Goal: Transaction & Acquisition: Purchase product/service

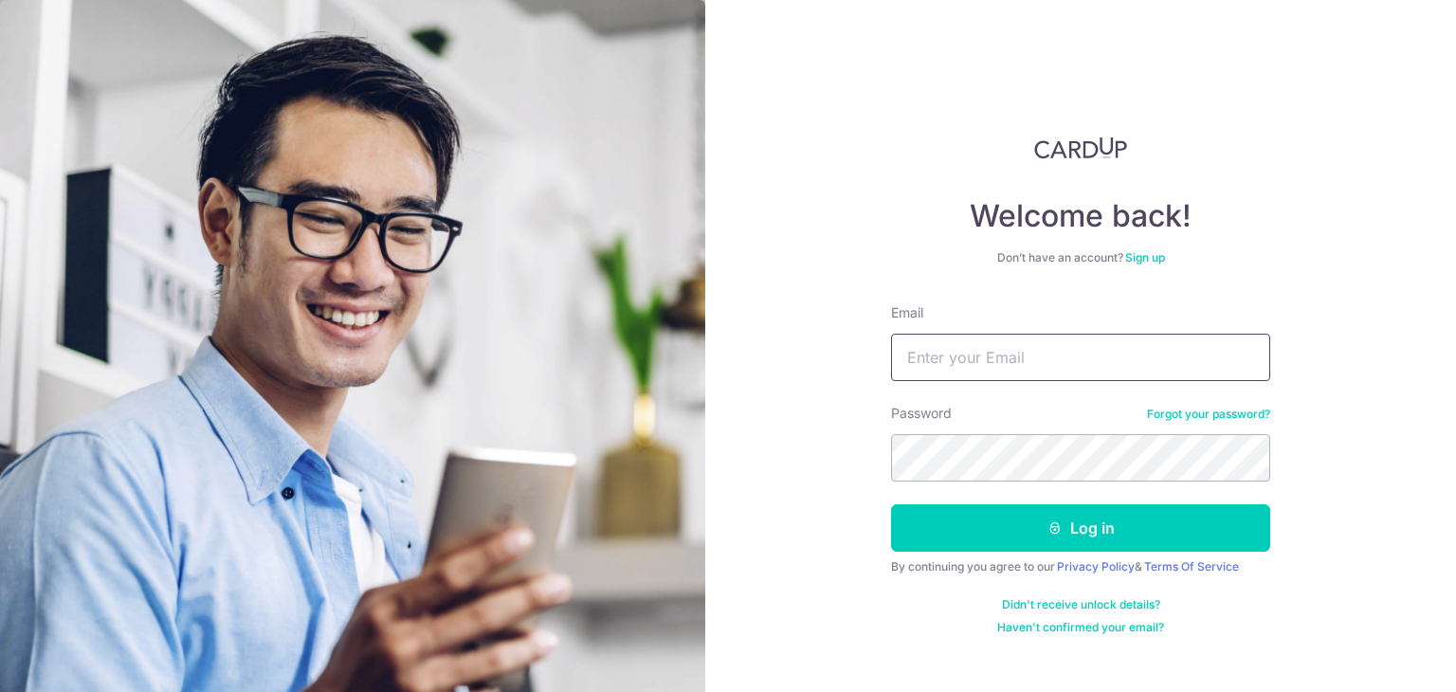
click at [1067, 354] on input "Email" at bounding box center [1080, 357] width 379 height 47
paste input "meiling@beliftsg.com"
click at [1059, 339] on input "Email" at bounding box center [1080, 357] width 379 height 47
type input "meiling@beliftsg.com"
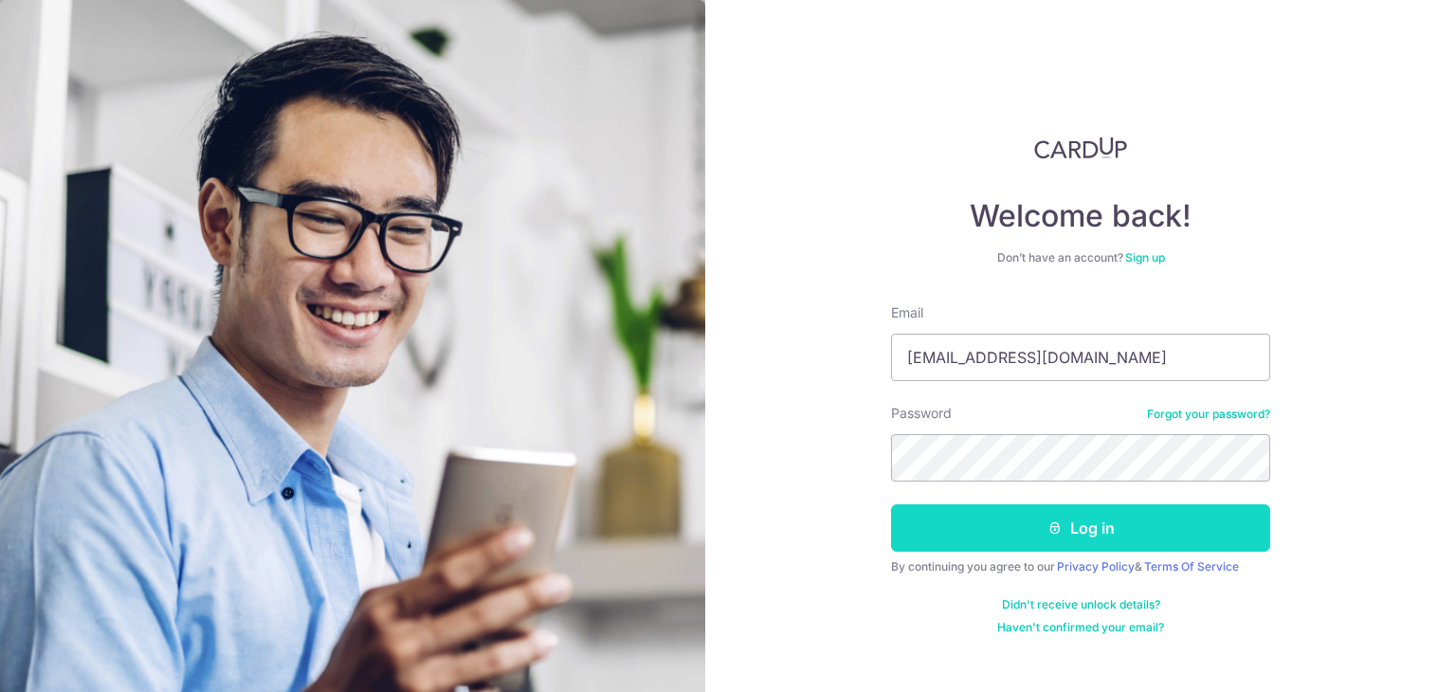
click at [1116, 532] on button "Log in" at bounding box center [1080, 527] width 379 height 47
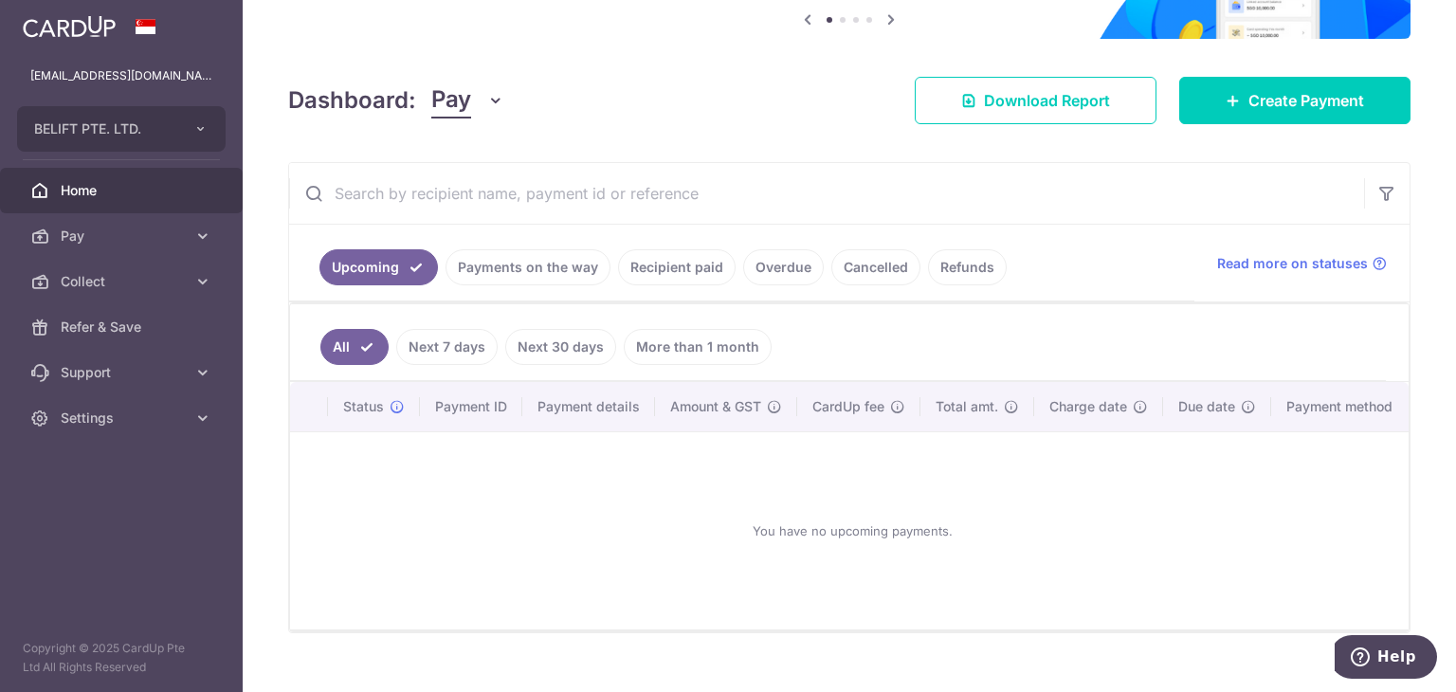
scroll to position [241, 0]
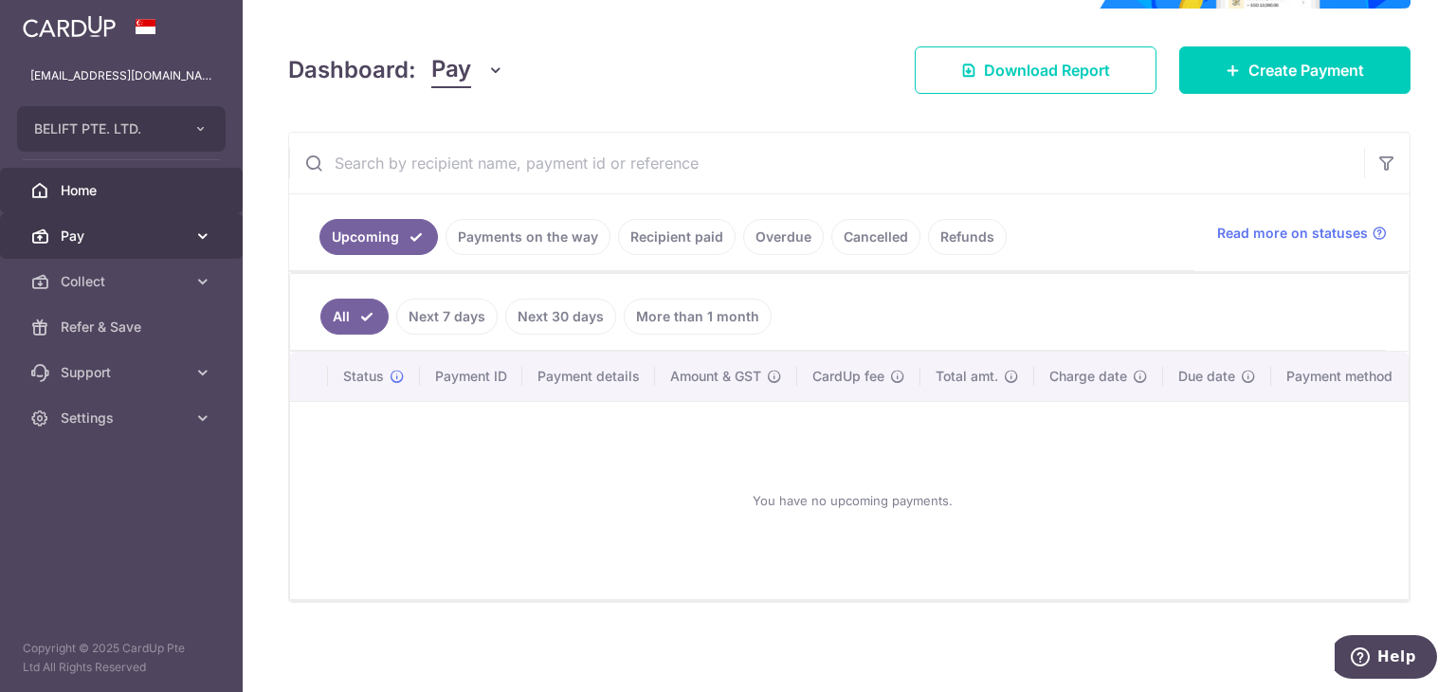
click at [93, 244] on span "Pay" at bounding box center [123, 236] width 125 height 19
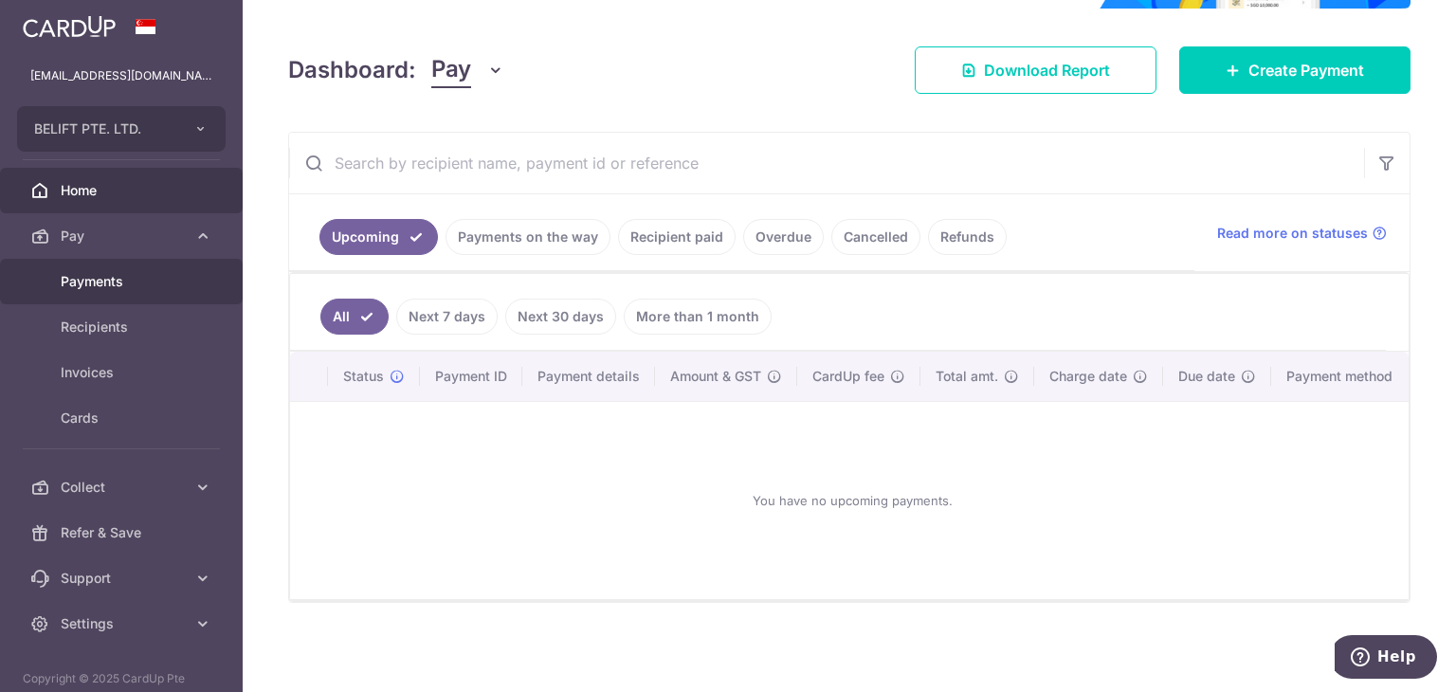
click at [106, 278] on span "Payments" at bounding box center [123, 281] width 125 height 19
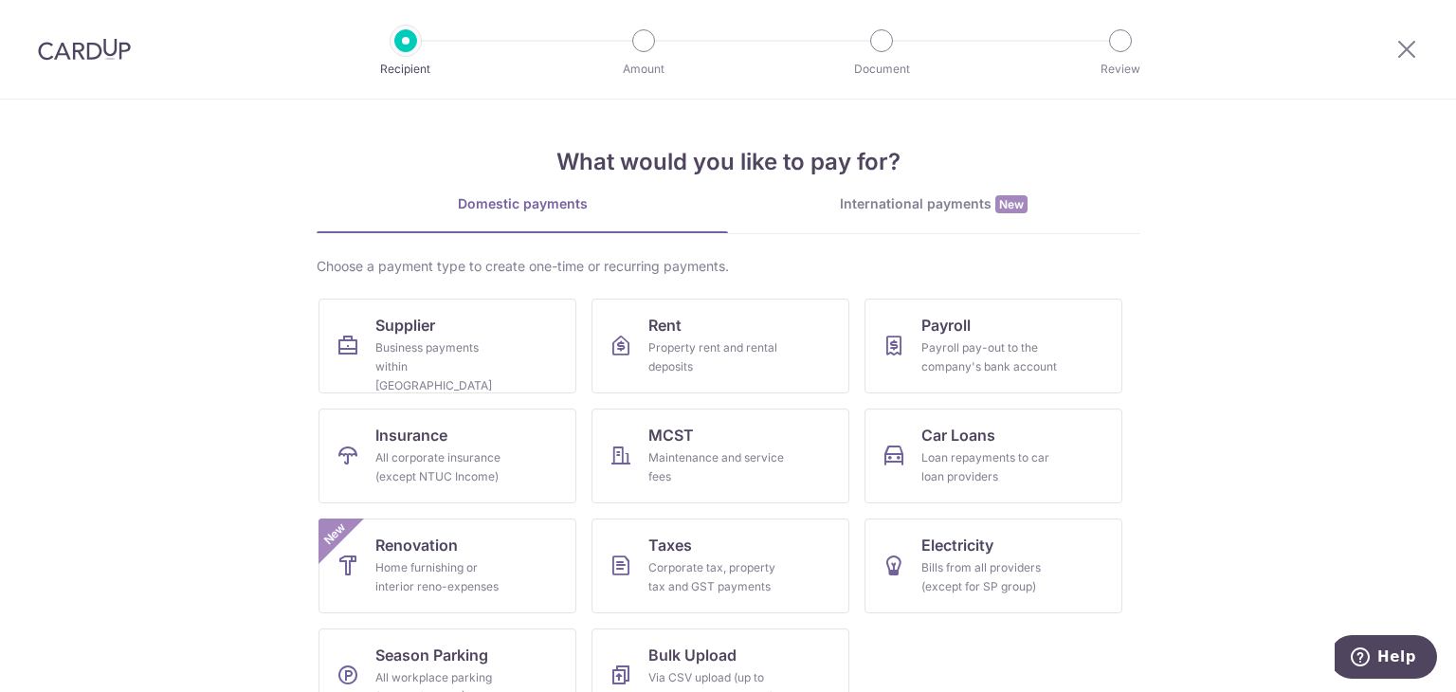
click at [946, 207] on div "International payments New" at bounding box center [933, 204] width 411 height 20
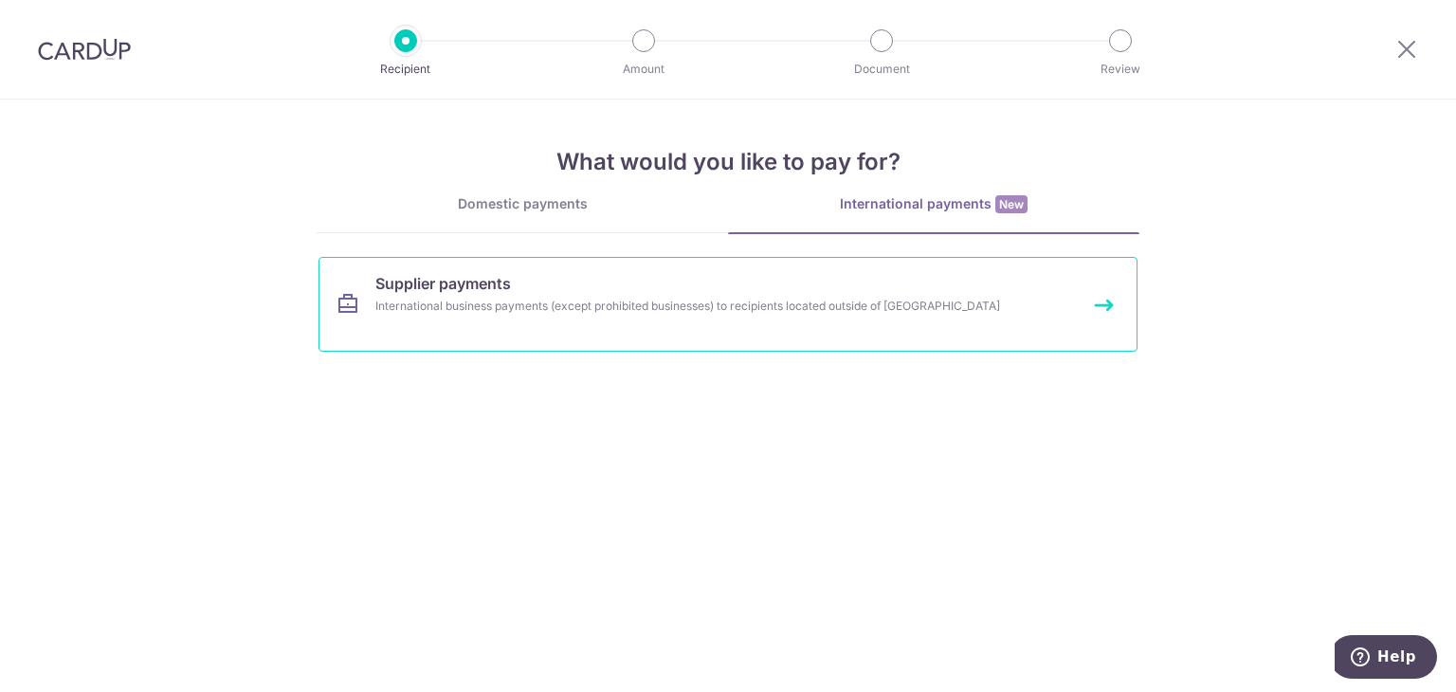
click at [409, 297] on div "International business payments (except prohibited businesses) to recipients lo…" at bounding box center [702, 306] width 655 height 19
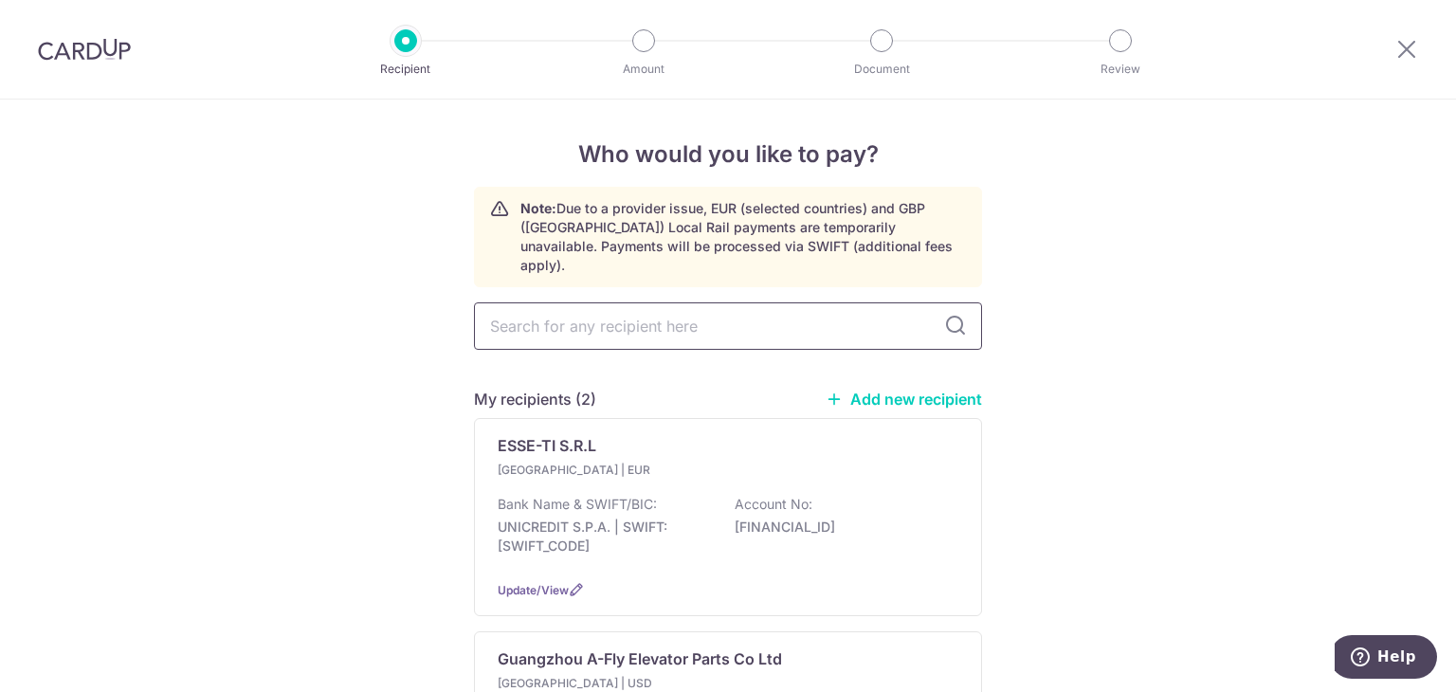
click at [743, 302] on input "text" at bounding box center [728, 325] width 508 height 47
type input "lift"
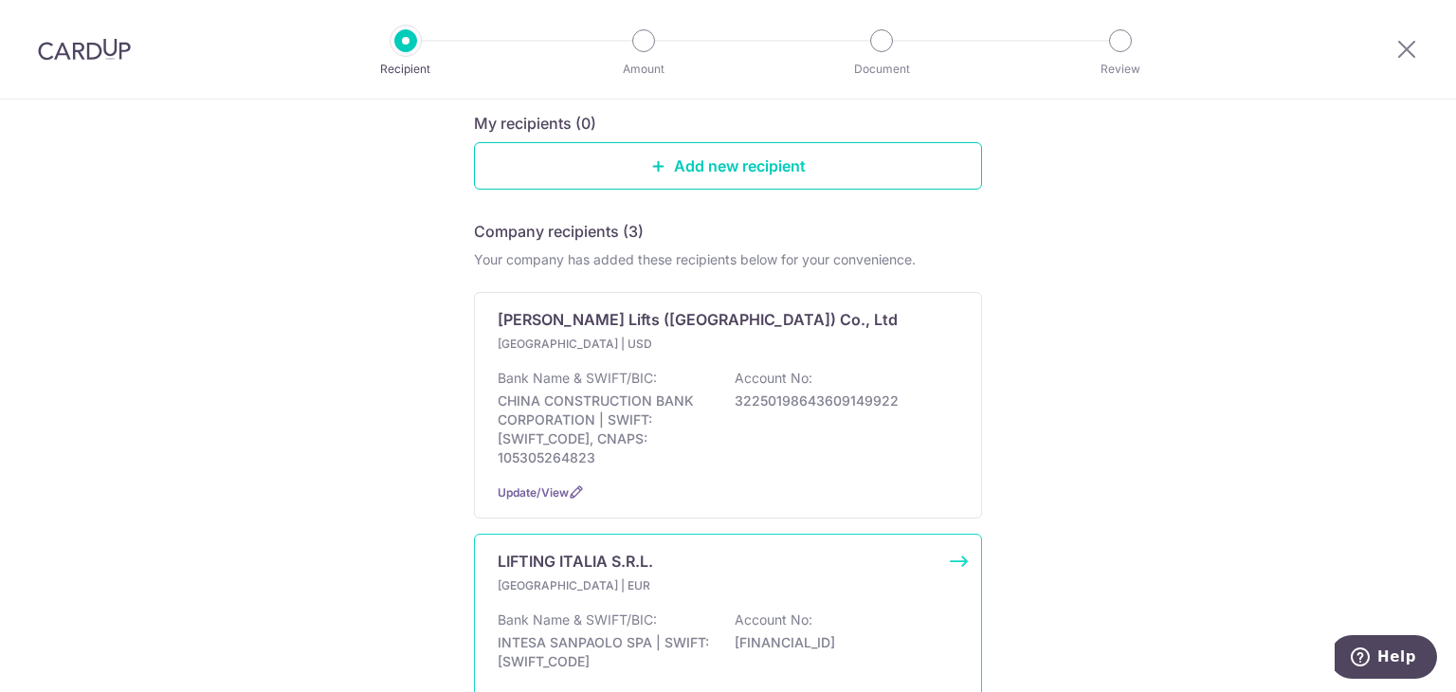
scroll to position [379, 0]
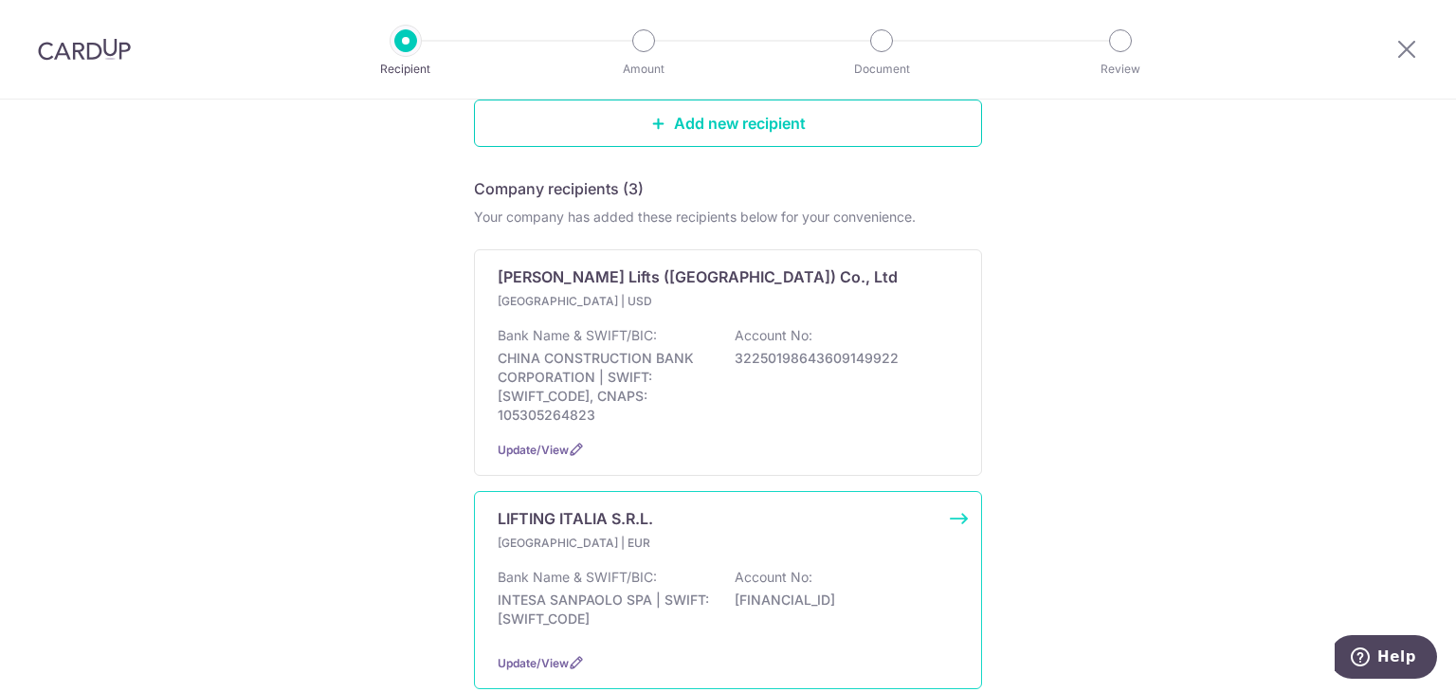
click at [736, 535] on div "Italy | EUR Bank Name & SWIFT/BIC: INTESA SANPAOLO SPA | SWIFT: BCITITMMXXX Acc…" at bounding box center [728, 586] width 461 height 104
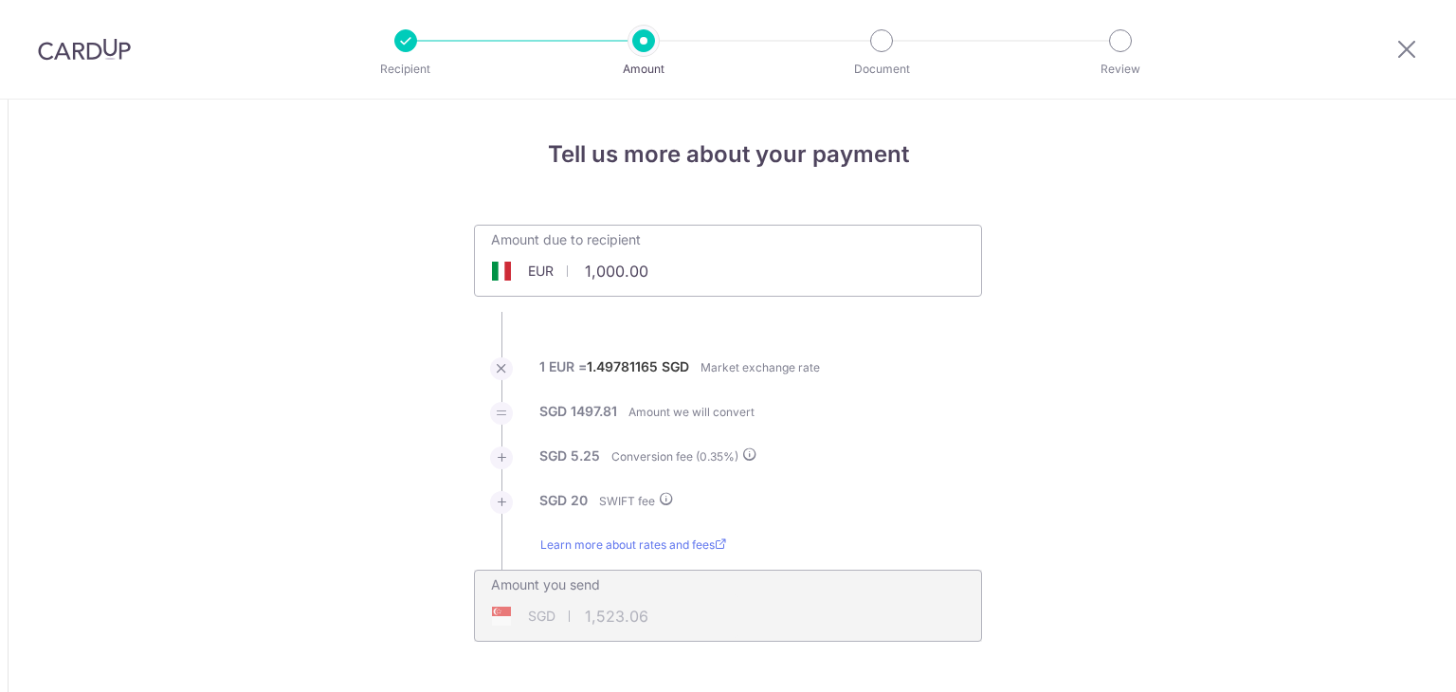
click at [696, 269] on input "1,000.00" at bounding box center [621, 271] width 293 height 44
click at [697, 270] on input "1,000.00" at bounding box center [621, 271] width 293 height 44
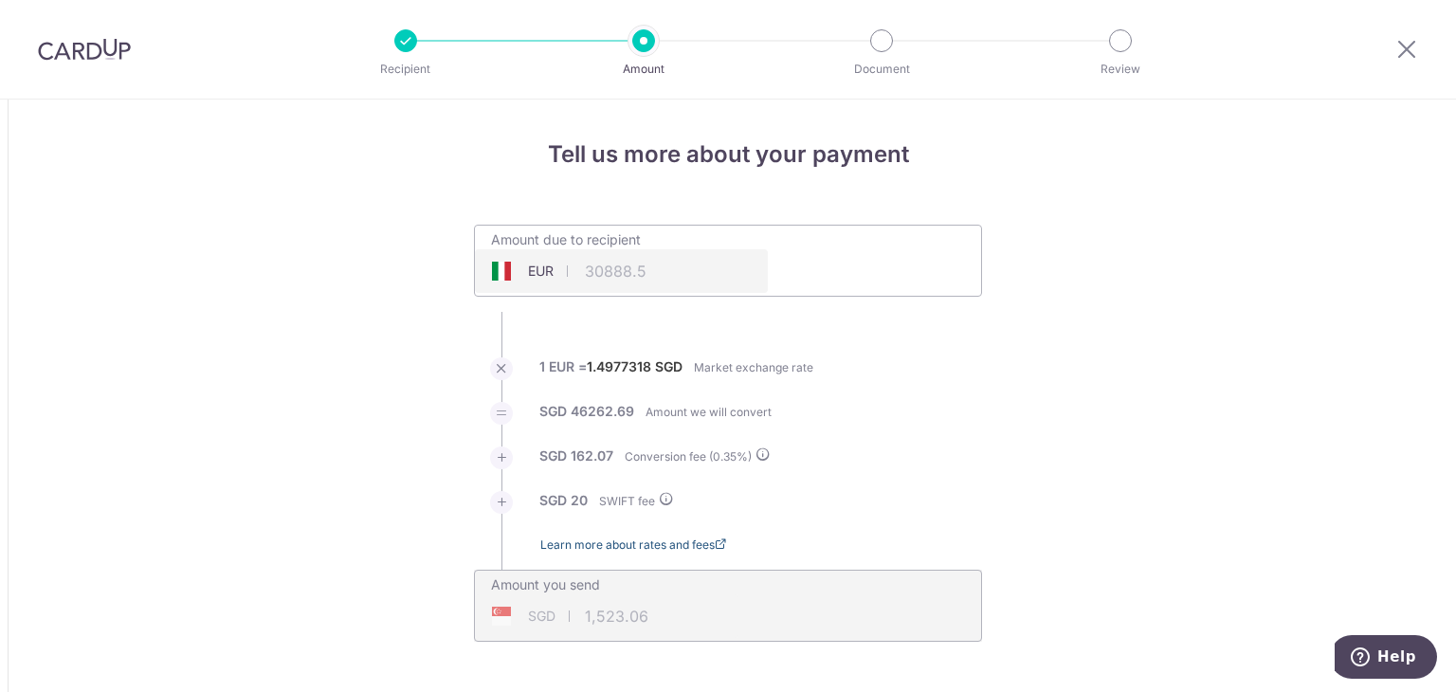
type input "30,888.50"
type input "46,444.76"
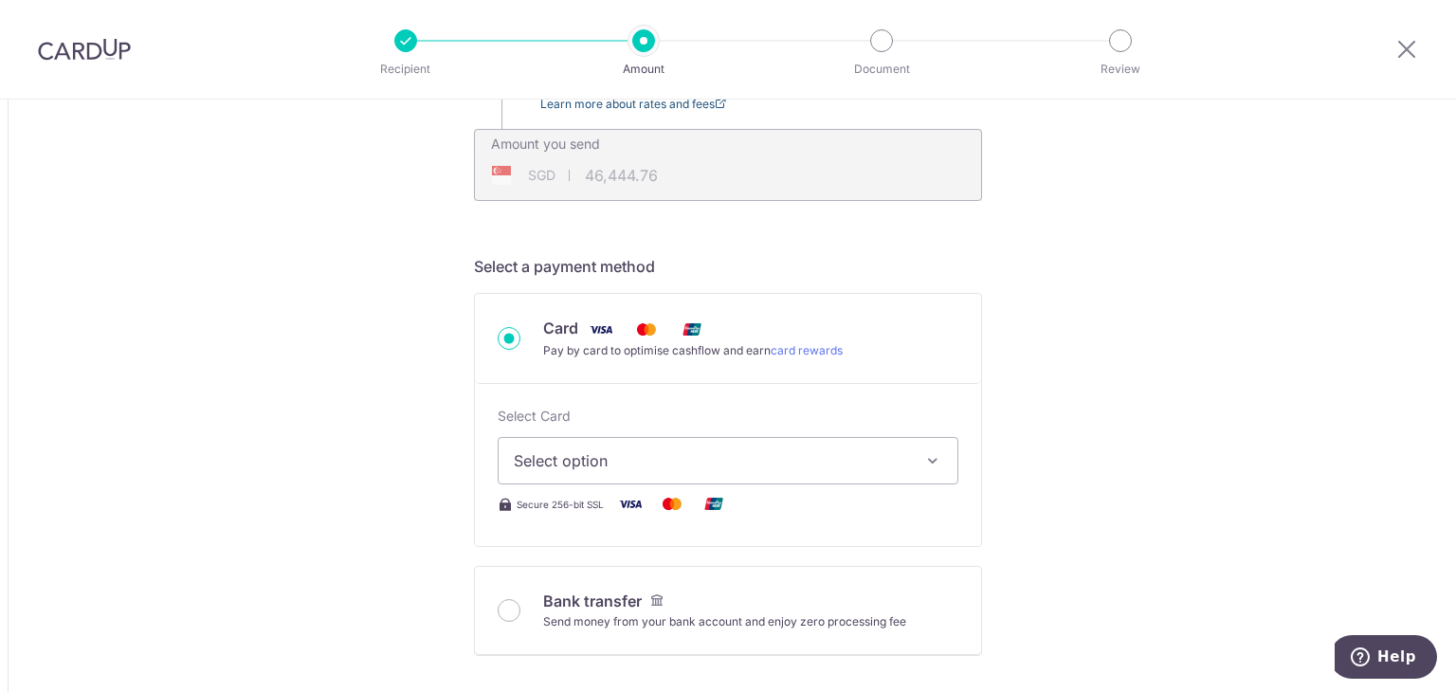
scroll to position [474, 0]
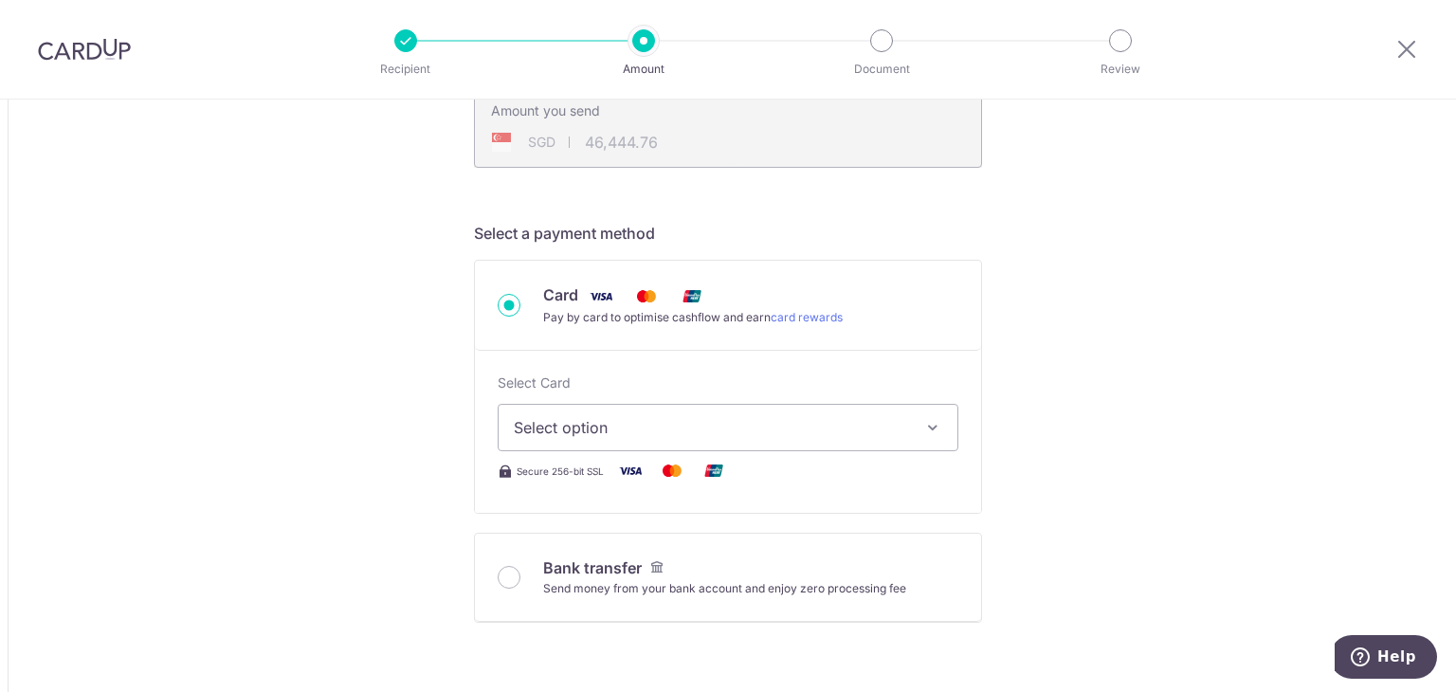
click at [776, 411] on button "Select option" at bounding box center [728, 427] width 461 height 47
click at [508, 576] on input "Bank transfer Send money from your bank account and enjoy zero processing fee" at bounding box center [509, 577] width 23 height 23
radio input "true"
type input "30,888.50"
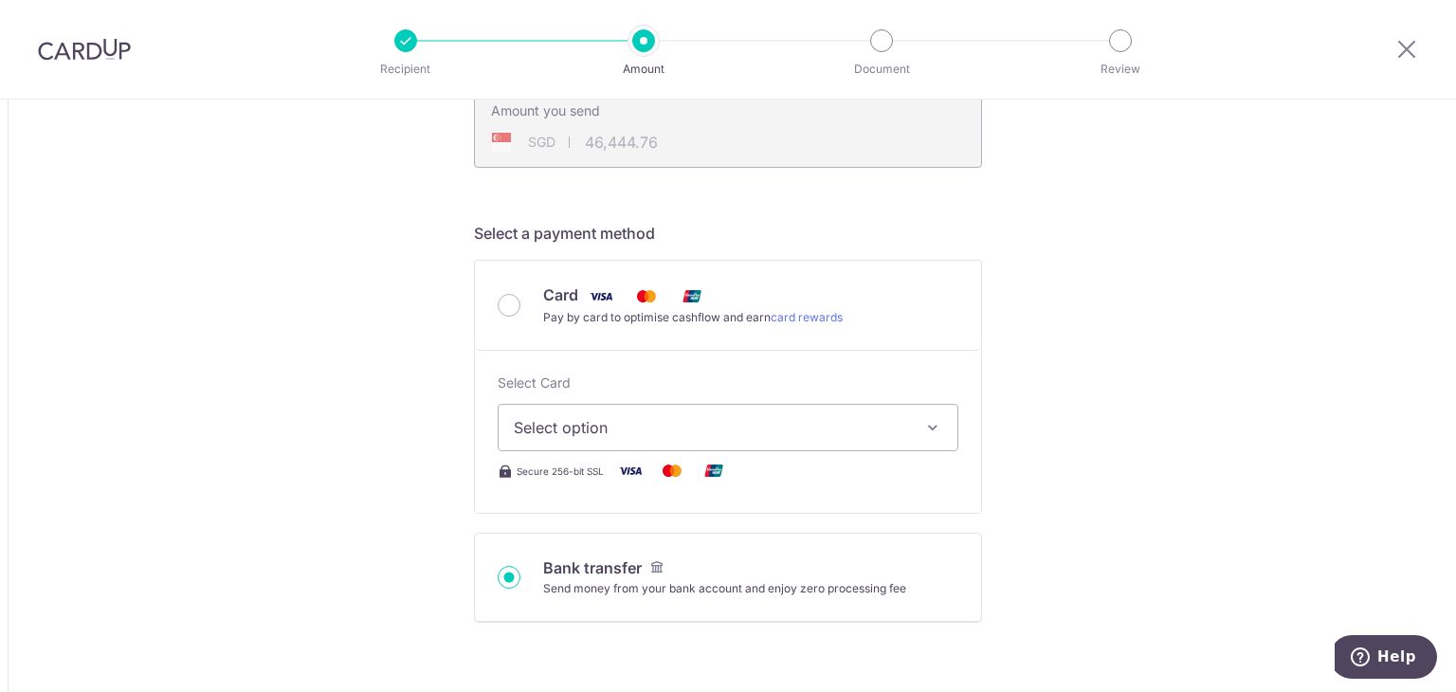
type input "46,370.94"
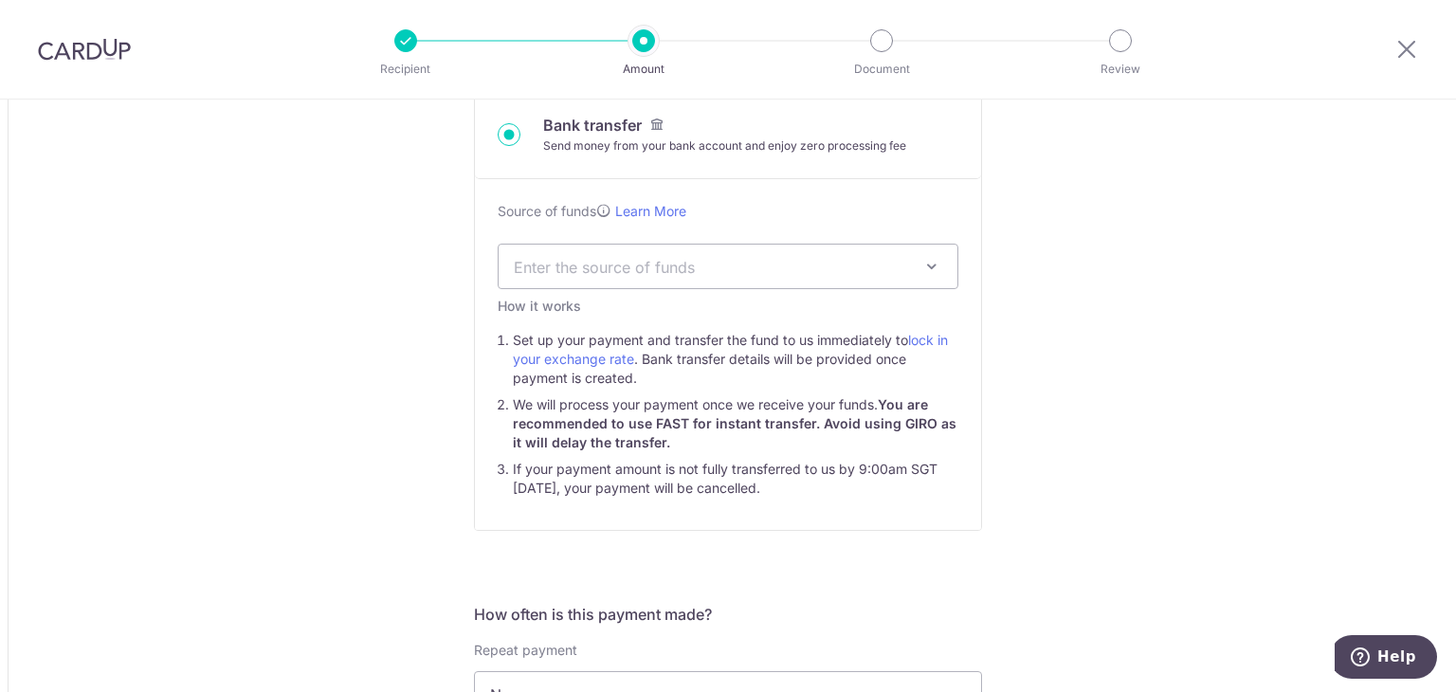
scroll to position [758, 0]
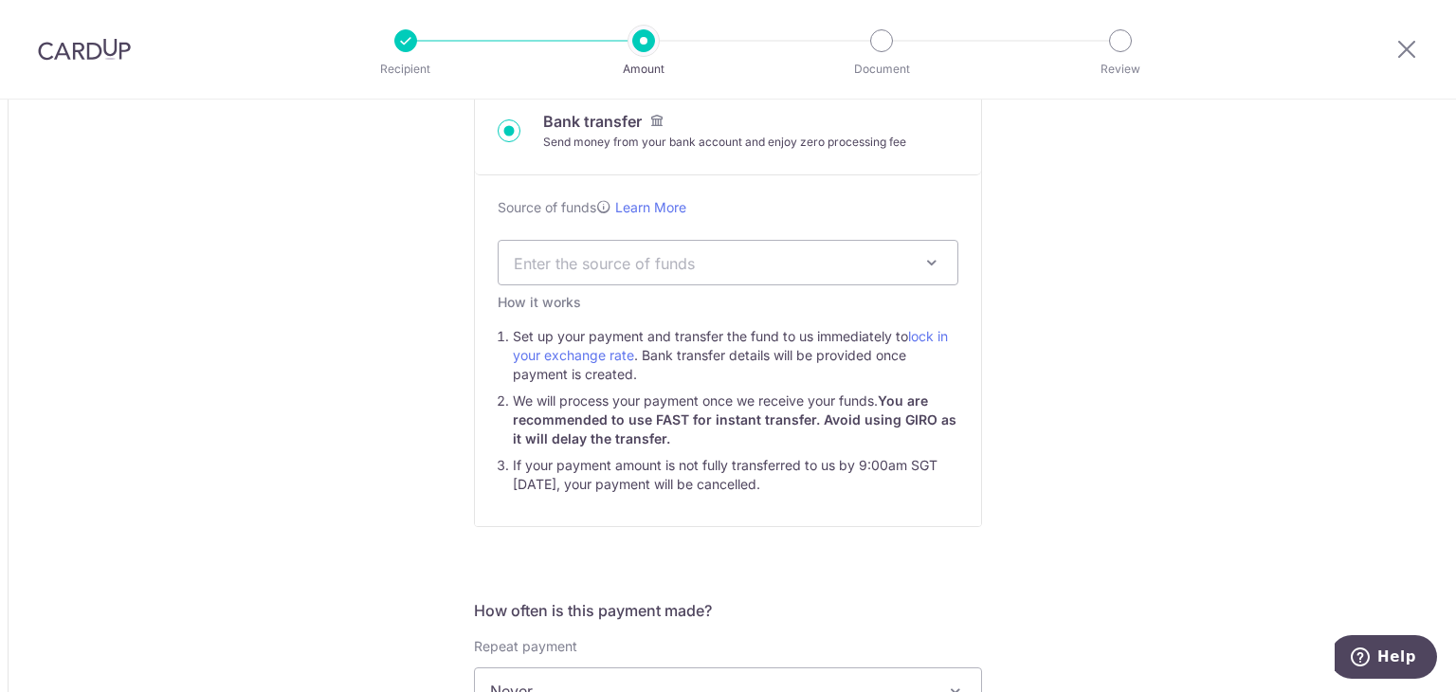
click at [827, 265] on span "Enter the source of funds" at bounding box center [713, 262] width 398 height 21
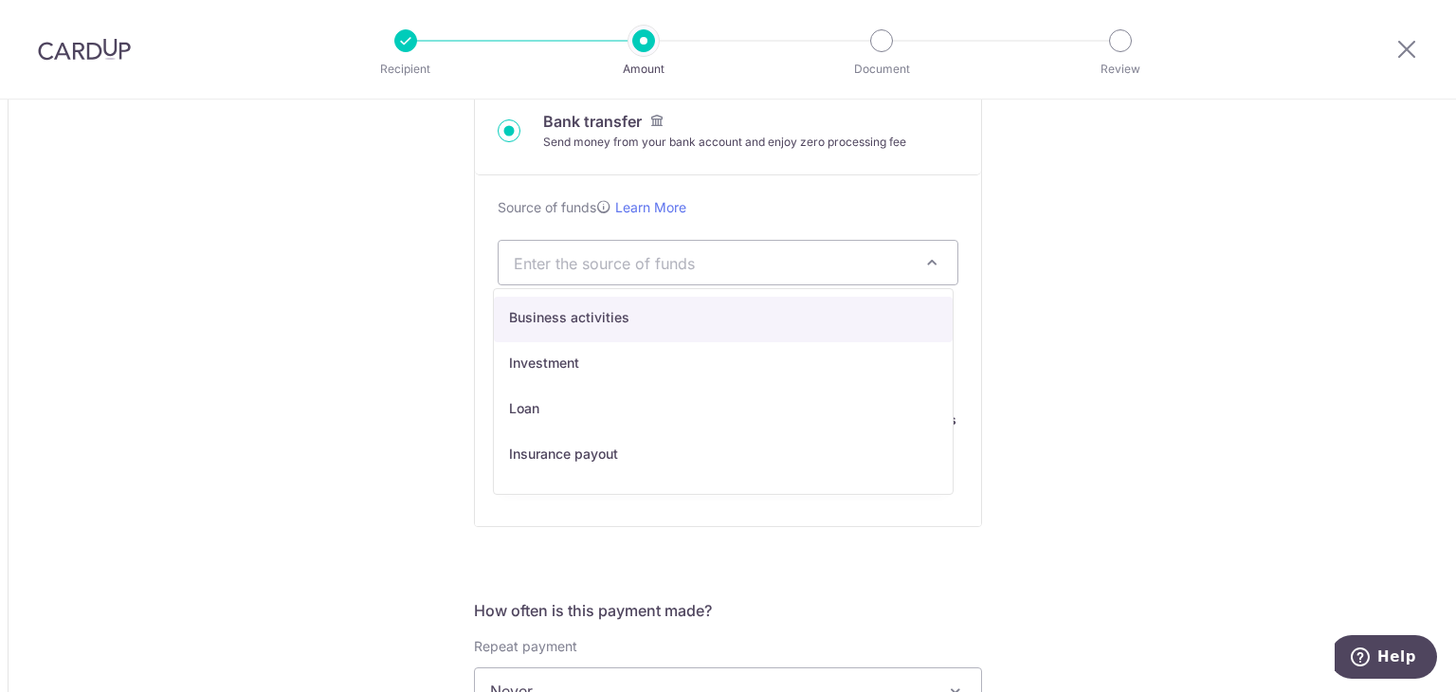
select select "1"
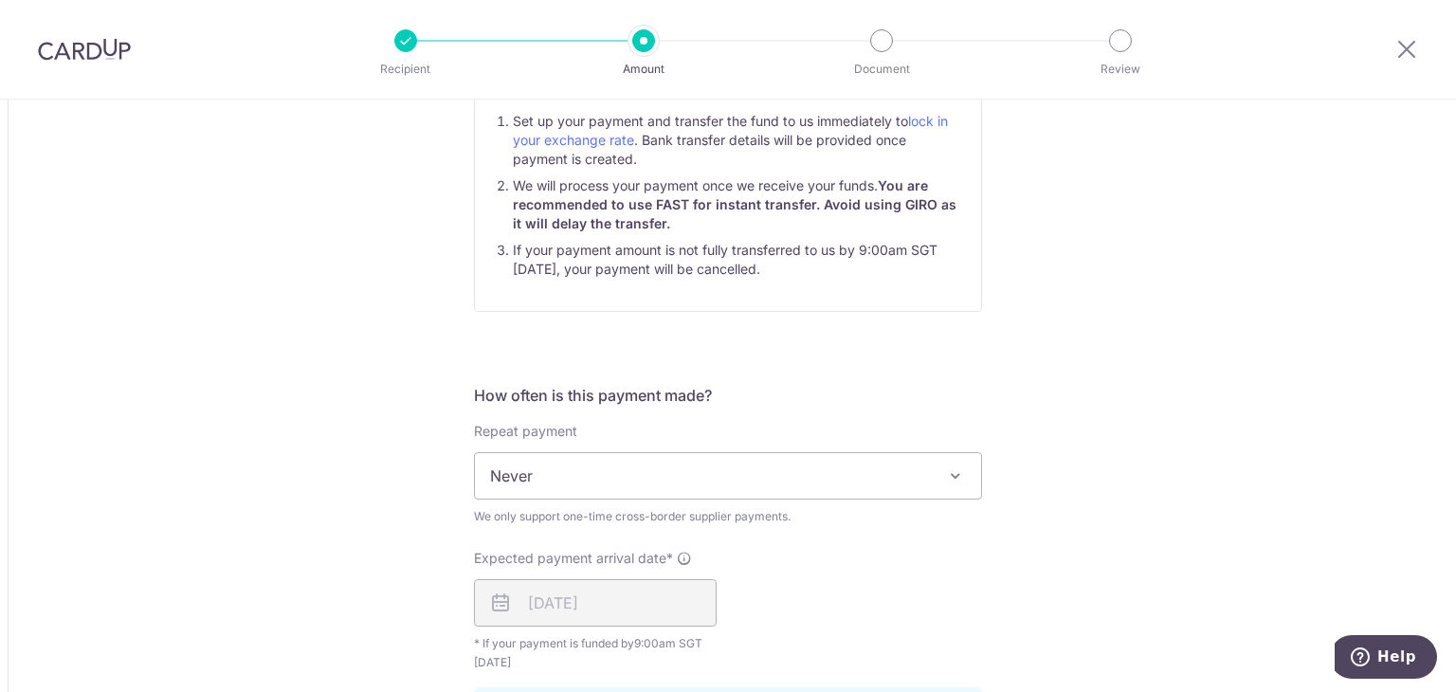
scroll to position [1043, 0]
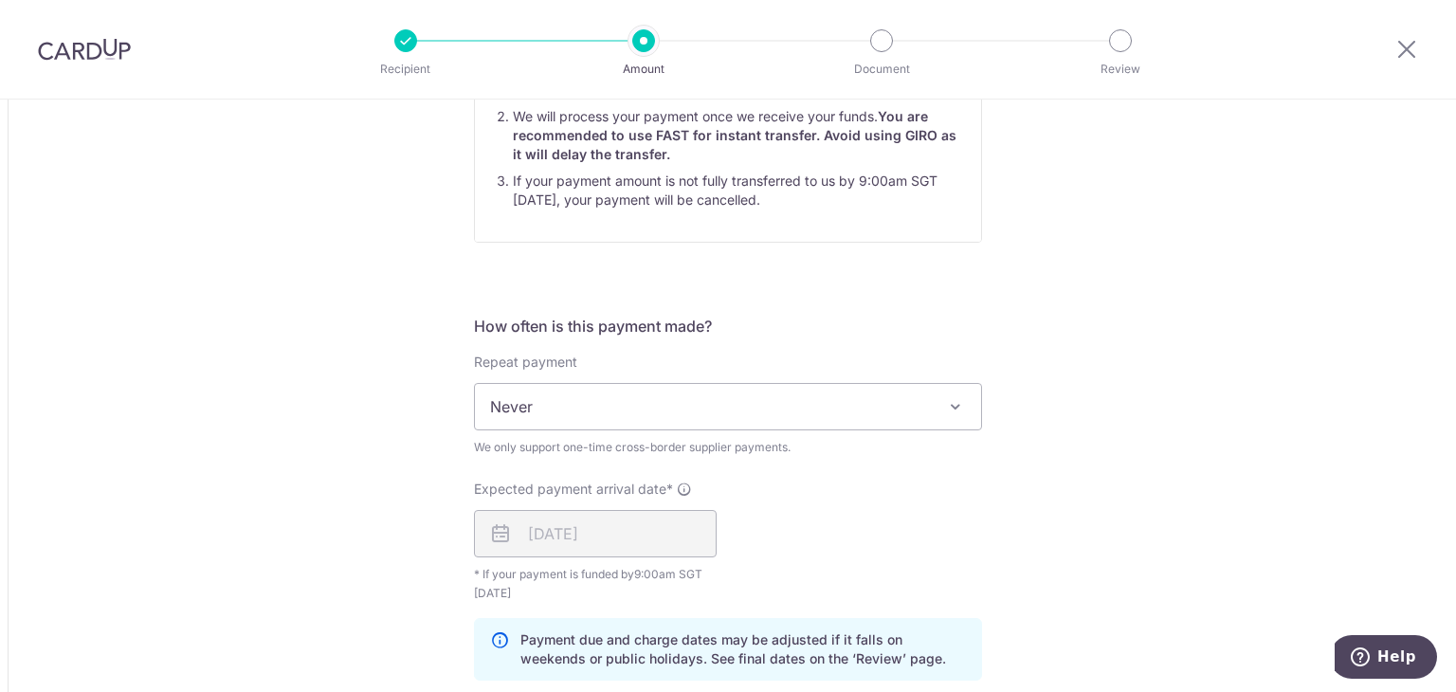
click at [692, 392] on span "Never" at bounding box center [728, 406] width 506 height 45
click at [1096, 329] on div "Tell us more about your payment Amount due to recipient EUR 30,888.50 30888.5 1…" at bounding box center [728, 262] width 1456 height 2411
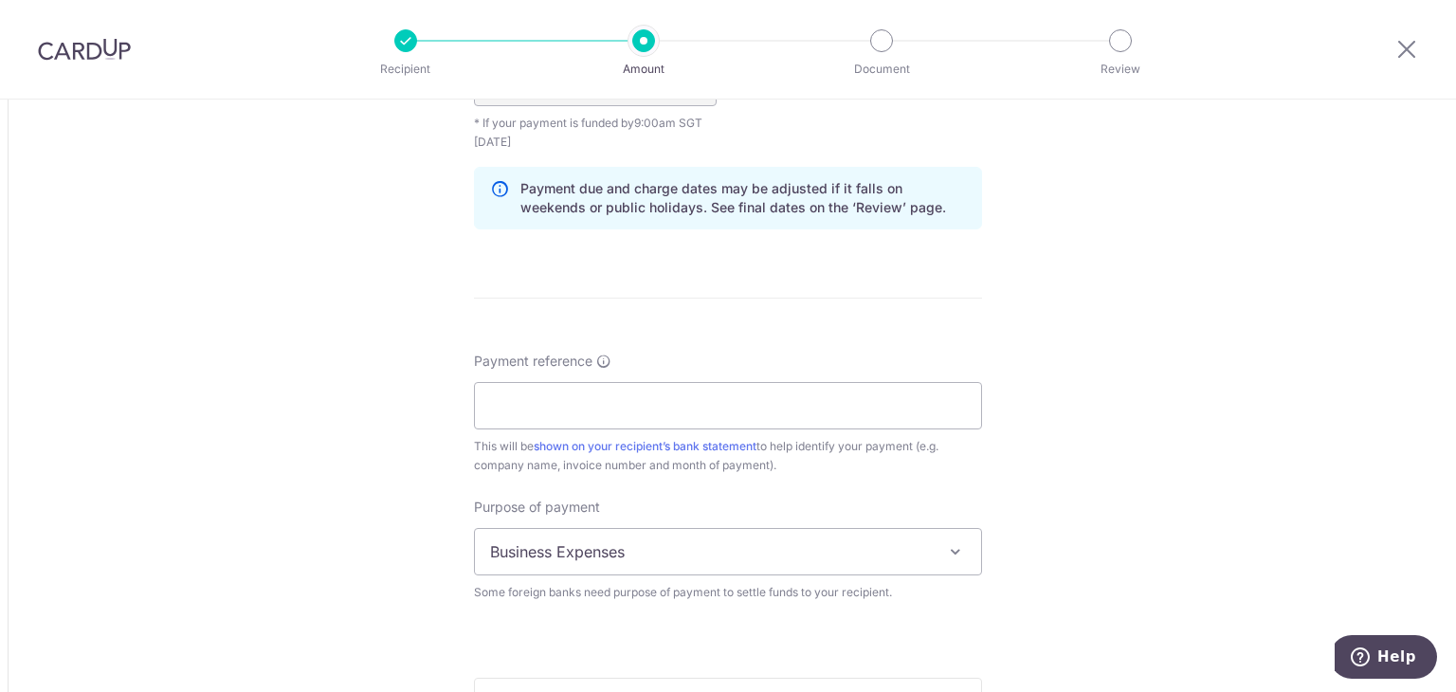
scroll to position [1517, 0]
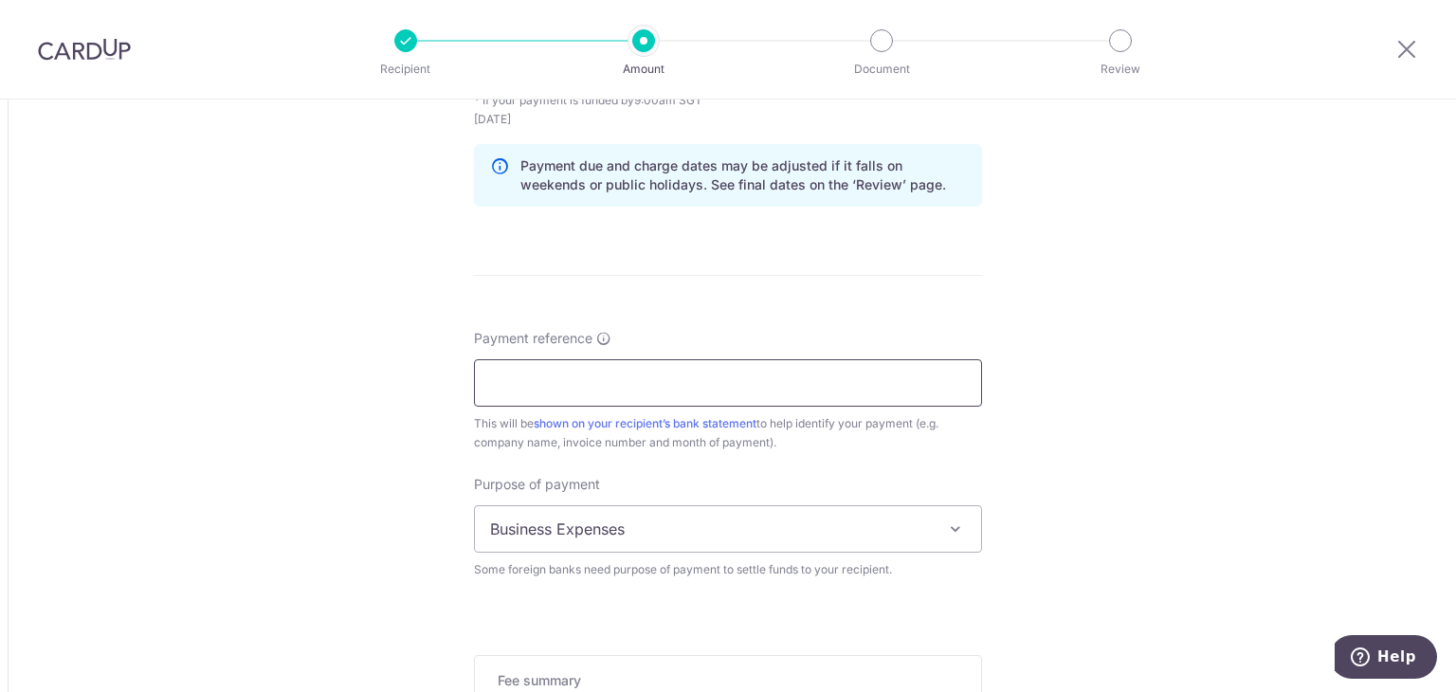
click at [758, 391] on input "Payment reference" at bounding box center [728, 382] width 508 height 47
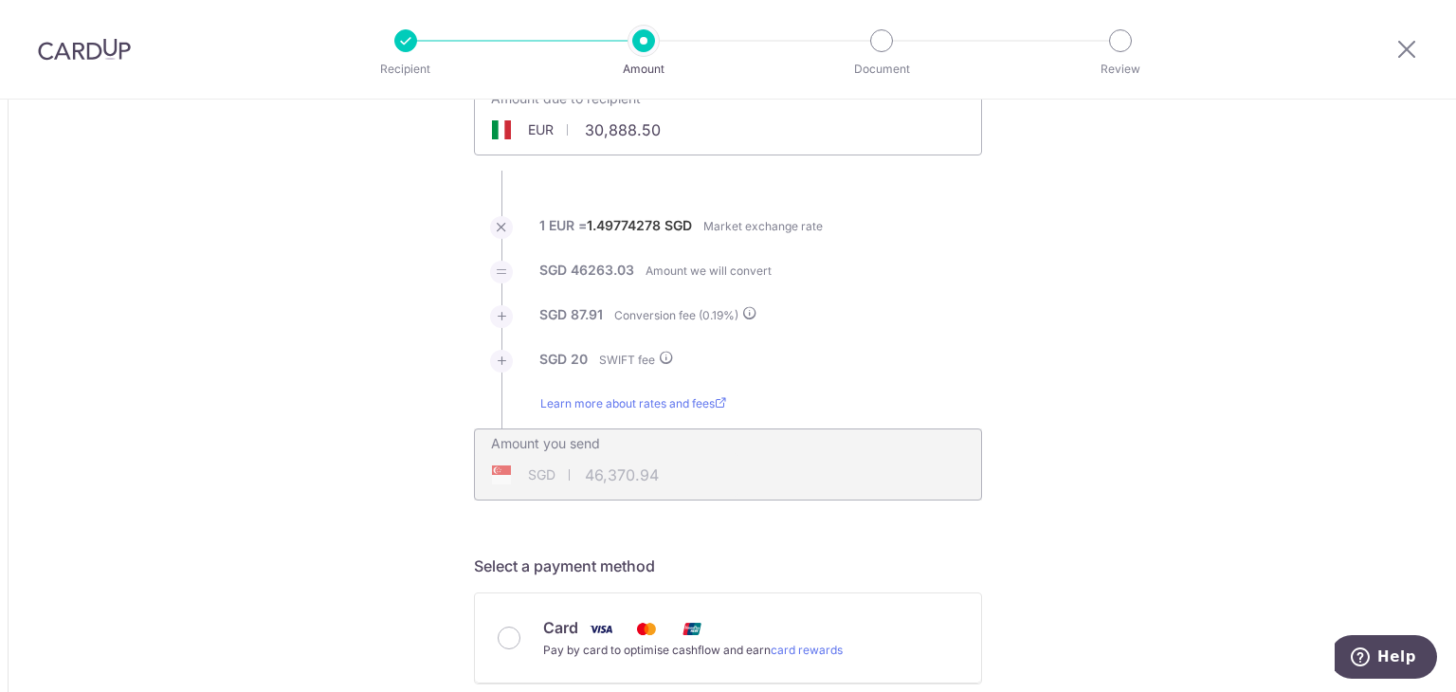
scroll to position [110, 0]
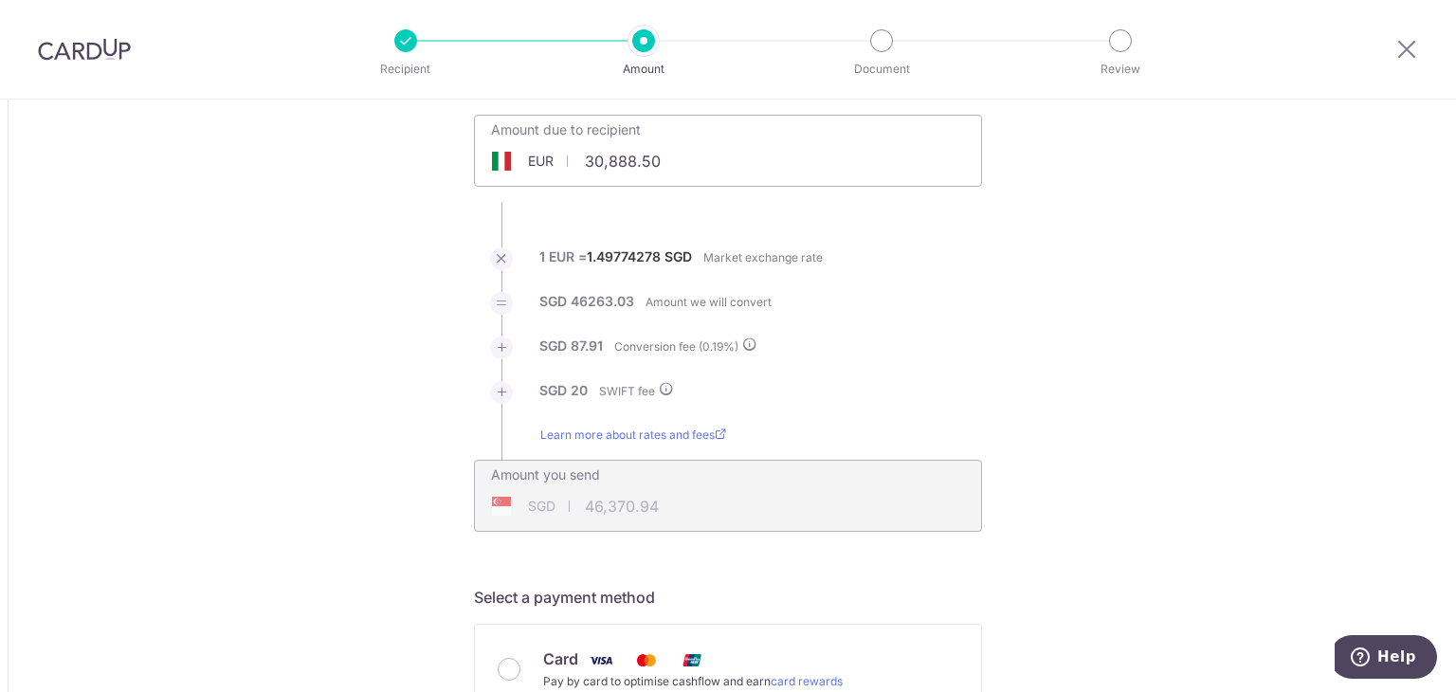
type input "FD25-000781 760 759 761 785"
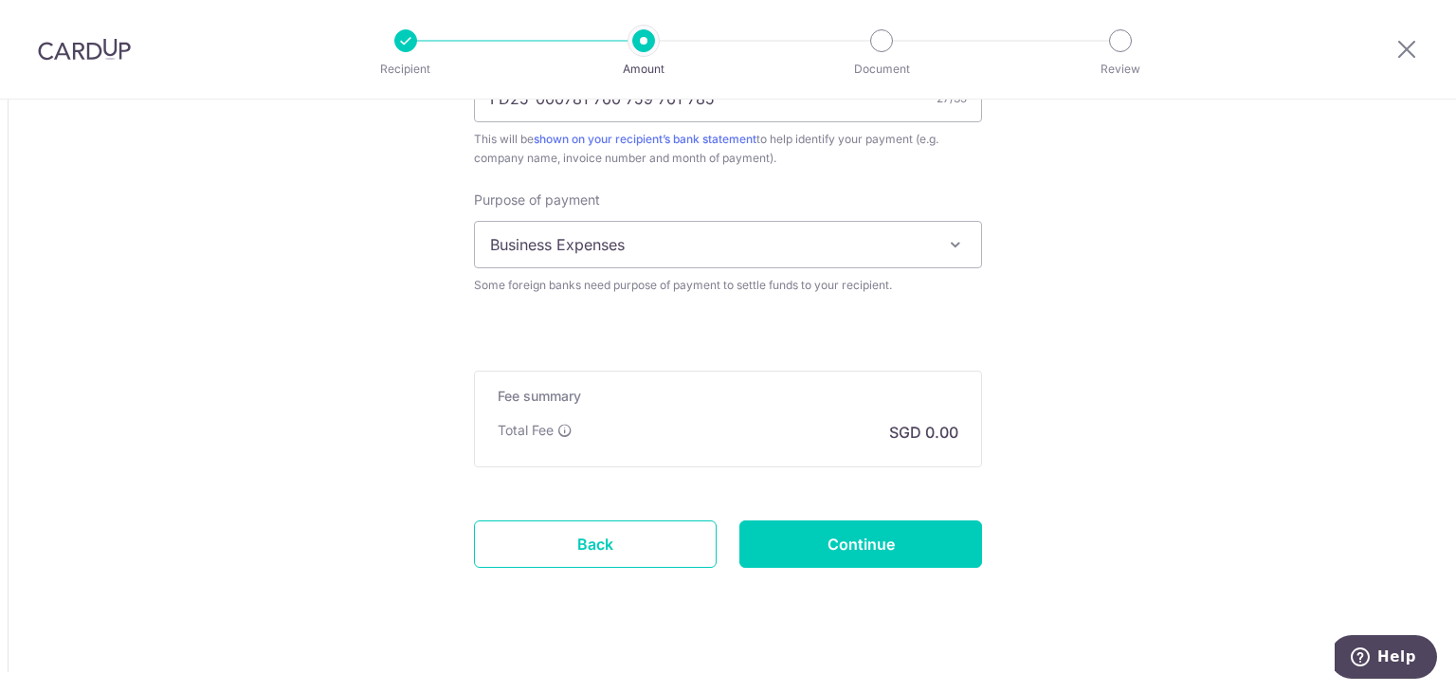
scroll to position [1816, 0]
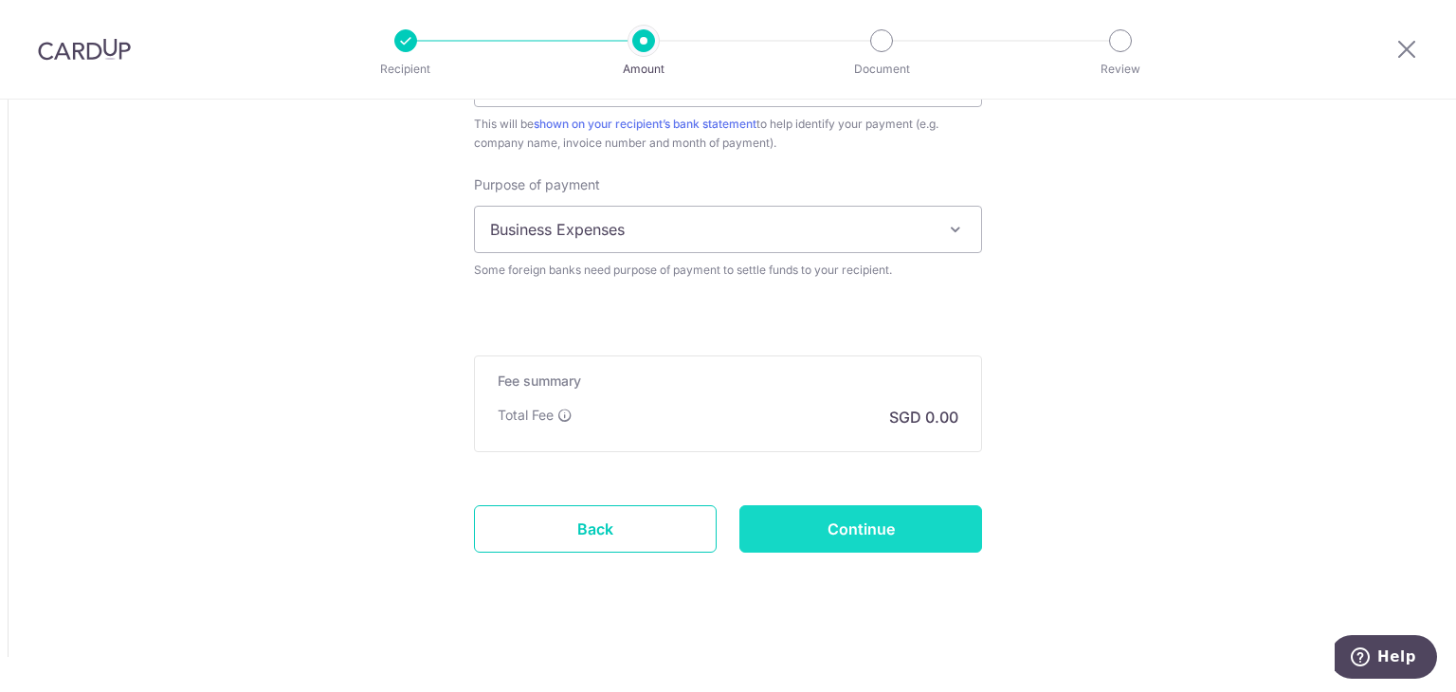
click at [929, 533] on input "Continue" at bounding box center [860, 528] width 243 height 47
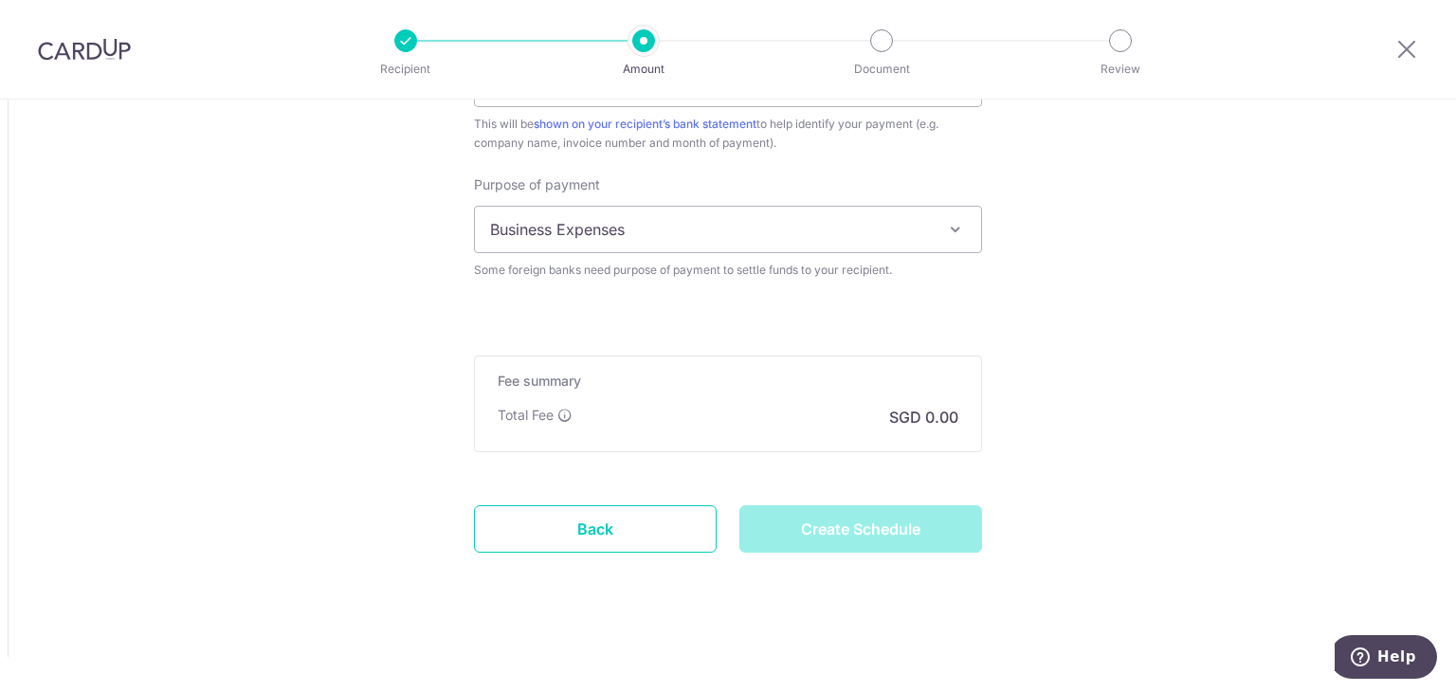
type input "Create Schedule"
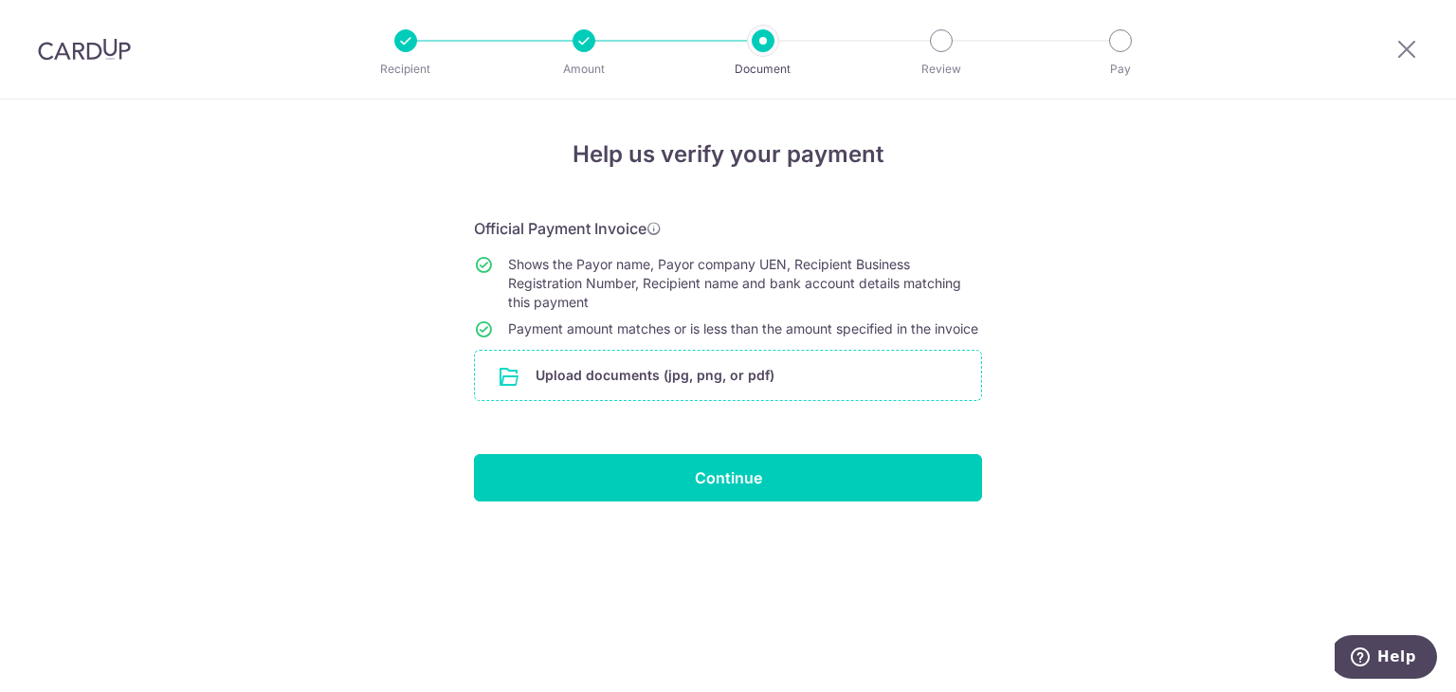
click at [801, 388] on input "file" at bounding box center [728, 375] width 506 height 49
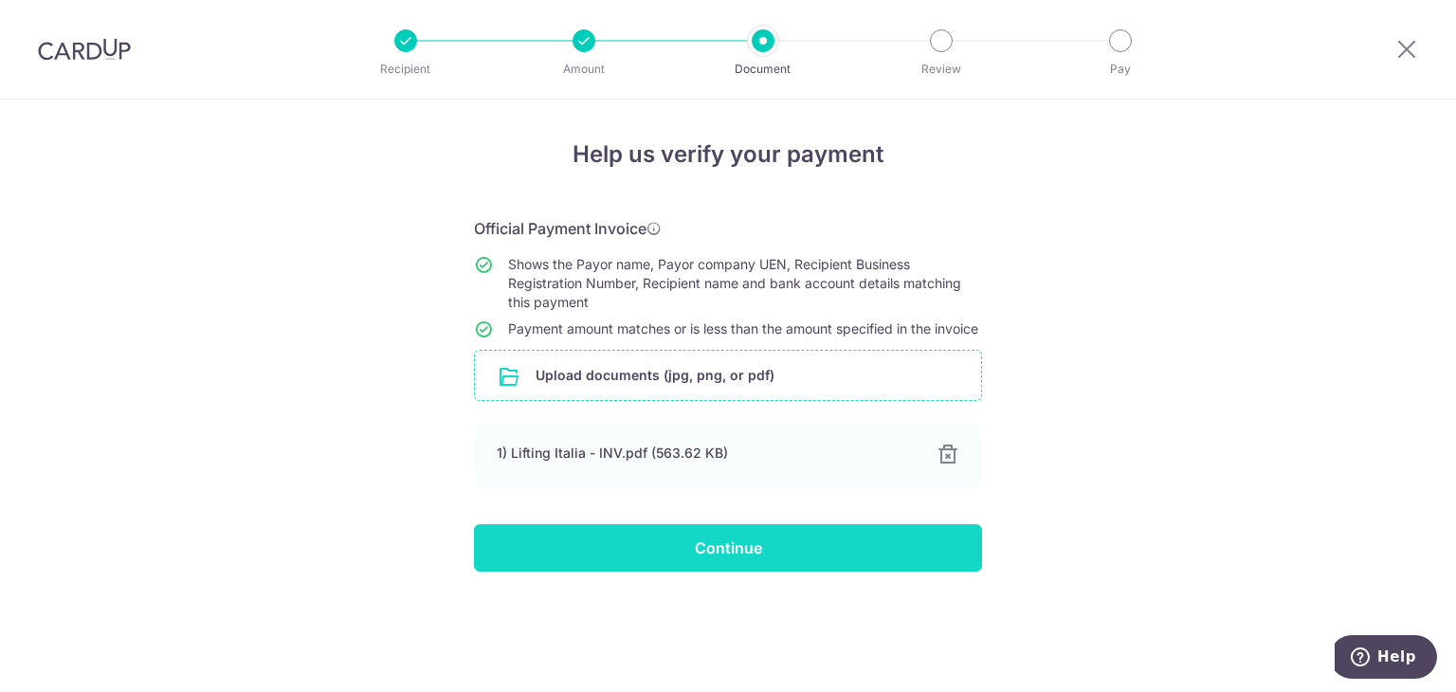
click at [856, 551] on input "Continue" at bounding box center [728, 547] width 508 height 47
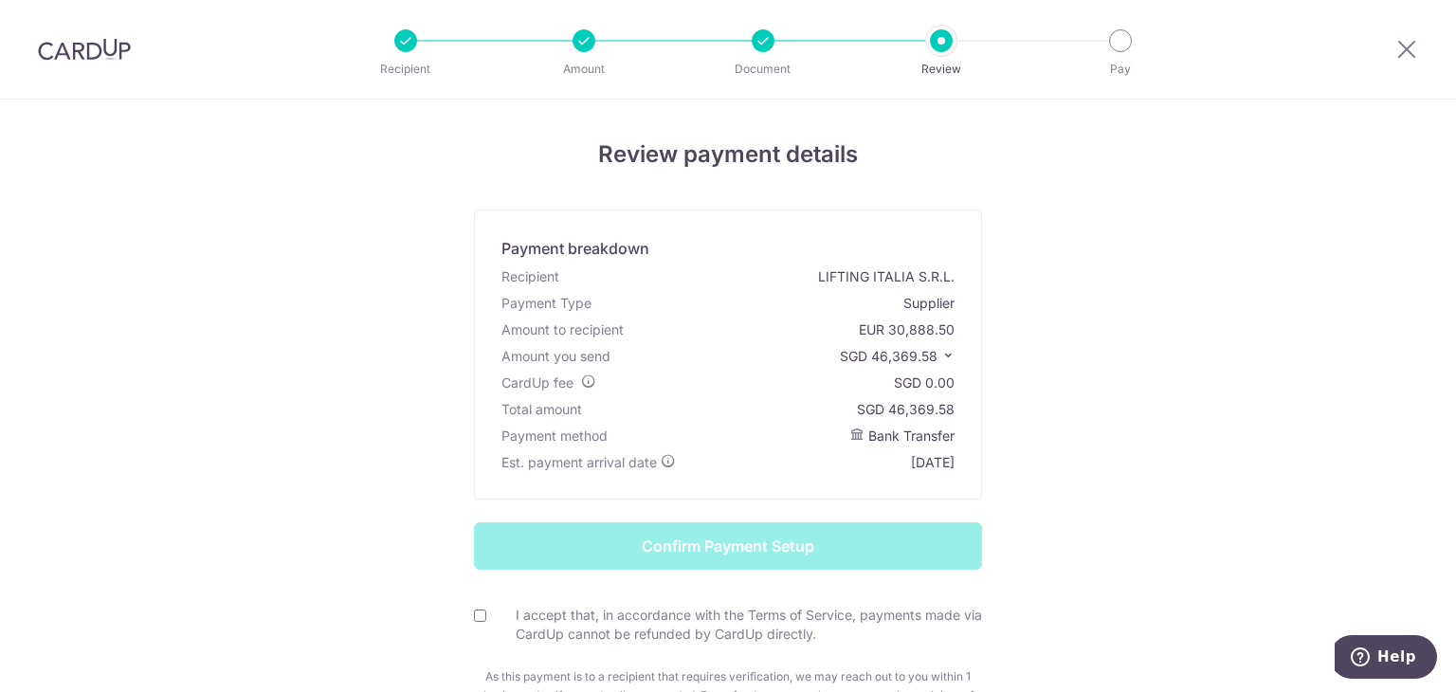
click at [868, 353] on span "SGD 46,369.58" at bounding box center [889, 356] width 98 height 16
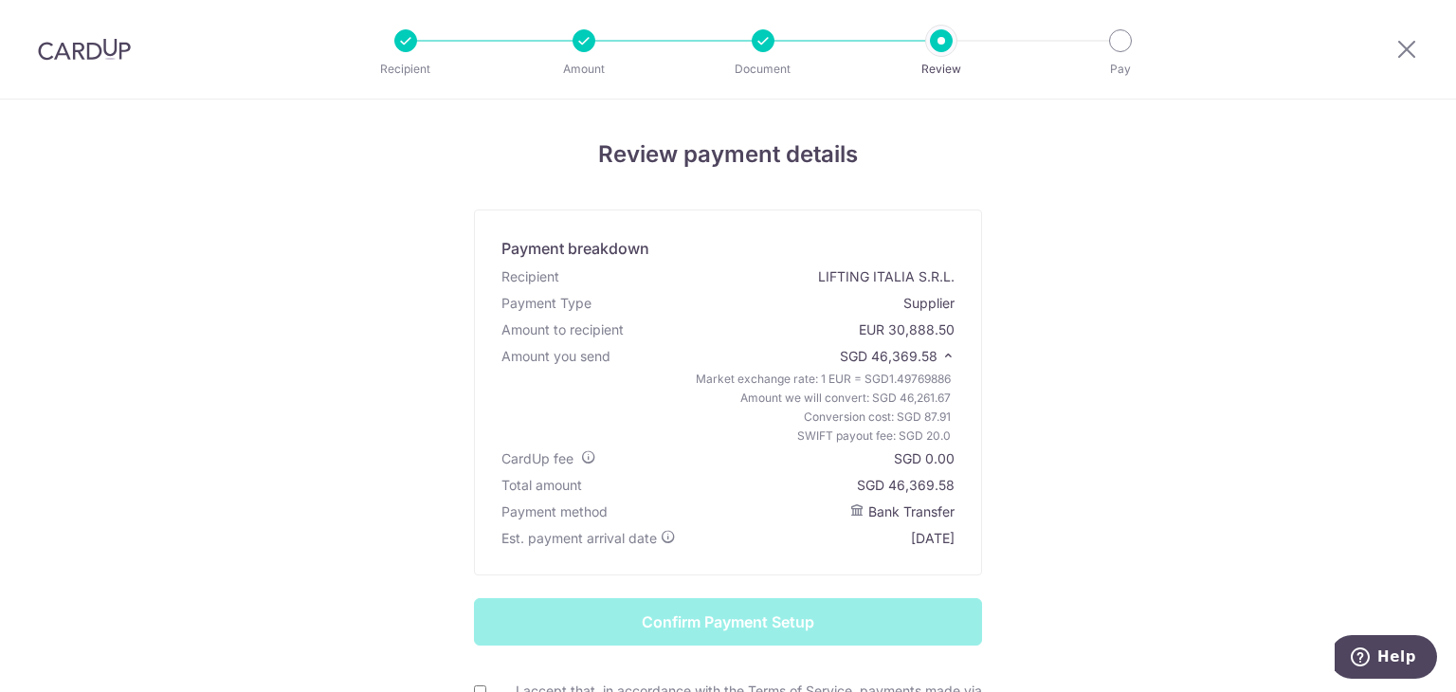
drag, startPoint x: 872, startPoint y: 358, endPoint x: 929, endPoint y: 361, distance: 56.9
click at [929, 361] on span "SGD 46,369.58" at bounding box center [889, 356] width 98 height 16
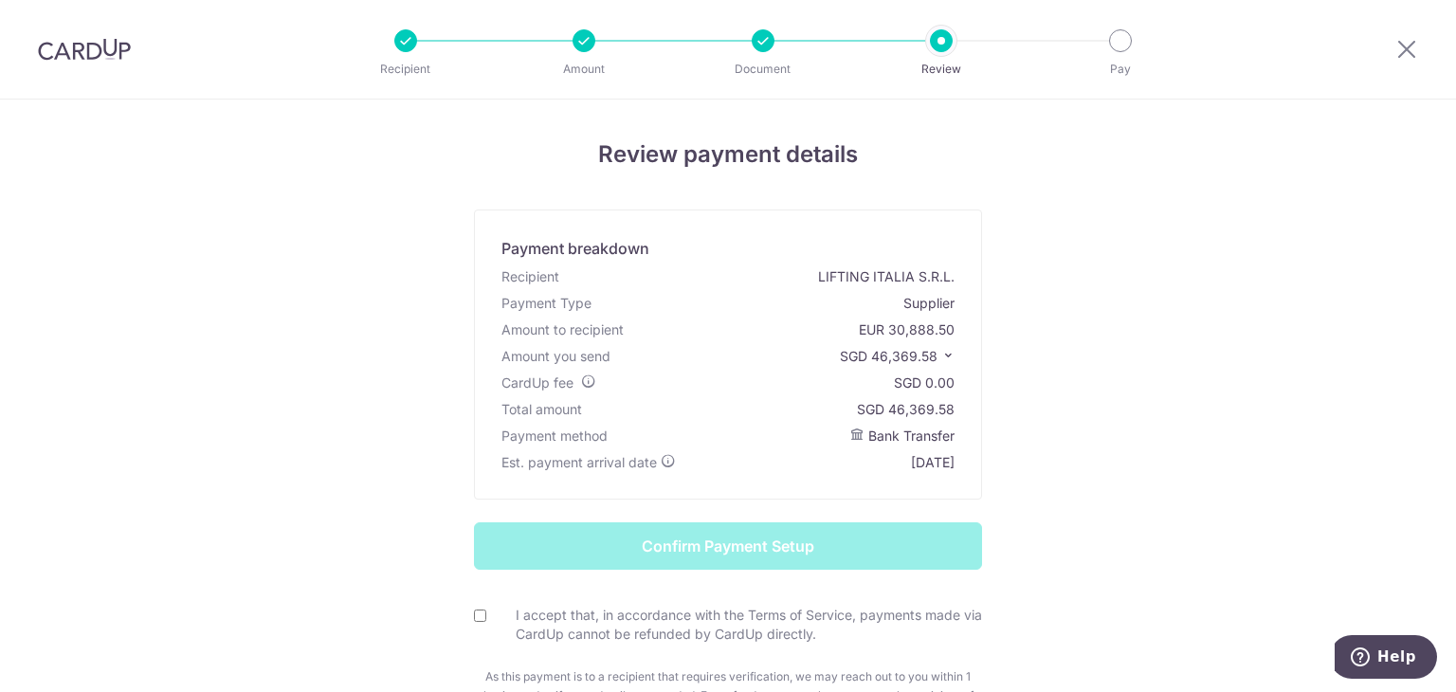
copy span "46,369.58"
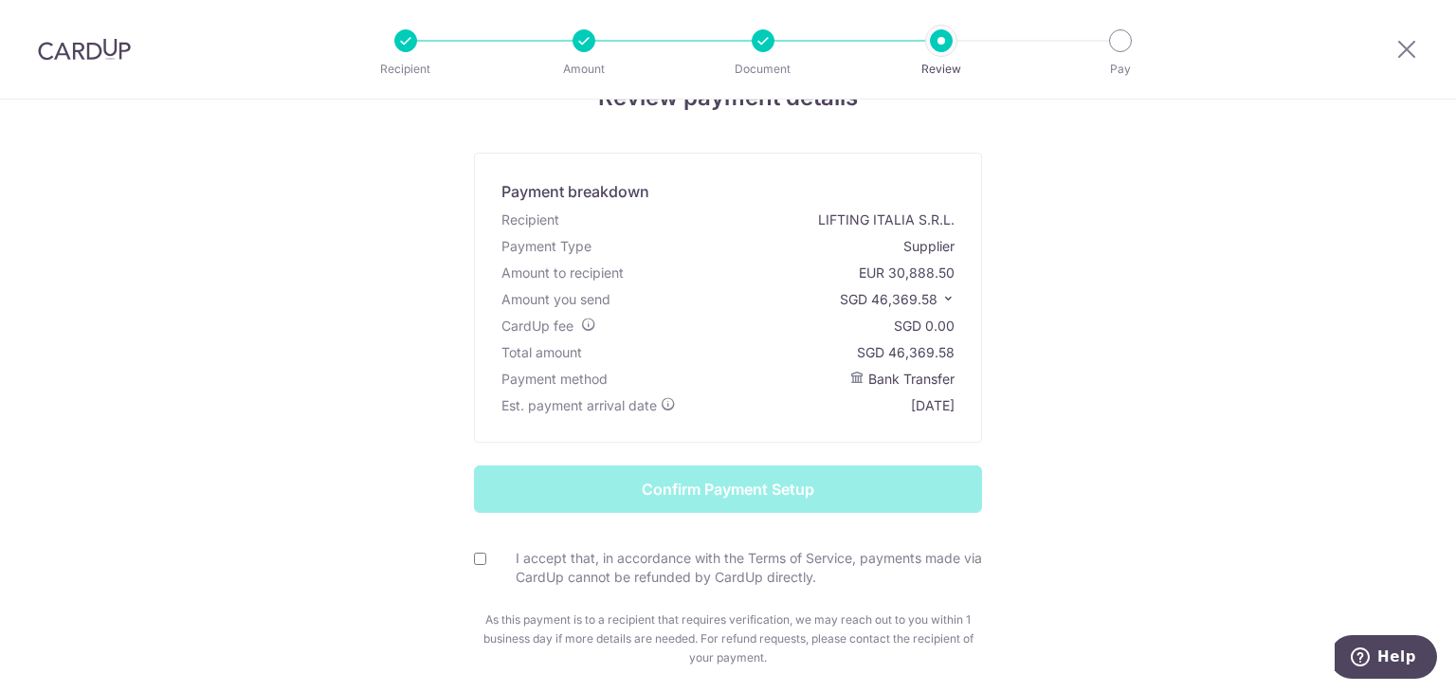
scroll to position [143, 0]
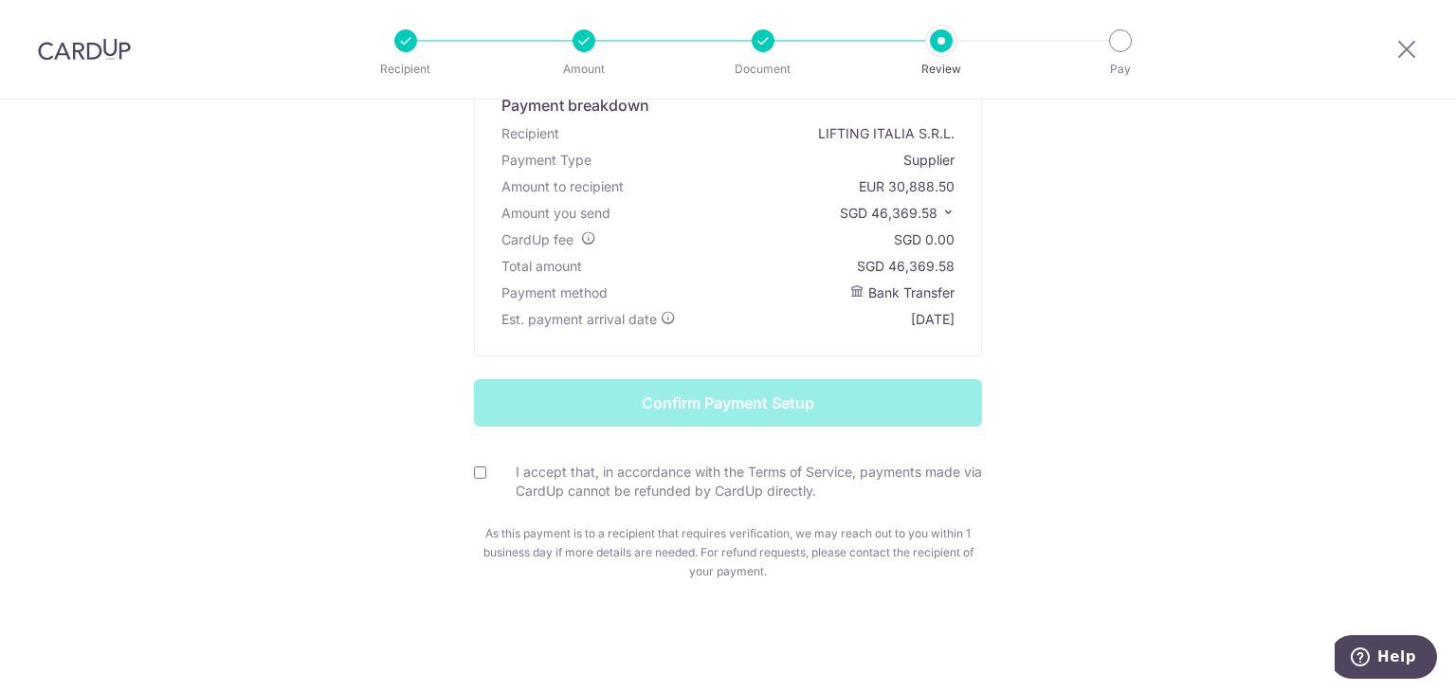
click at [474, 474] on input "I accept that, in accordance with the Terms of Service, payments made via CardU…" at bounding box center [480, 472] width 12 height 12
checkbox input "true"
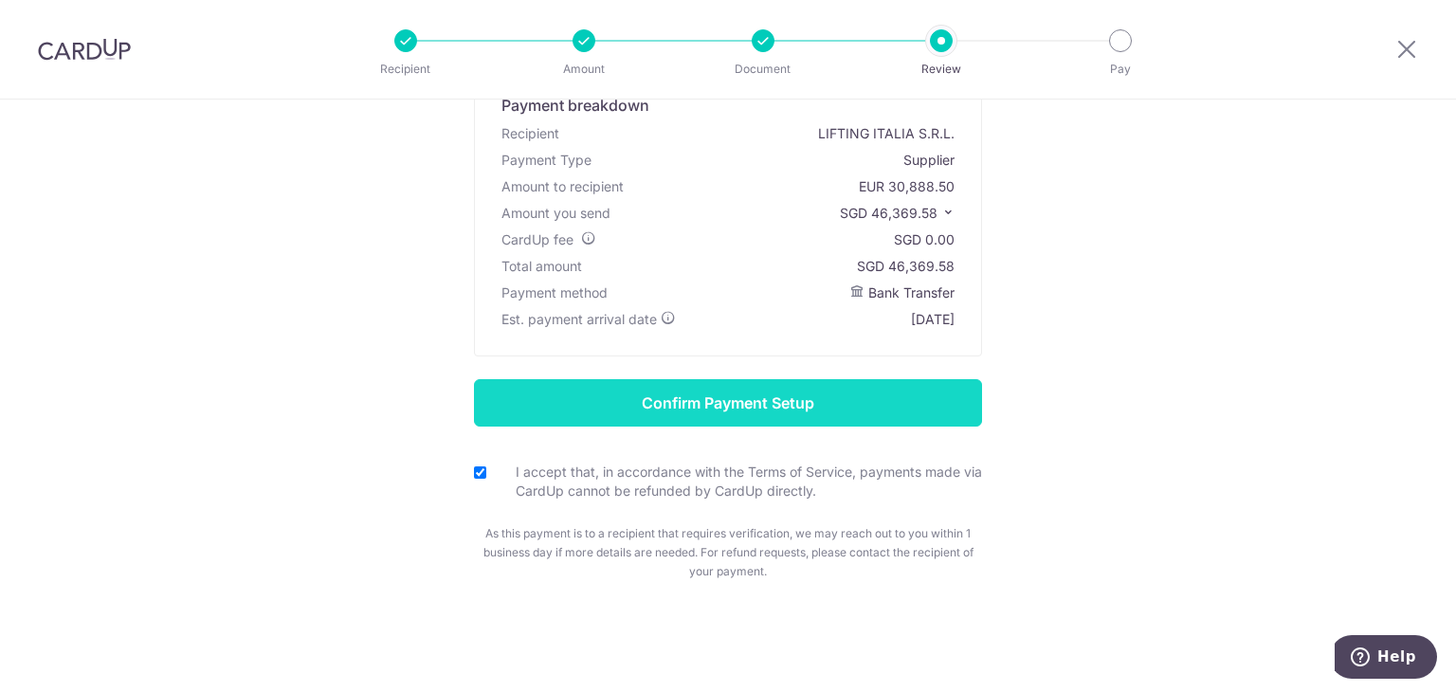
click at [752, 400] on input "Confirm Payment Setup" at bounding box center [728, 402] width 508 height 47
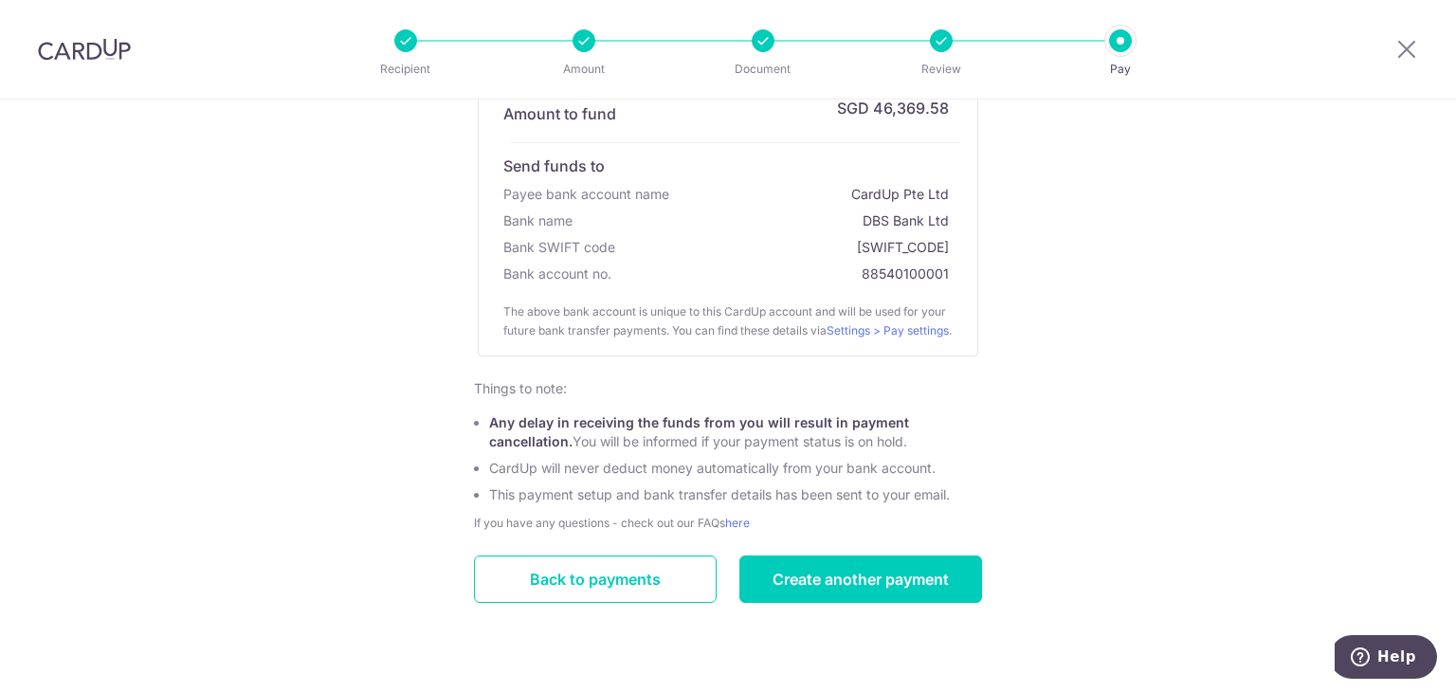
scroll to position [369, 0]
click at [839, 572] on link "Create another payment" at bounding box center [860, 578] width 243 height 47
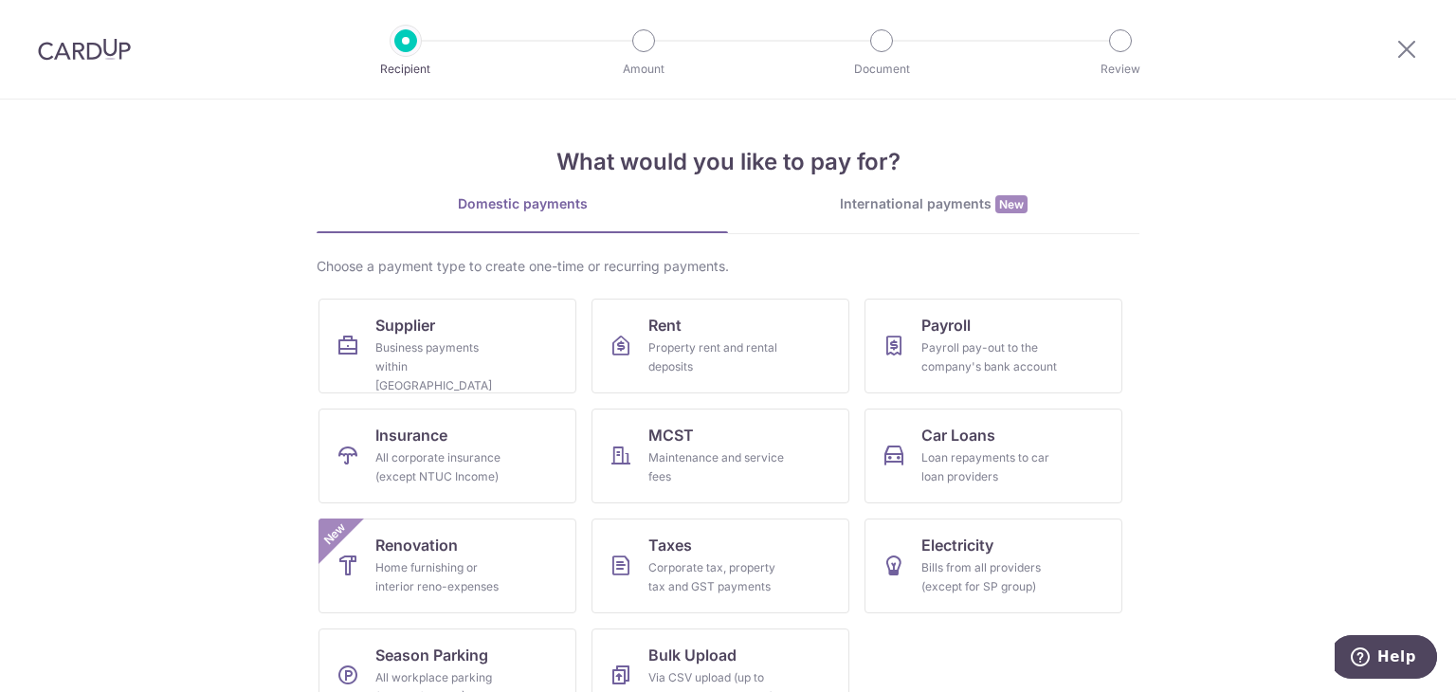
click at [910, 205] on div "International payments New" at bounding box center [933, 204] width 411 height 20
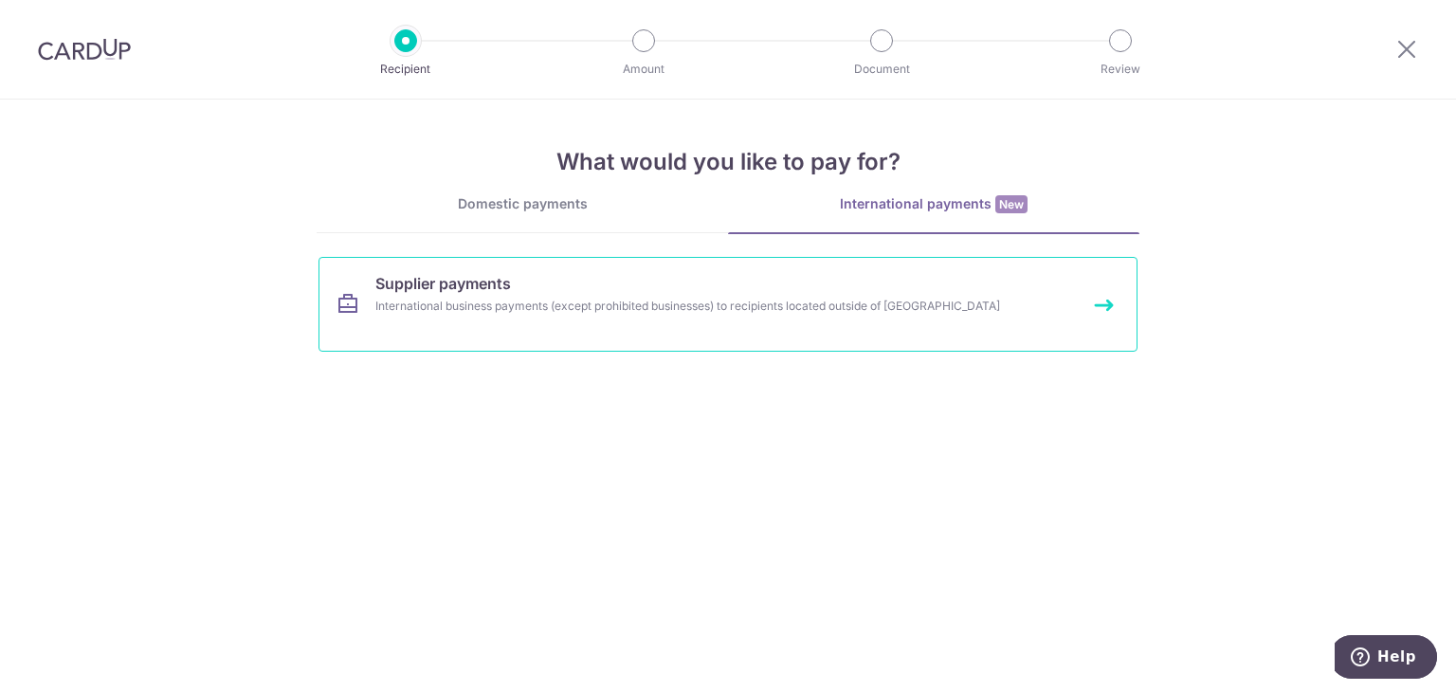
click at [609, 289] on link "Supplier payments International business payments (except prohibited businesses…" at bounding box center [727, 304] width 819 height 95
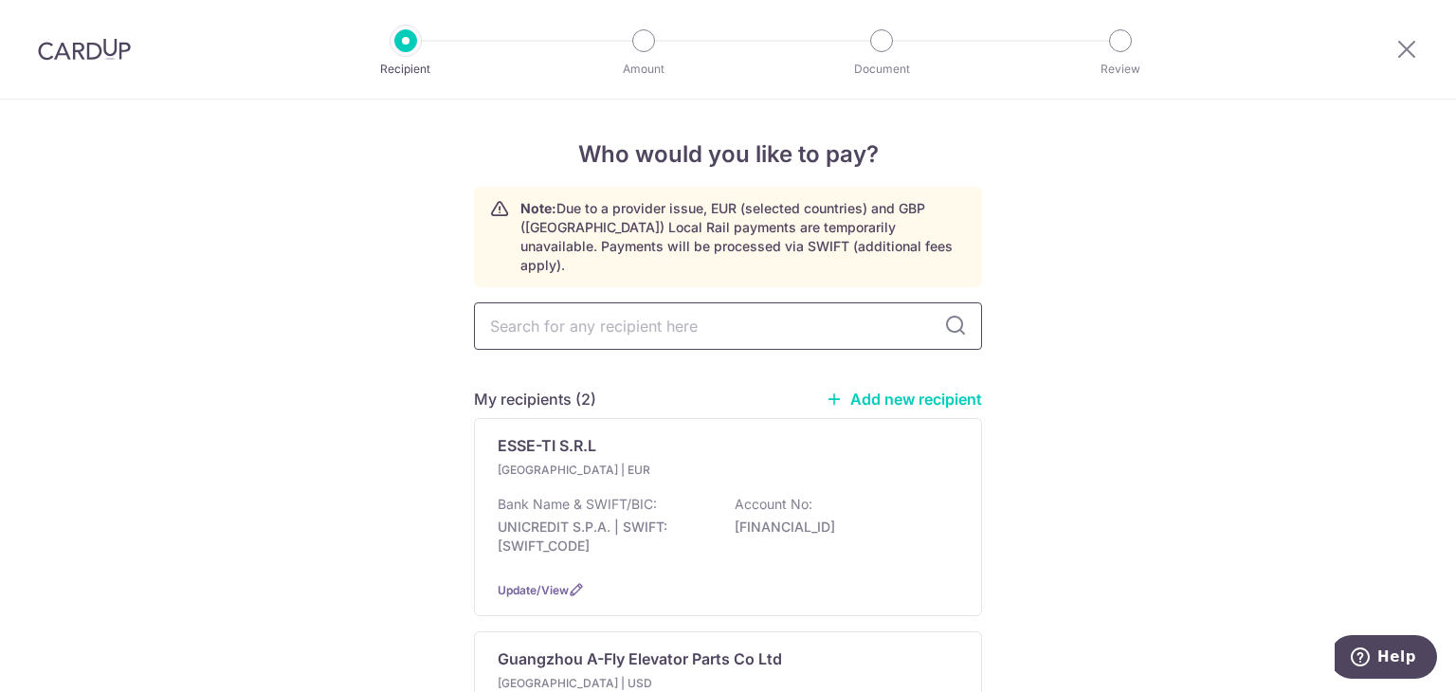
click at [652, 314] on input "text" at bounding box center [728, 325] width 508 height 47
type input "sanjin"
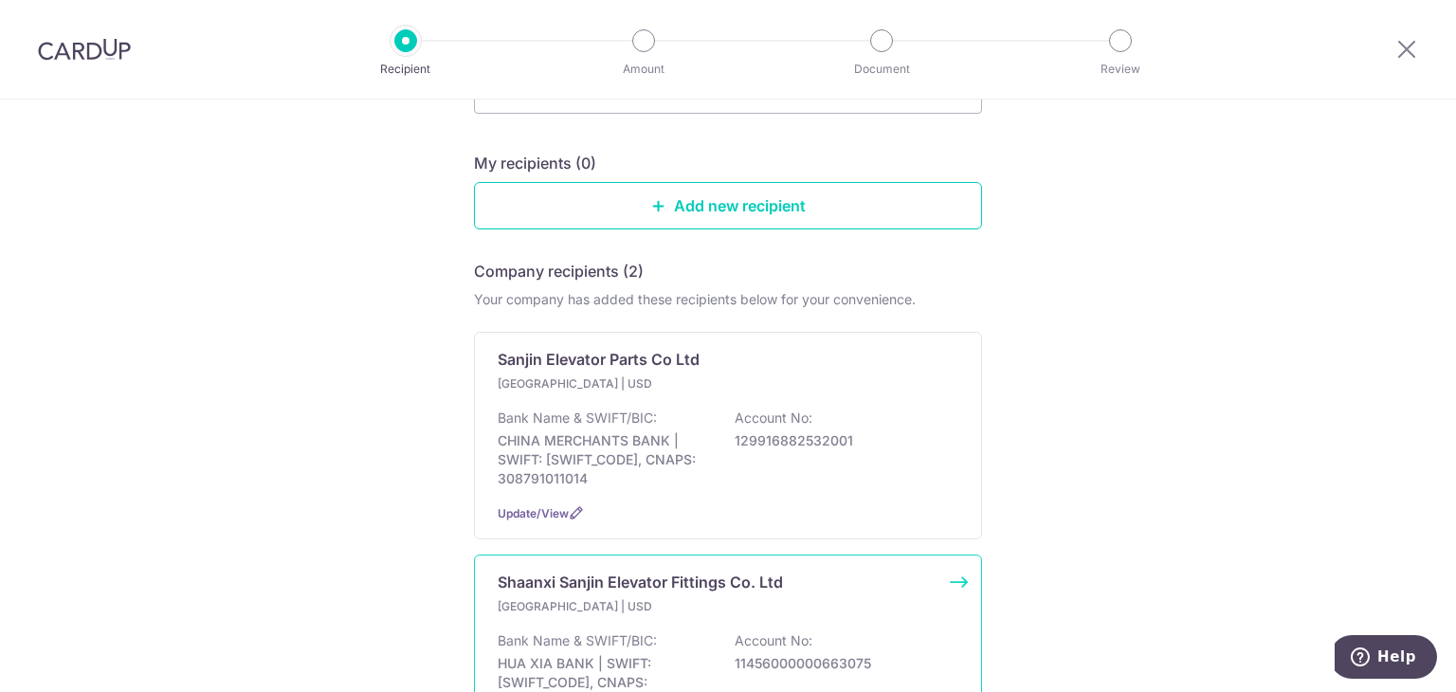
scroll to position [379, 0]
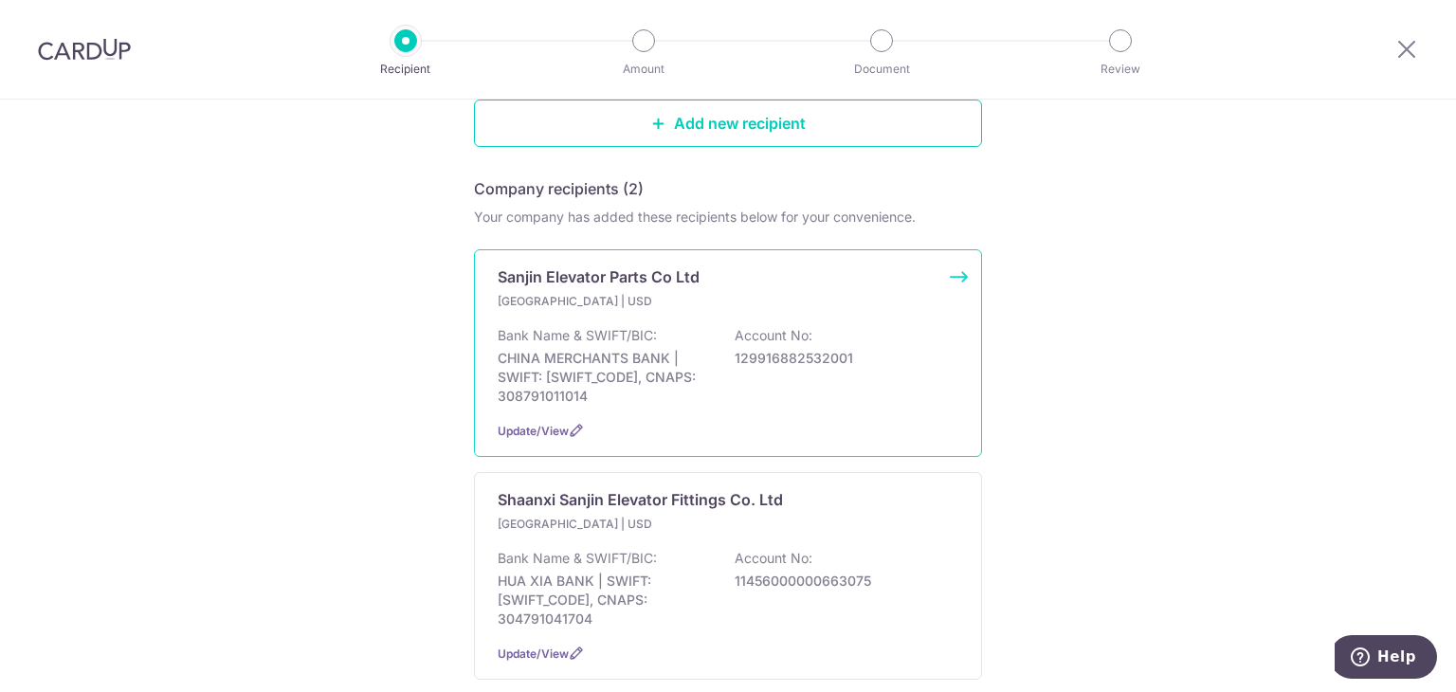
click at [702, 326] on div "Bank Name & SWIFT/BIC: CHINA MERCHANTS BANK | SWIFT: [SWIFT_CODE], CNAPS: 30879…" at bounding box center [728, 366] width 461 height 80
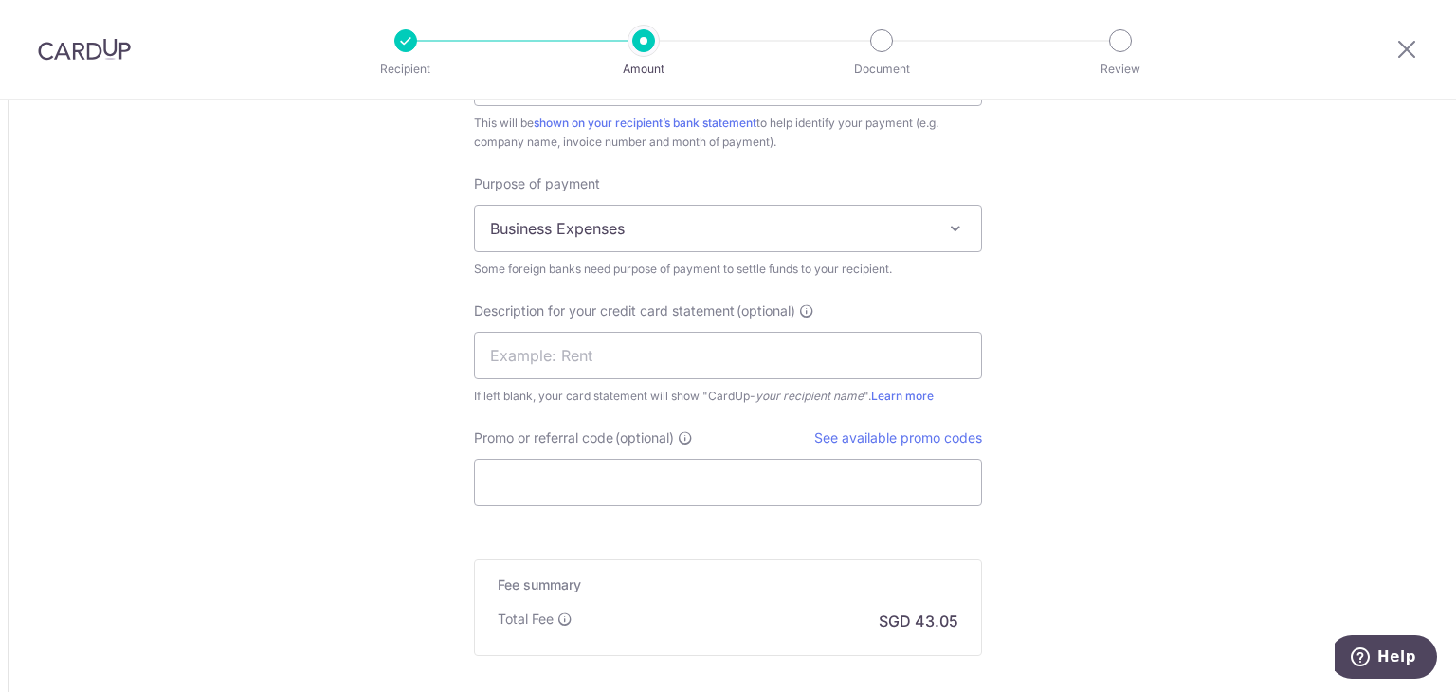
scroll to position [2004, 0]
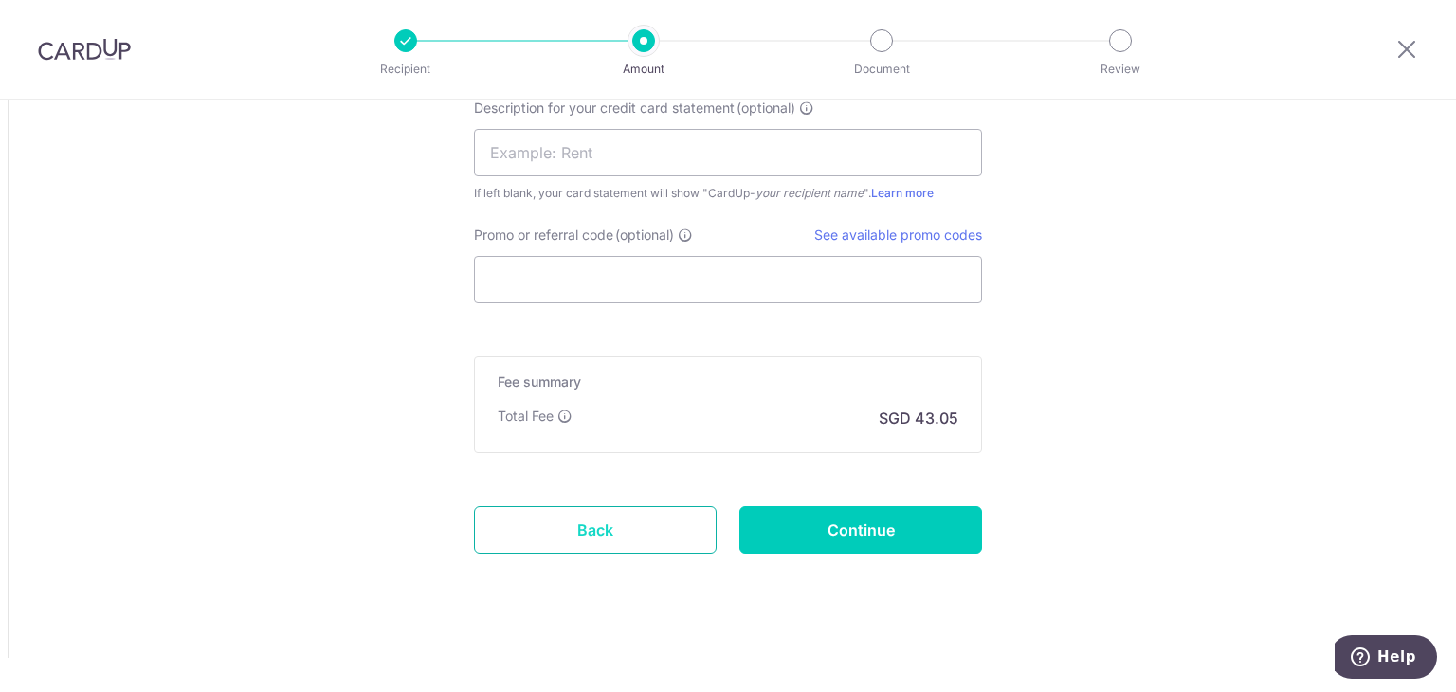
click at [648, 523] on link "Back" at bounding box center [595, 529] width 243 height 47
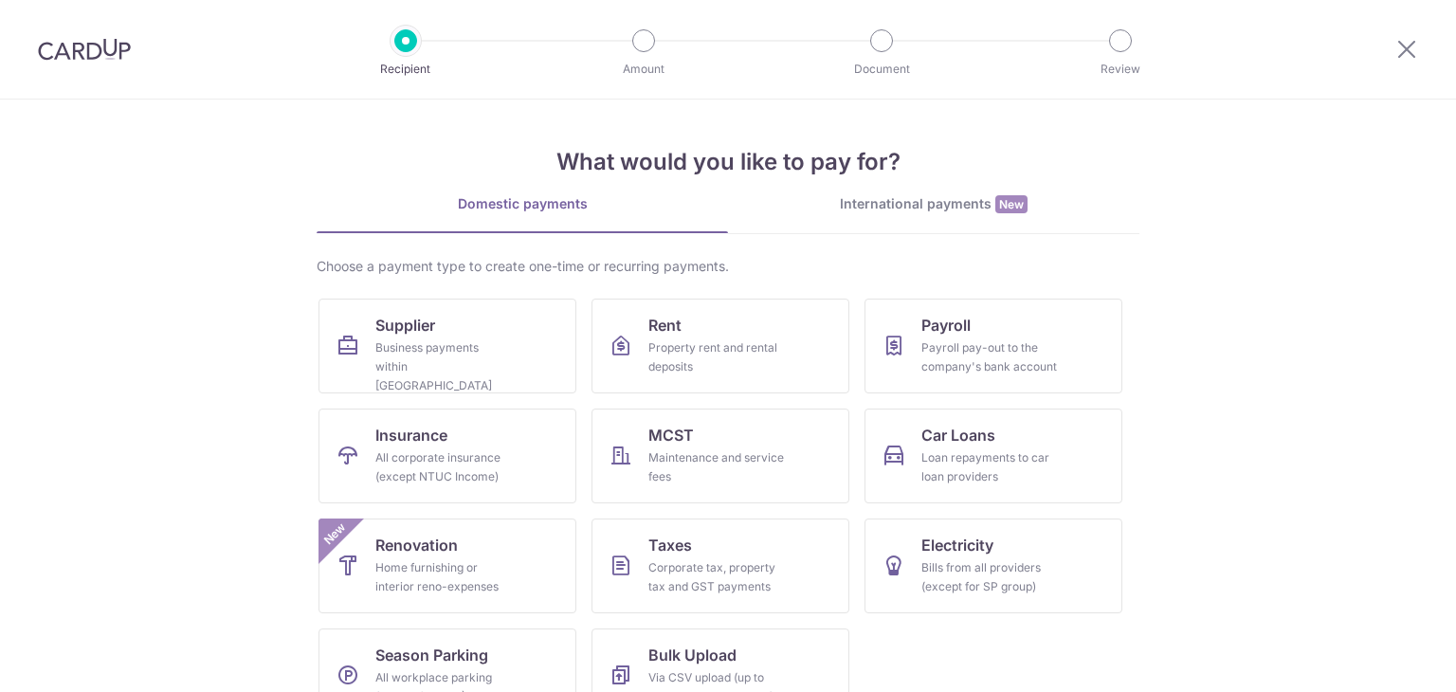
click at [913, 211] on div "International payments New" at bounding box center [933, 204] width 411 height 20
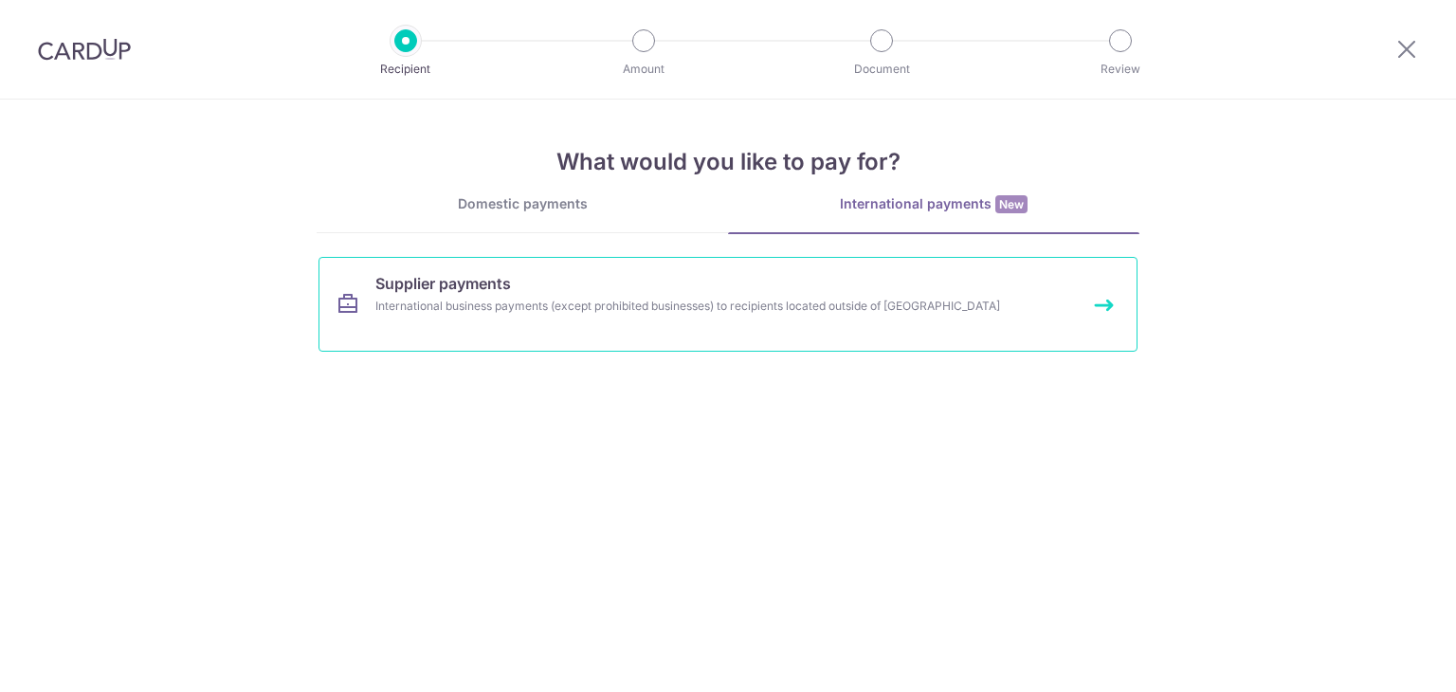
click at [604, 309] on div "International business payments (except prohibited businesses) to recipients lo…" at bounding box center [702, 306] width 655 height 19
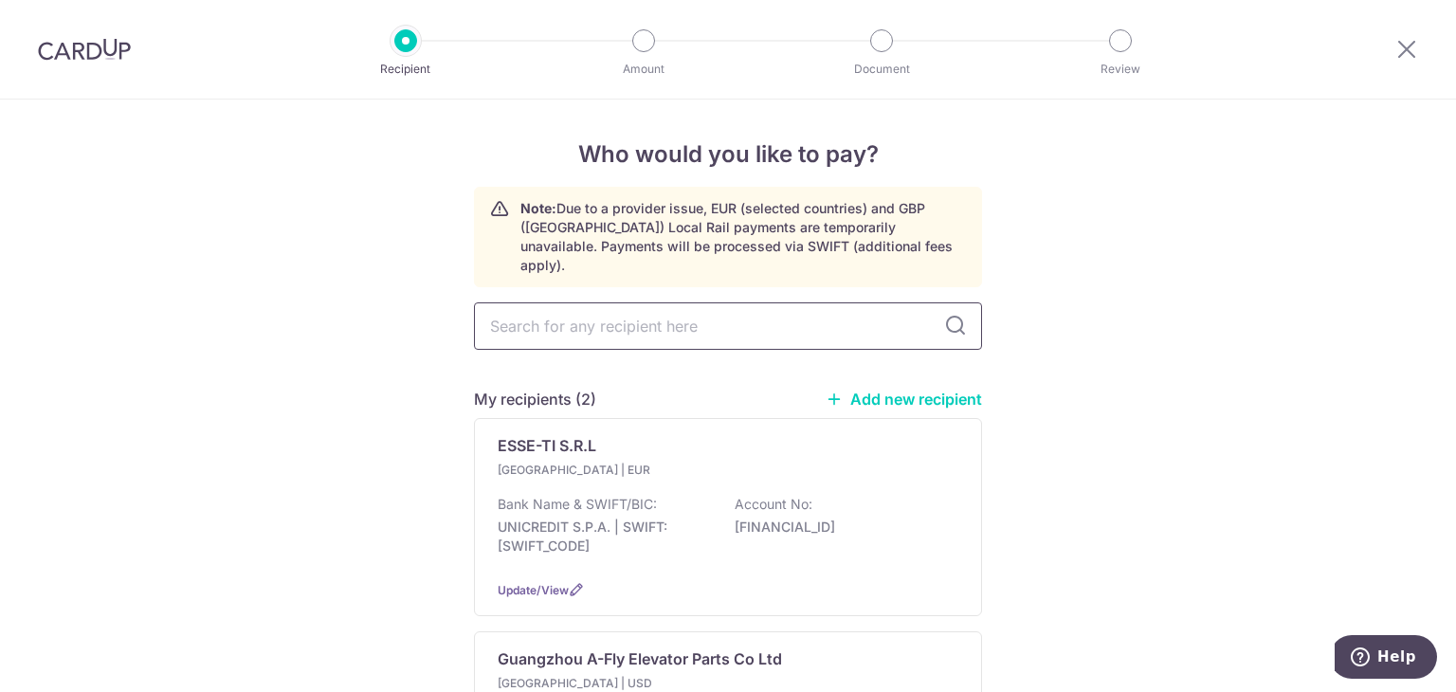
click at [589, 312] on input "text" at bounding box center [728, 325] width 508 height 47
type input "sanjin"
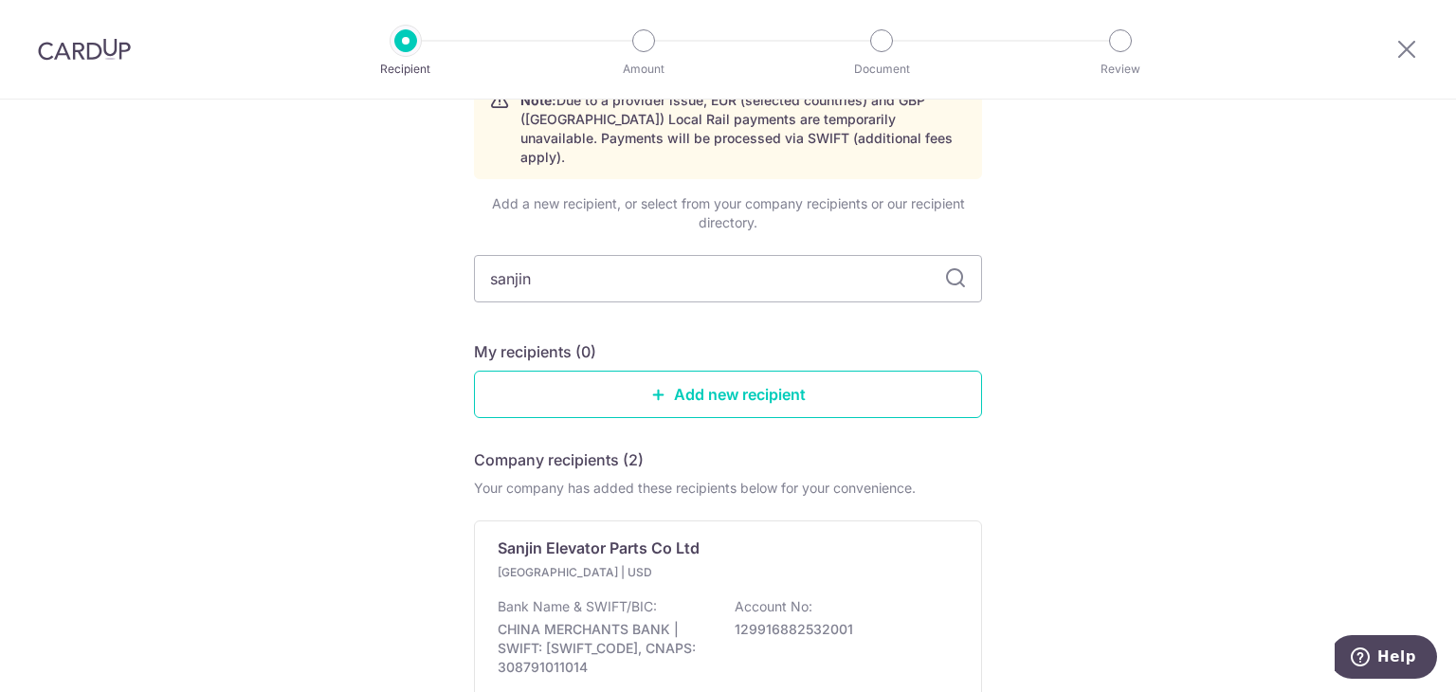
scroll to position [190, 0]
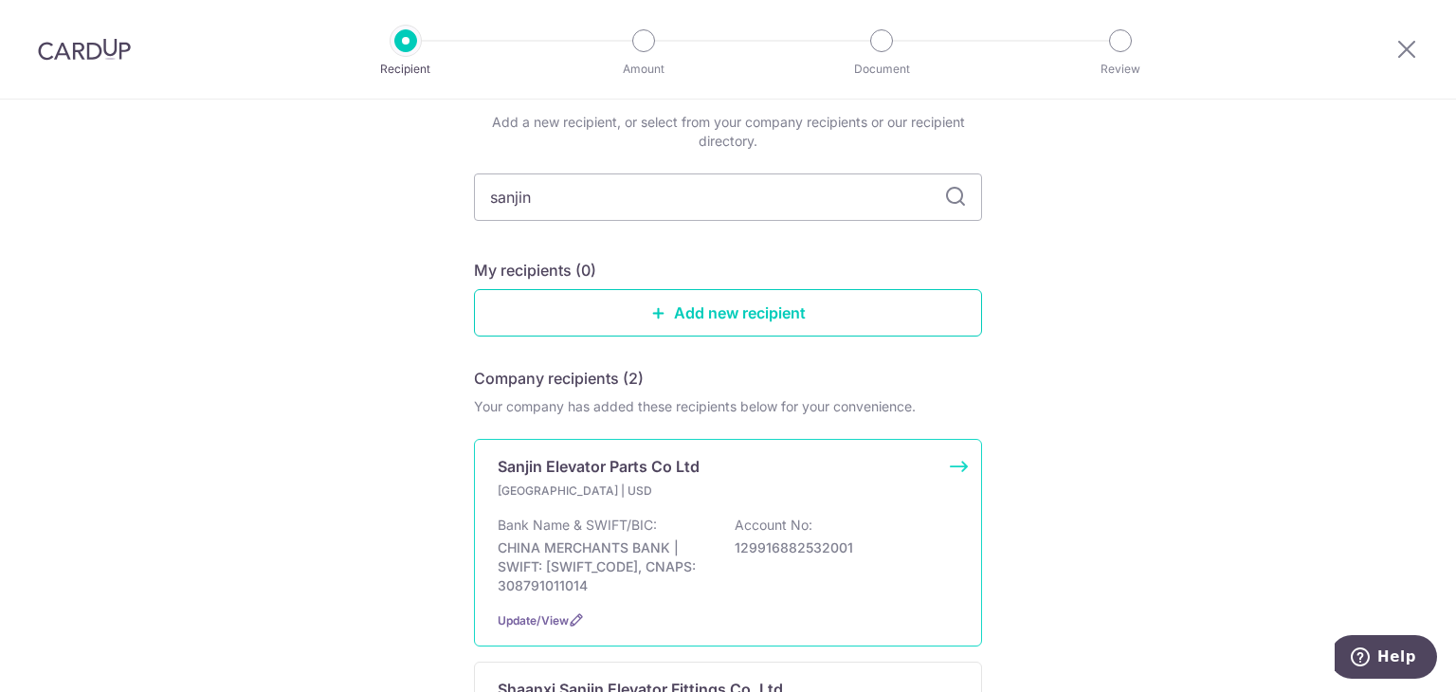
click at [829, 516] on div "Bank Name & SWIFT/BIC: CHINA MERCHANTS BANK | SWIFT: CMBCCNBS231, CNAPS: 308791…" at bounding box center [728, 556] width 461 height 80
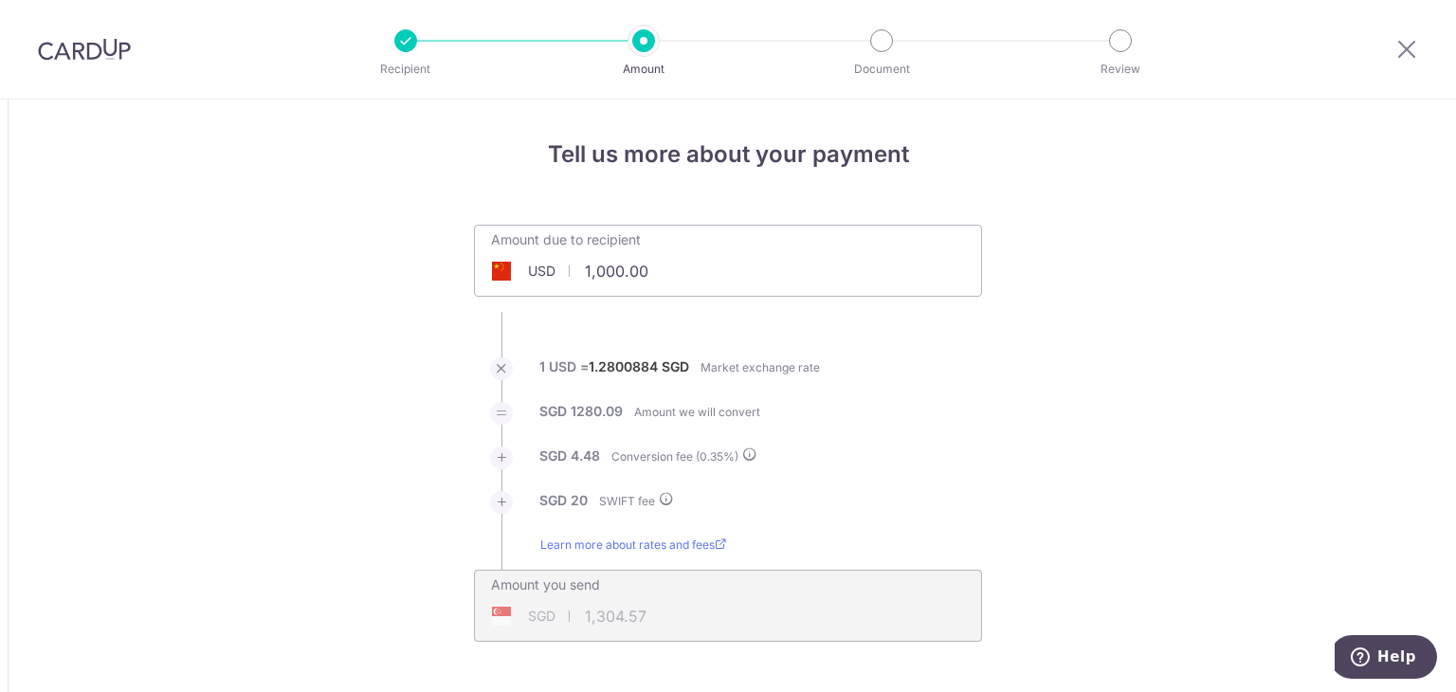
click at [747, 289] on div "Amount due to recipient USD 1,000.00 1000" at bounding box center [728, 261] width 508 height 72
click at [745, 269] on div "Amount due to recipient USD 1,000.00 1000" at bounding box center [728, 248] width 506 height 45
click at [744, 269] on div "Amount due to recipient USD 1,000.00 1000" at bounding box center [728, 248] width 506 height 45
click at [681, 278] on input "1,000.00" at bounding box center [621, 271] width 293 height 44
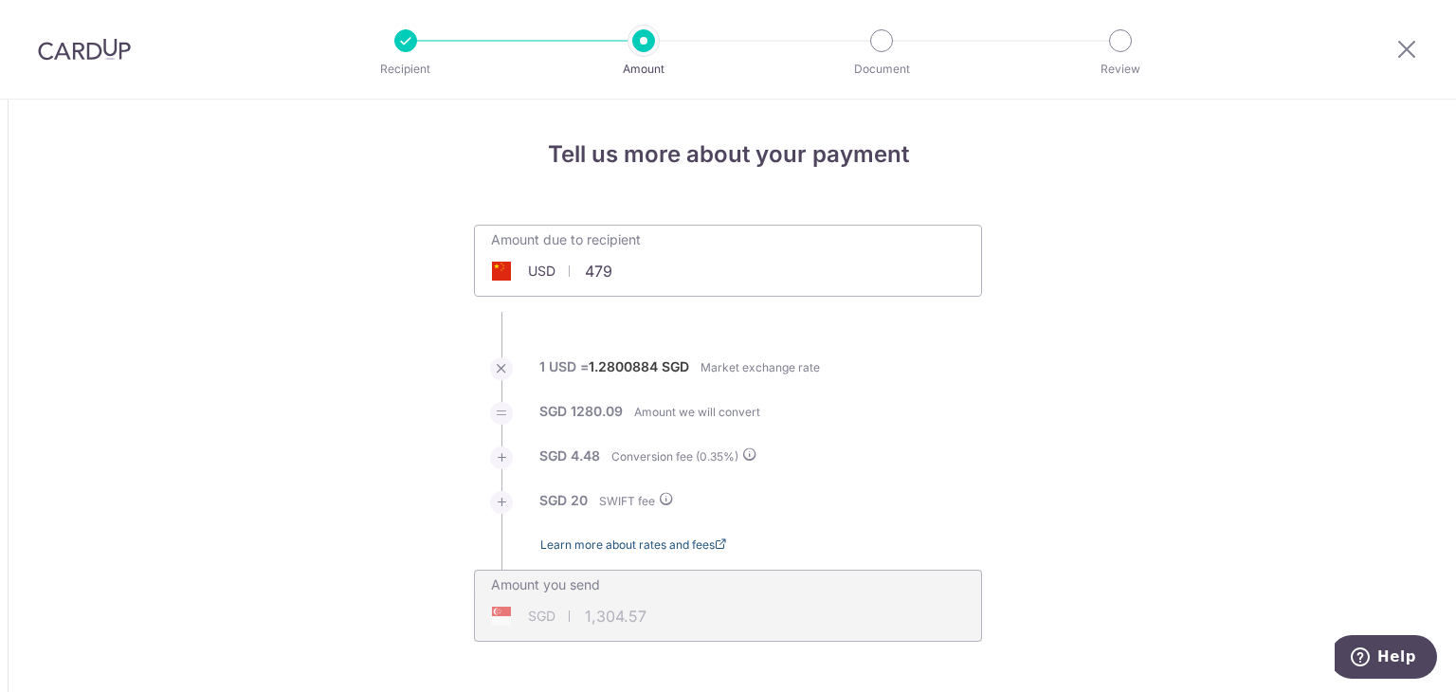
type input "479.00"
type input "635.31"
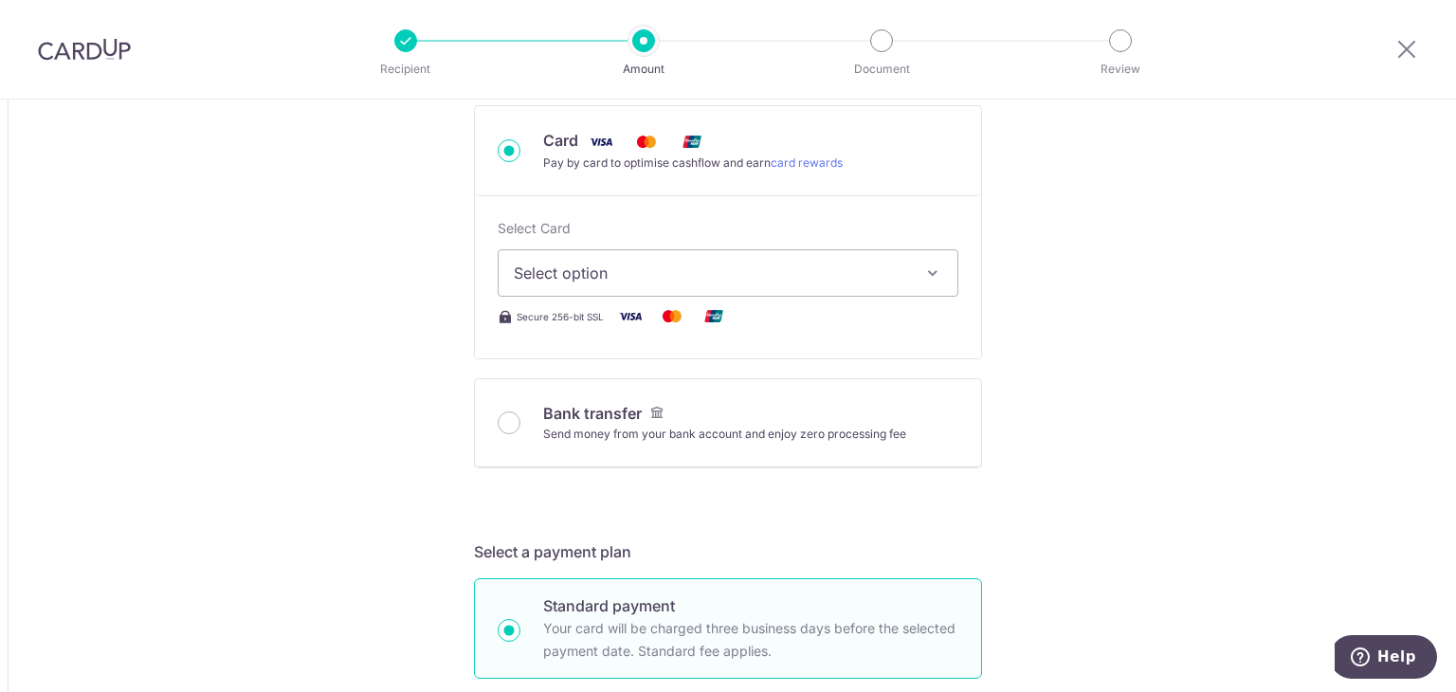
scroll to position [664, 0]
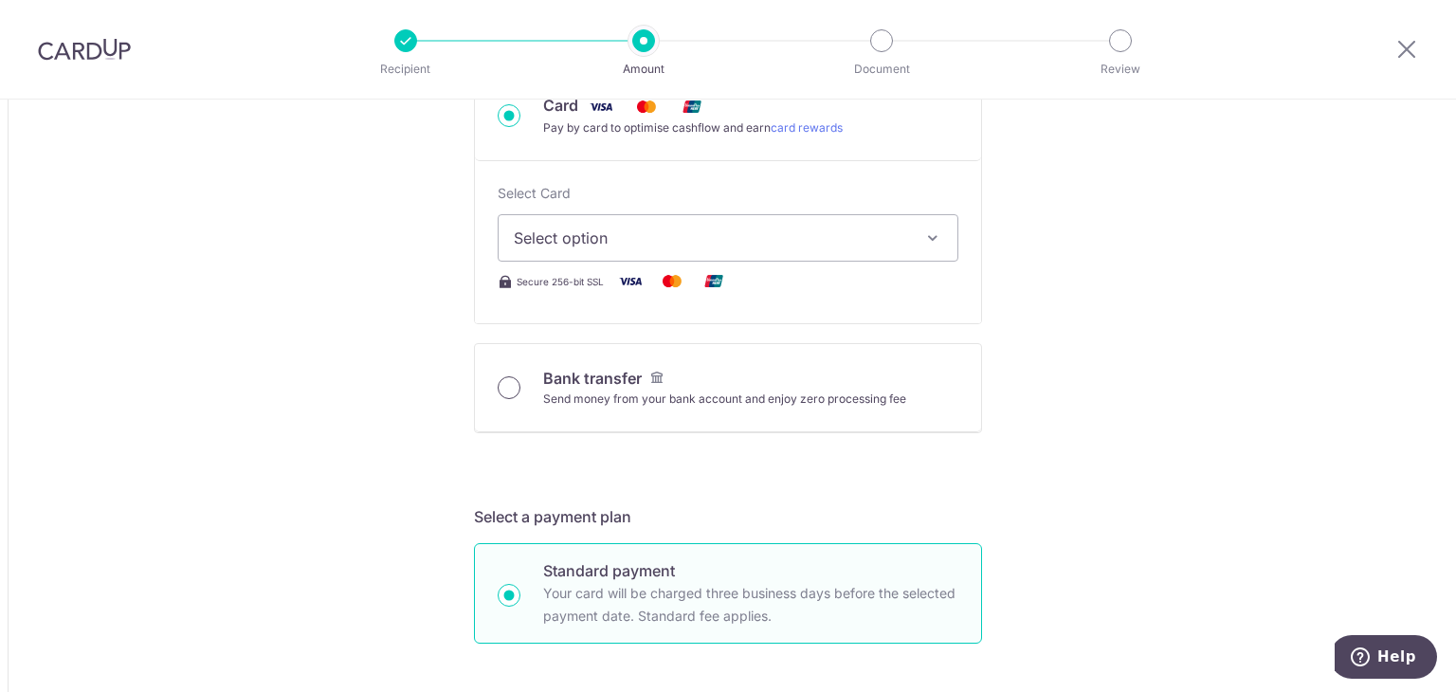
click at [503, 383] on input "Bank transfer Send money from your bank account and enjoy zero processing fee" at bounding box center [509, 387] width 23 height 23
radio input "true"
type input "479.00"
type input "634.33"
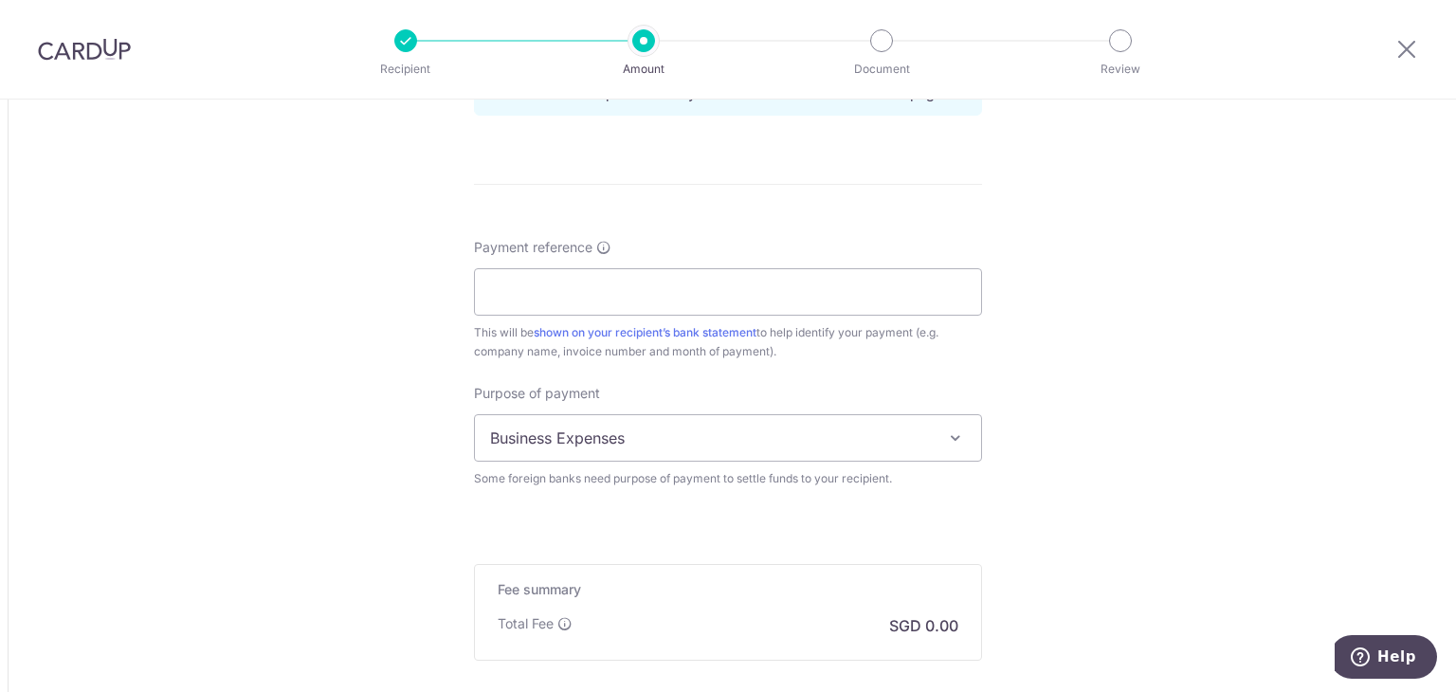
scroll to position [1611, 0]
click at [816, 293] on input "Payment reference" at bounding box center [728, 287] width 508 height 47
type input "SYLI2025081206"
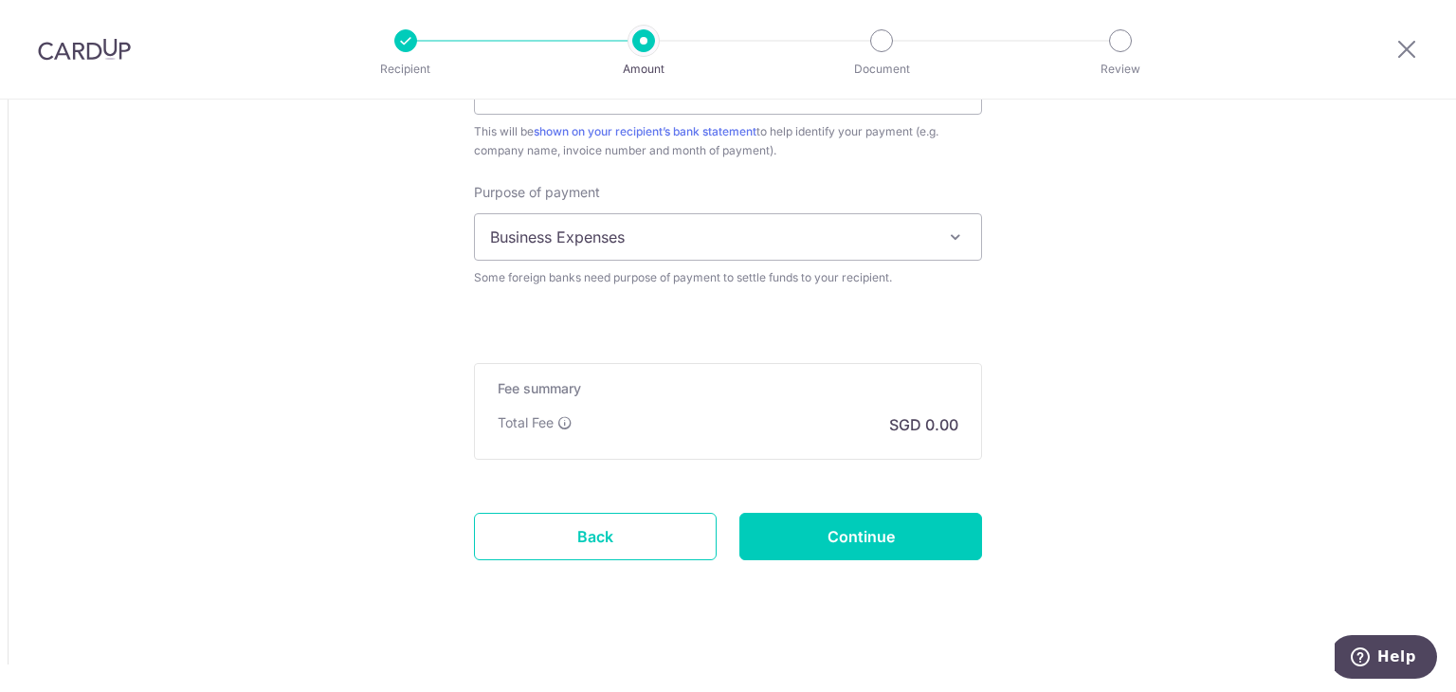
scroll to position [1816, 0]
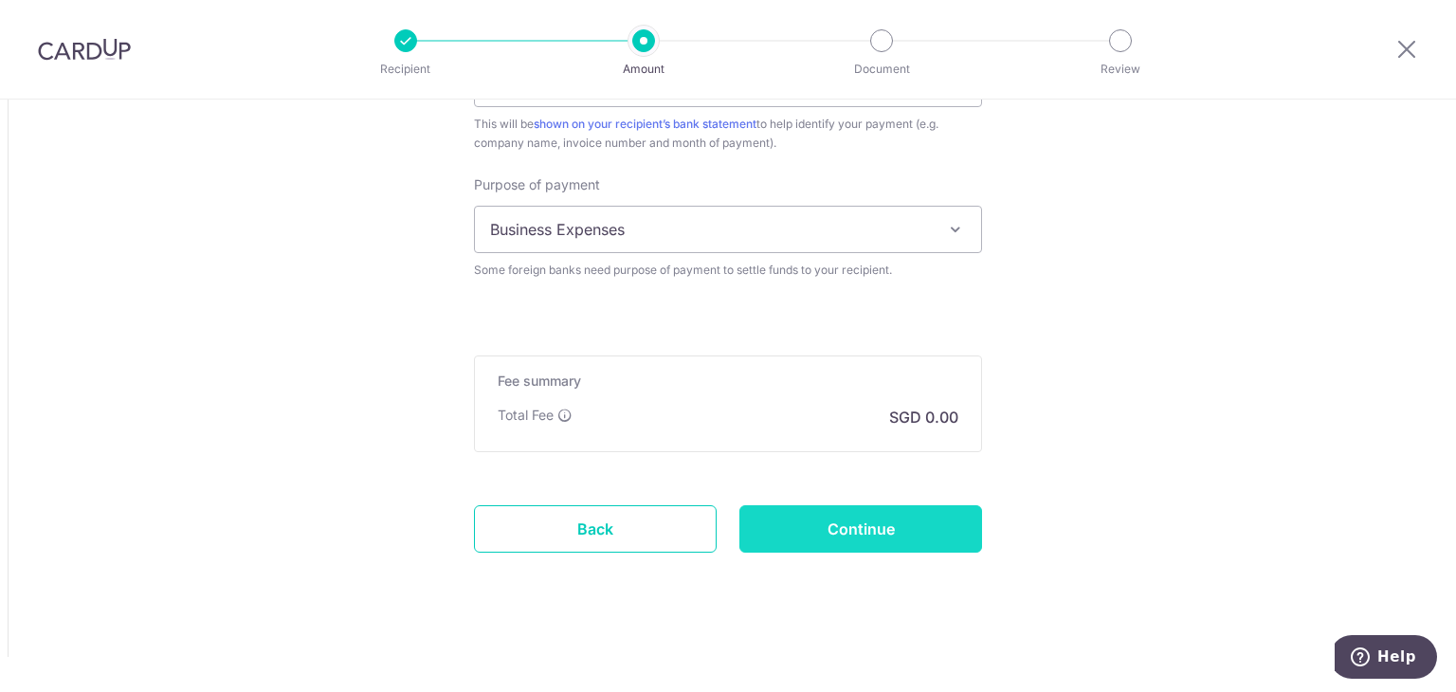
click at [935, 516] on input "Continue" at bounding box center [860, 528] width 243 height 47
type input "Create Schedule"
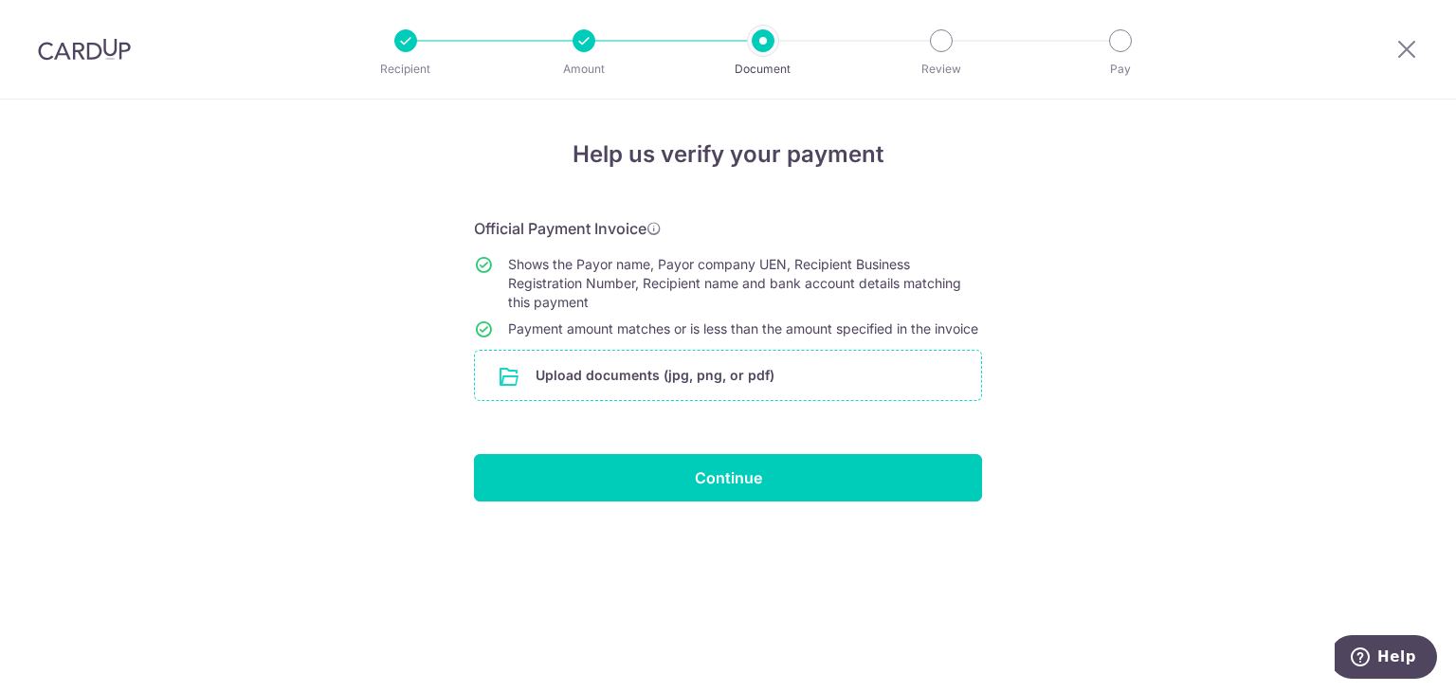
click at [908, 387] on input "file" at bounding box center [728, 375] width 506 height 49
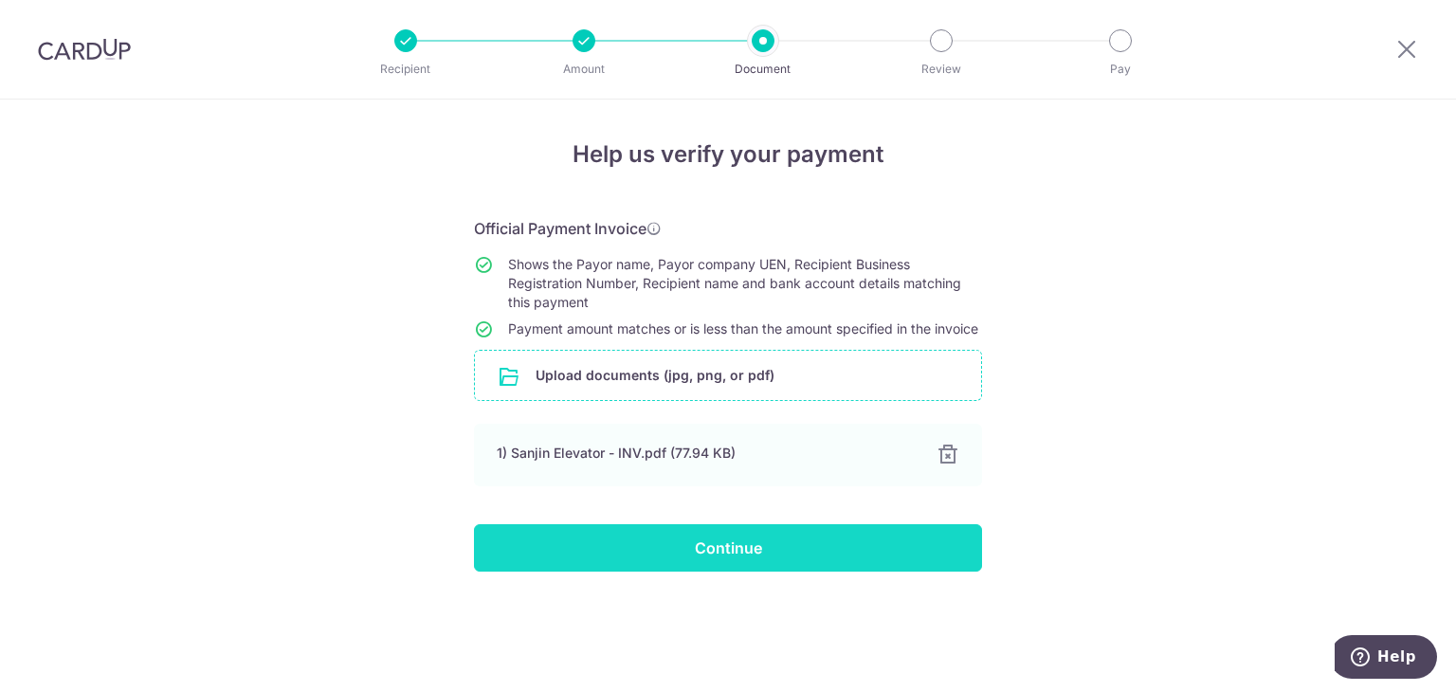
click at [879, 566] on input "Continue" at bounding box center [728, 547] width 508 height 47
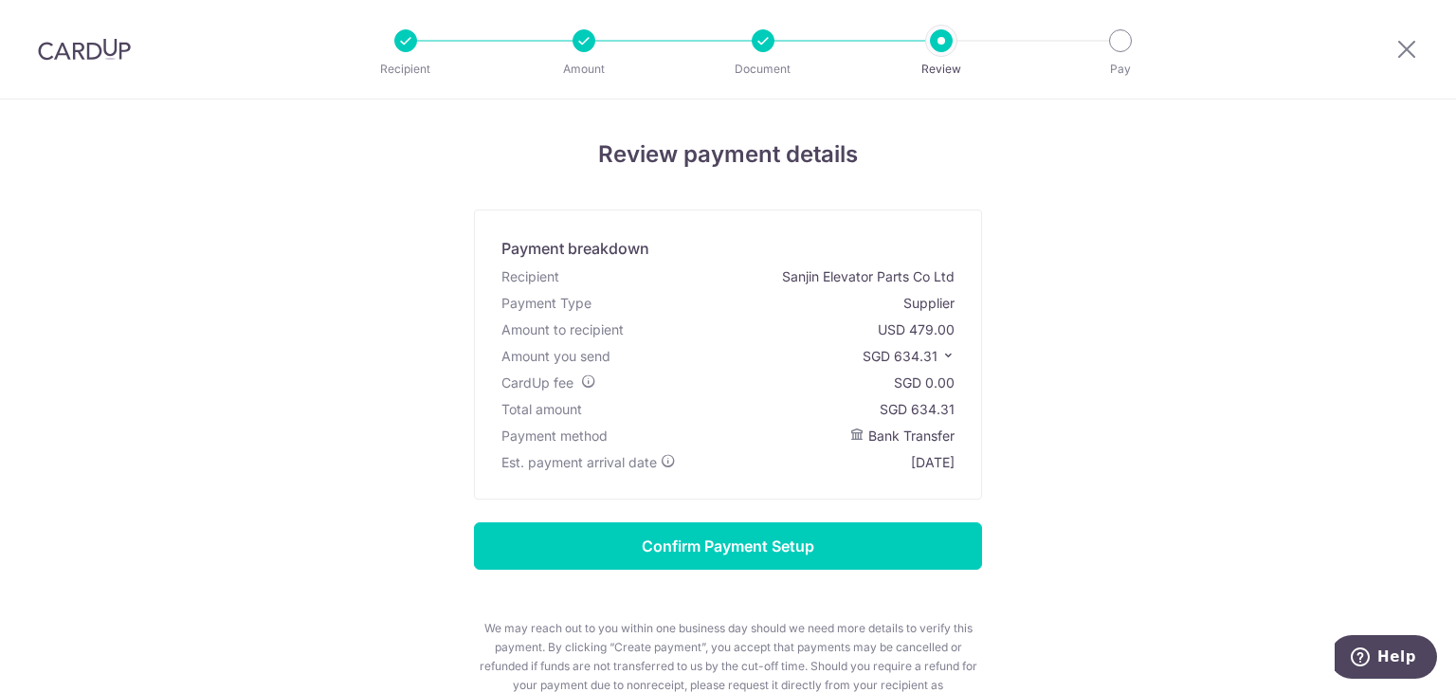
click at [921, 405] on div "SGD 634.31" at bounding box center [917, 409] width 75 height 19
copy div "634.31"
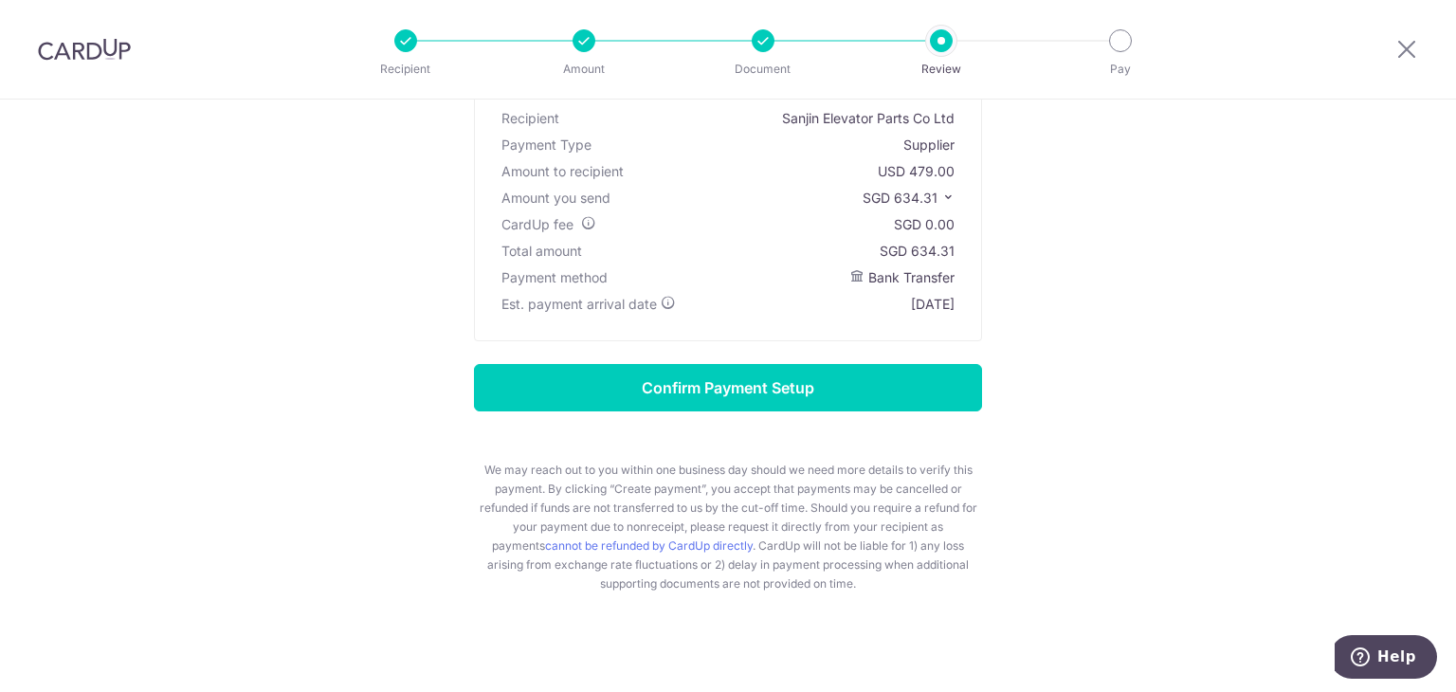
scroll to position [171, 0]
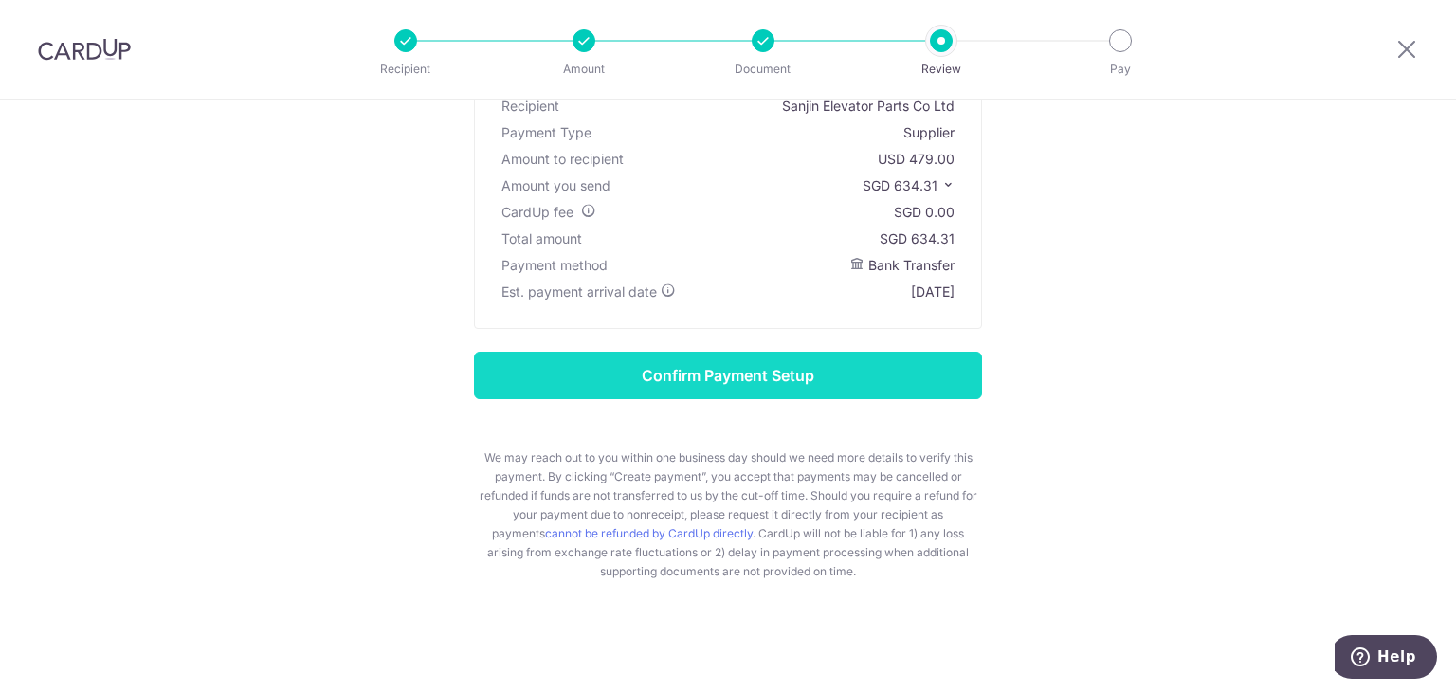
click at [810, 384] on input "Confirm Payment Setup" at bounding box center [728, 375] width 508 height 47
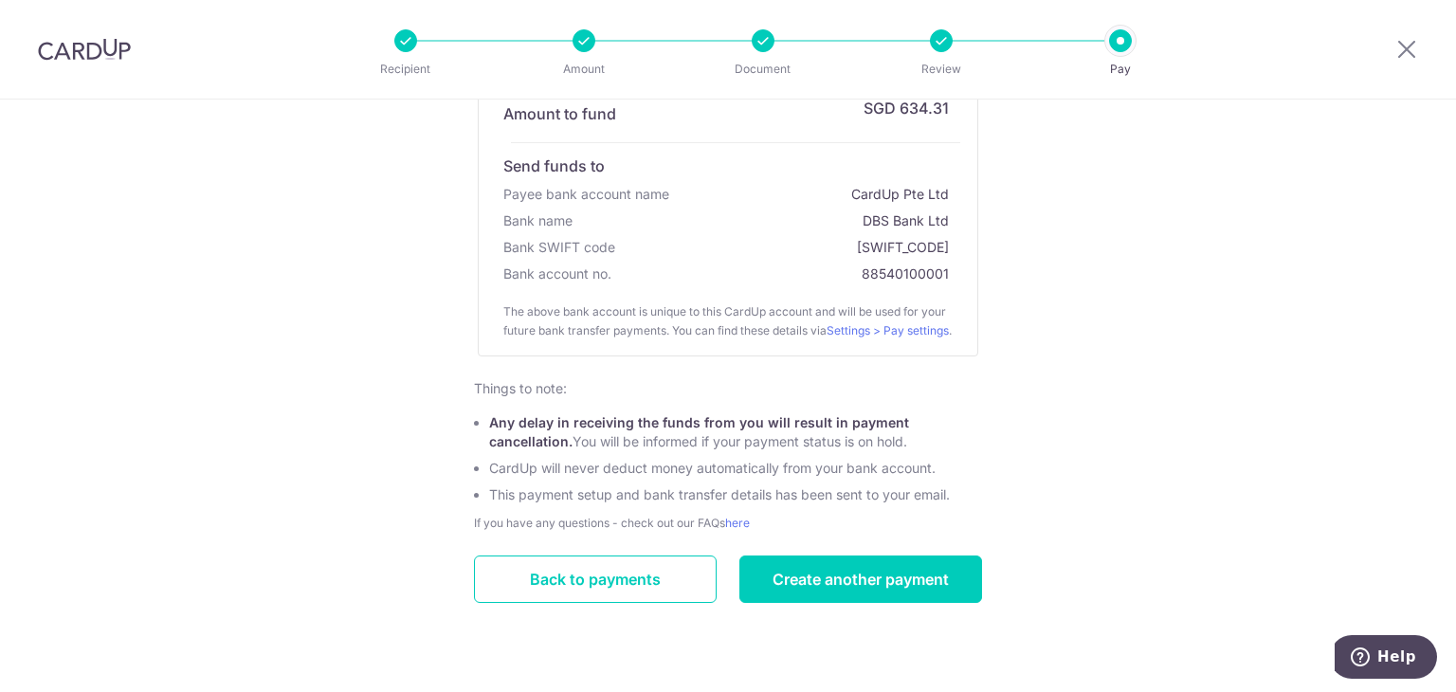
scroll to position [369, 0]
click at [940, 568] on link "Create another payment" at bounding box center [860, 578] width 243 height 47
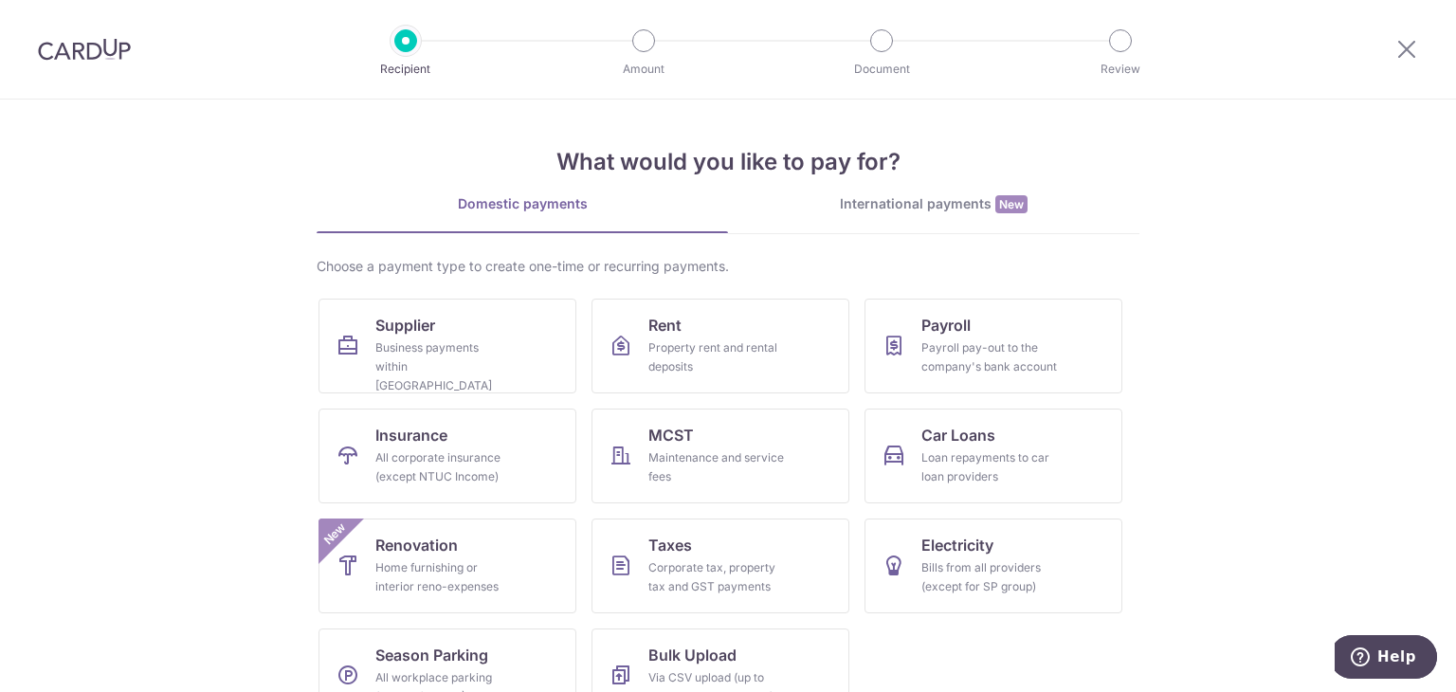
click at [950, 209] on div "International payments New" at bounding box center [933, 204] width 411 height 20
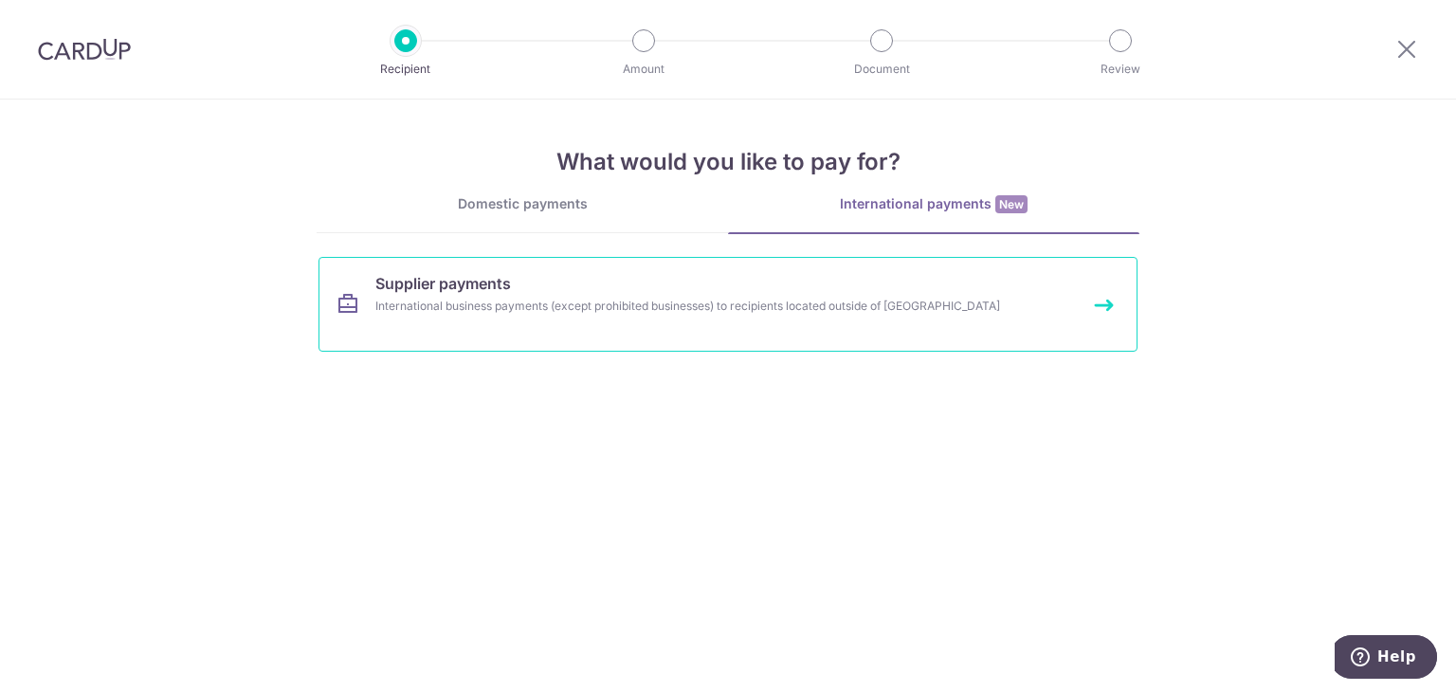
click at [824, 289] on link "Supplier payments International business payments (except prohibited businesses…" at bounding box center [727, 304] width 819 height 95
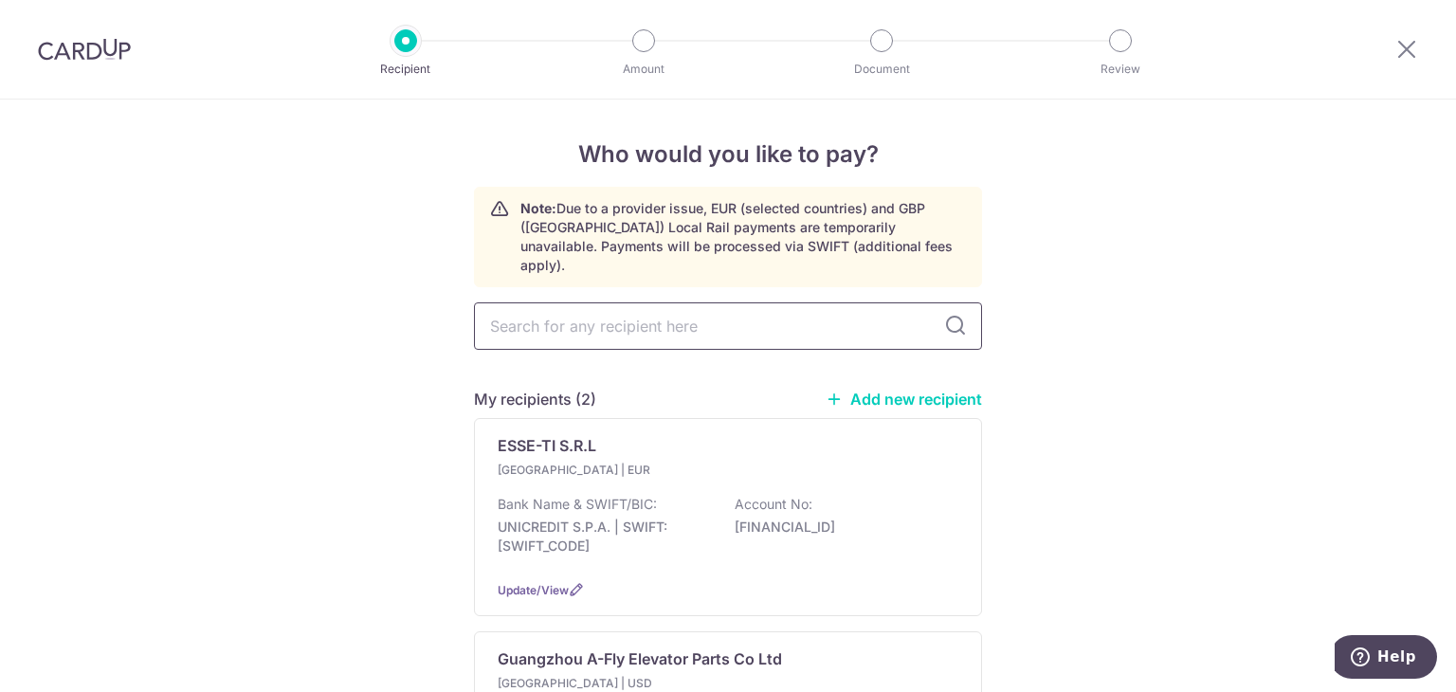
click at [597, 304] on input "text" at bounding box center [728, 325] width 508 height 47
type input "[GEOGRAPHIC_DATA]"
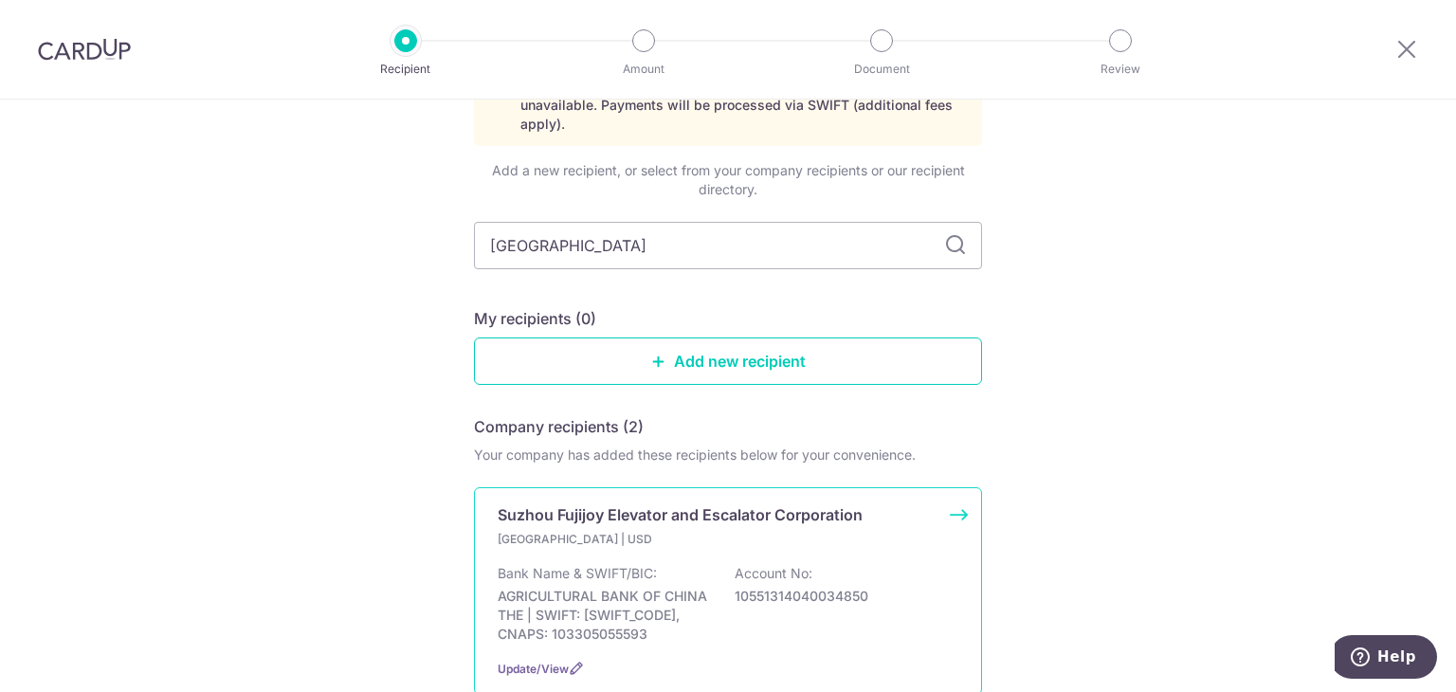
scroll to position [190, 0]
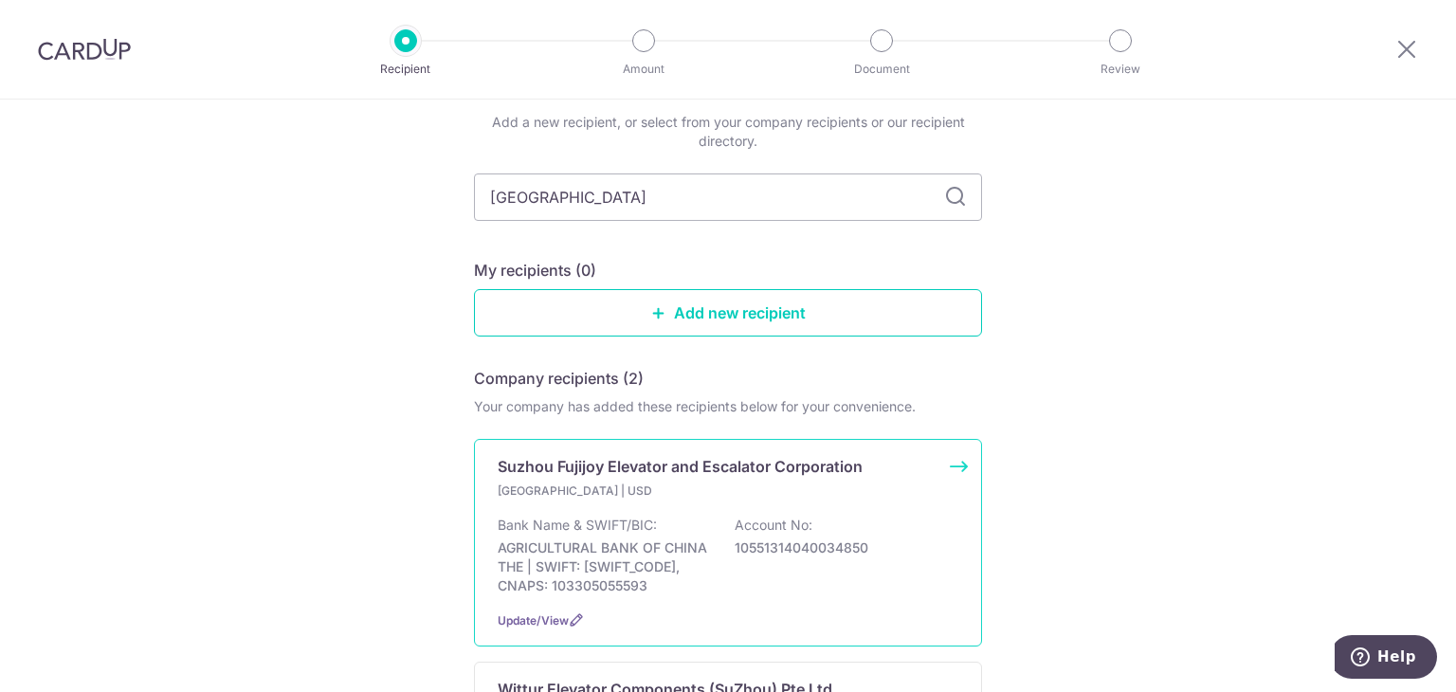
click at [794, 484] on div "[GEOGRAPHIC_DATA] | USD Bank Name & SWIFT/BIC: AGRICULTURAL BANK OF CHINA THE |…" at bounding box center [728, 539] width 461 height 114
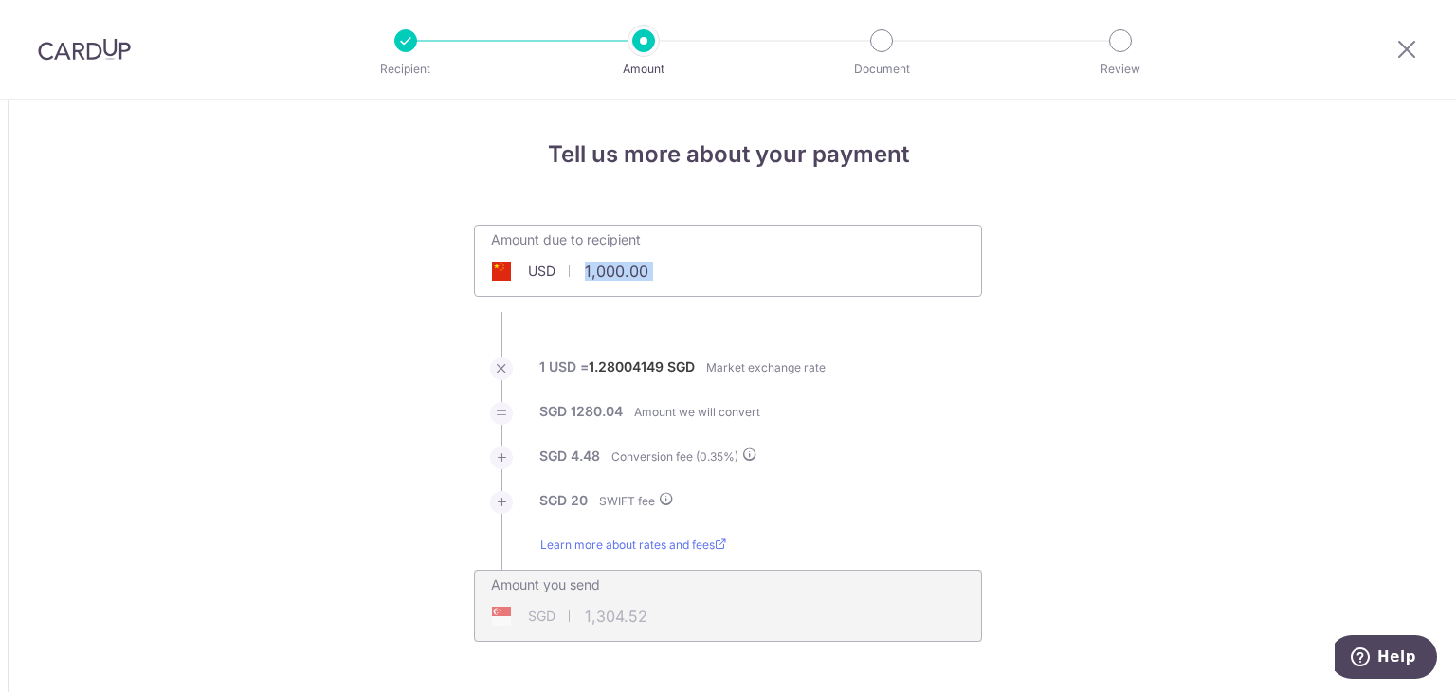
click at [784, 282] on div "Amount due to recipient USD 1,000.00 1000" at bounding box center [728, 261] width 508 height 72
click at [646, 266] on input "1,000.00" at bounding box center [621, 271] width 293 height 44
type input "4"
type input "51,349.00"
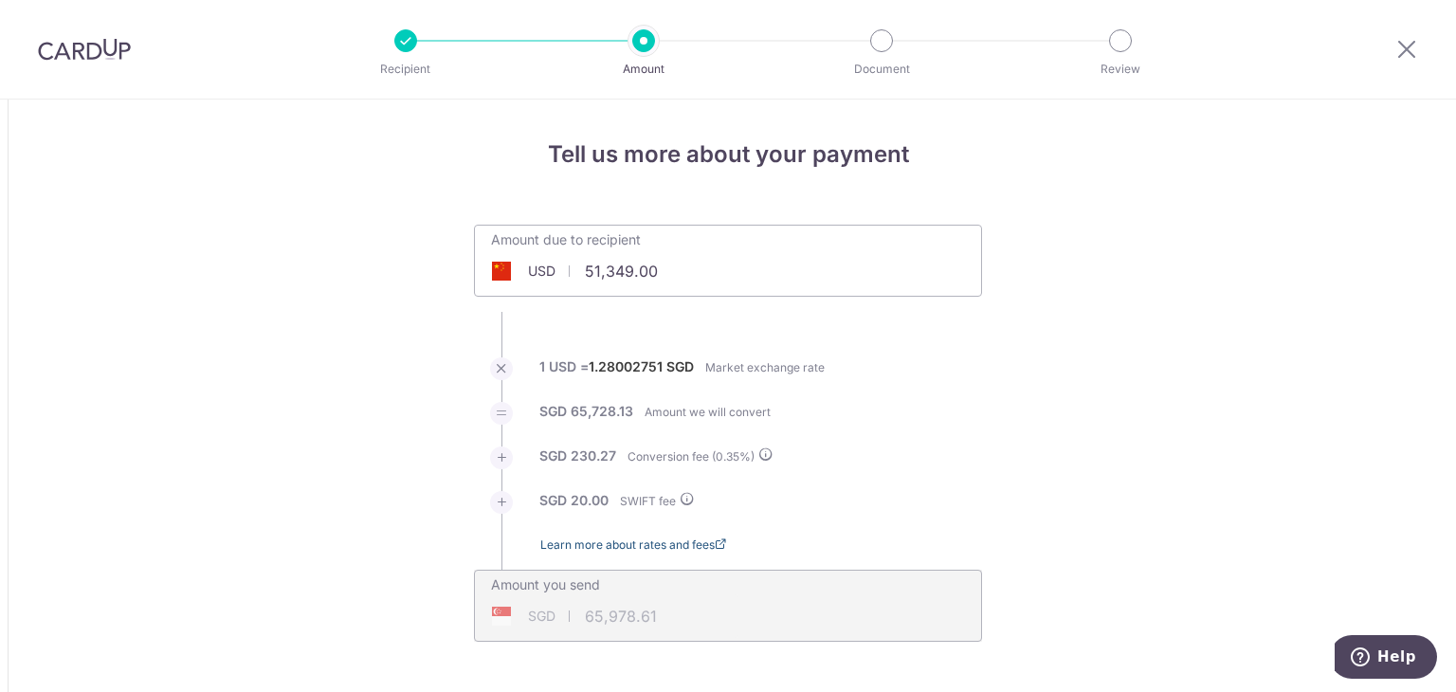
type input "65,978.61"
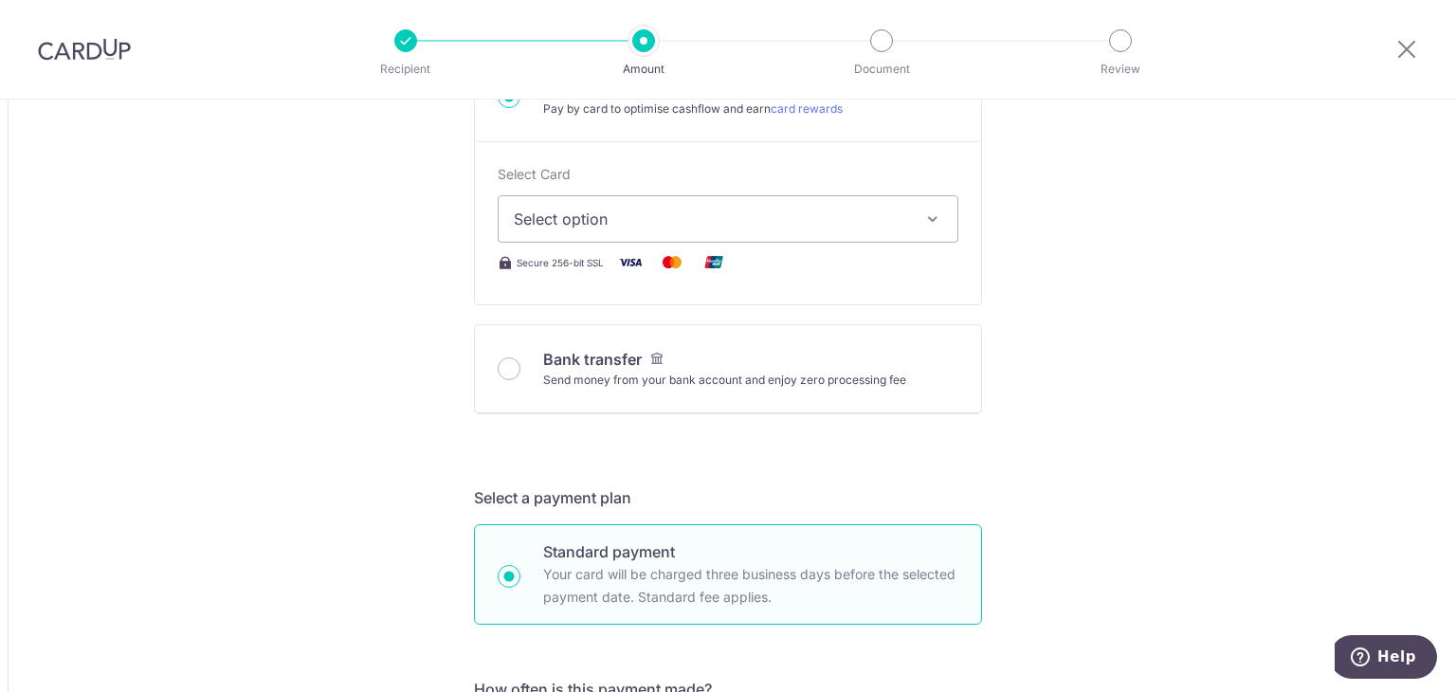
scroll to position [853, 0]
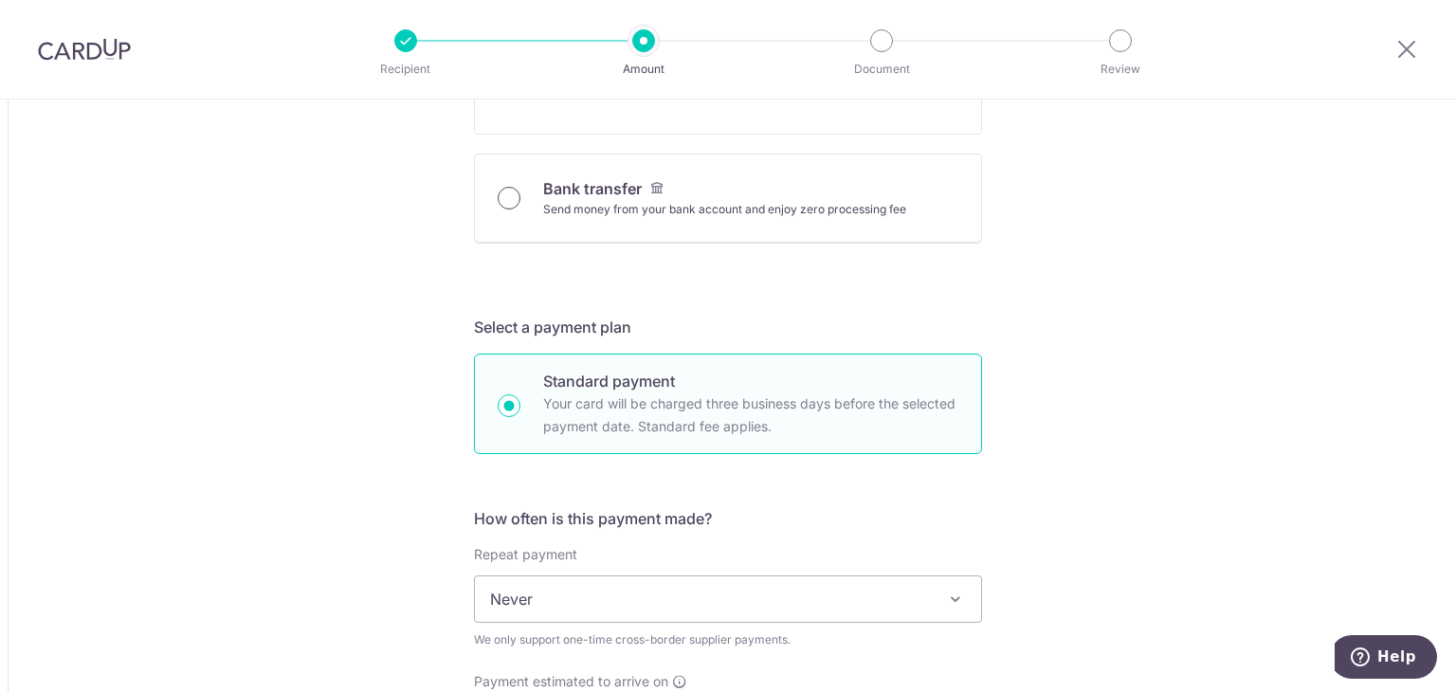
click at [507, 205] on input "Bank transfer Send money from your bank account and enjoy zero processing fee" at bounding box center [509, 198] width 23 height 23
radio input "true"
type input "51,349.00"
type input "65,873.24"
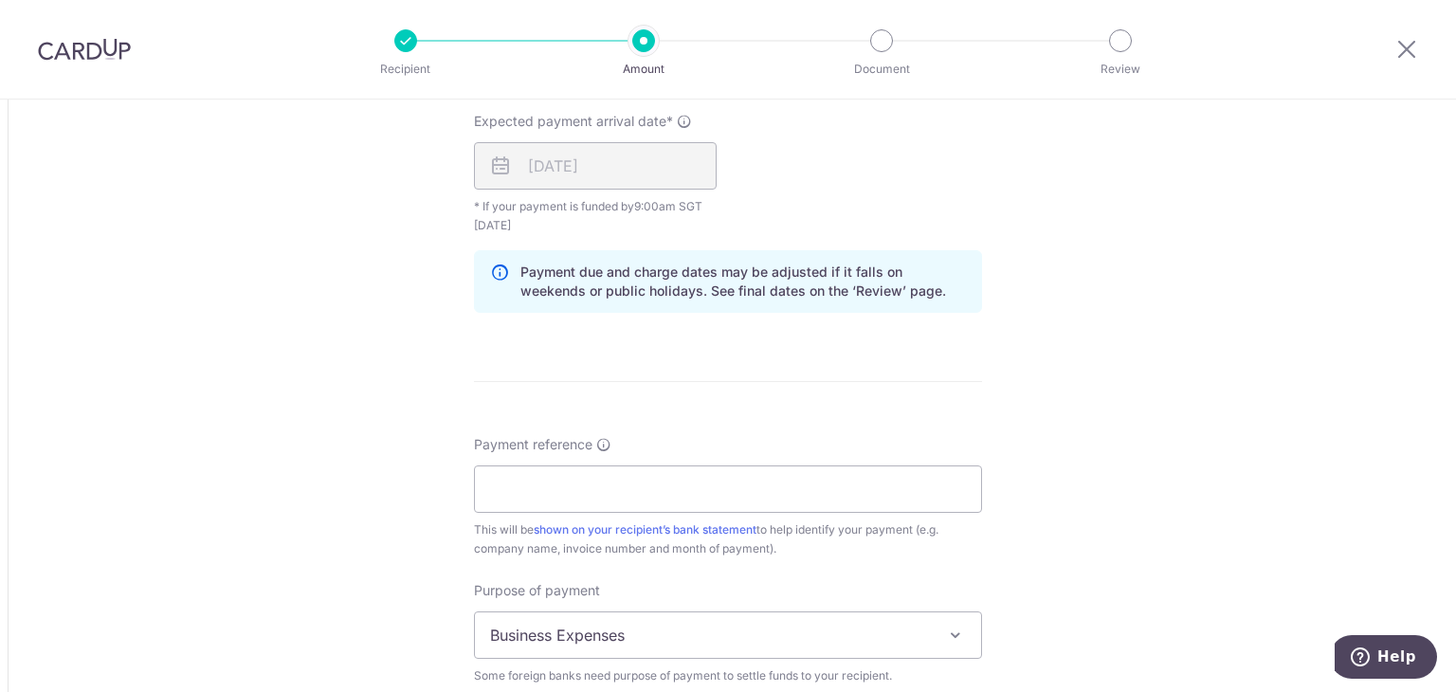
scroll to position [1422, 0]
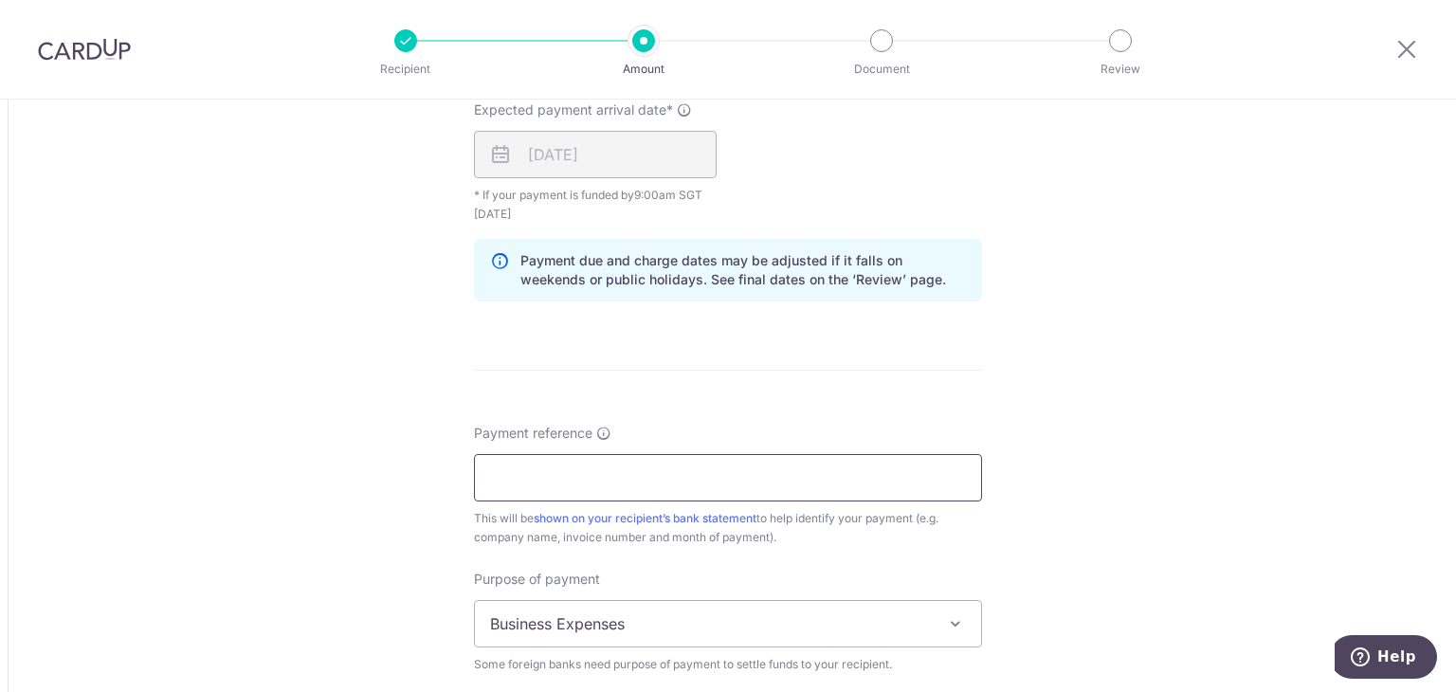
click at [698, 480] on input "Payment reference" at bounding box center [728, 477] width 508 height 47
click at [619, 468] on input "25EL1031 1032 1029" at bounding box center [728, 477] width 508 height 47
click at [518, 472] on input "25EL1031 1032" at bounding box center [728, 477] width 508 height 47
paste input "2910"
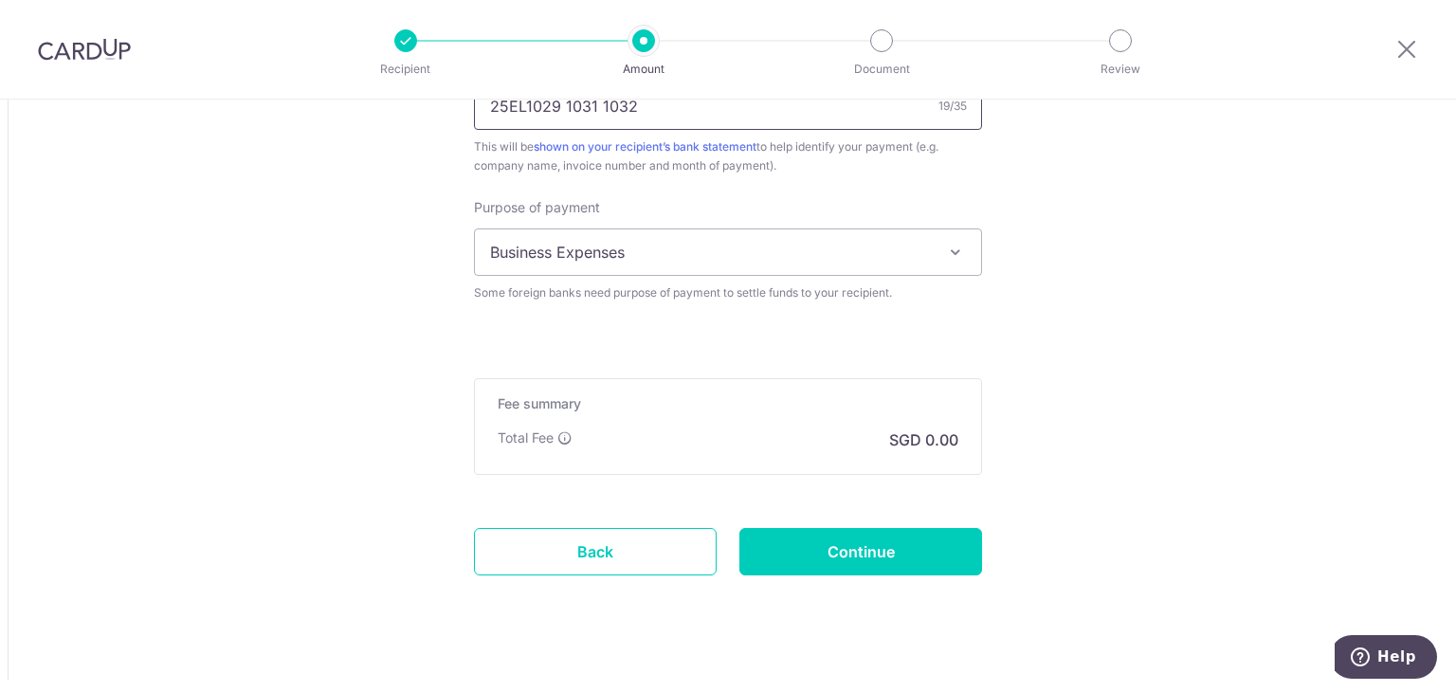
scroll to position [1816, 0]
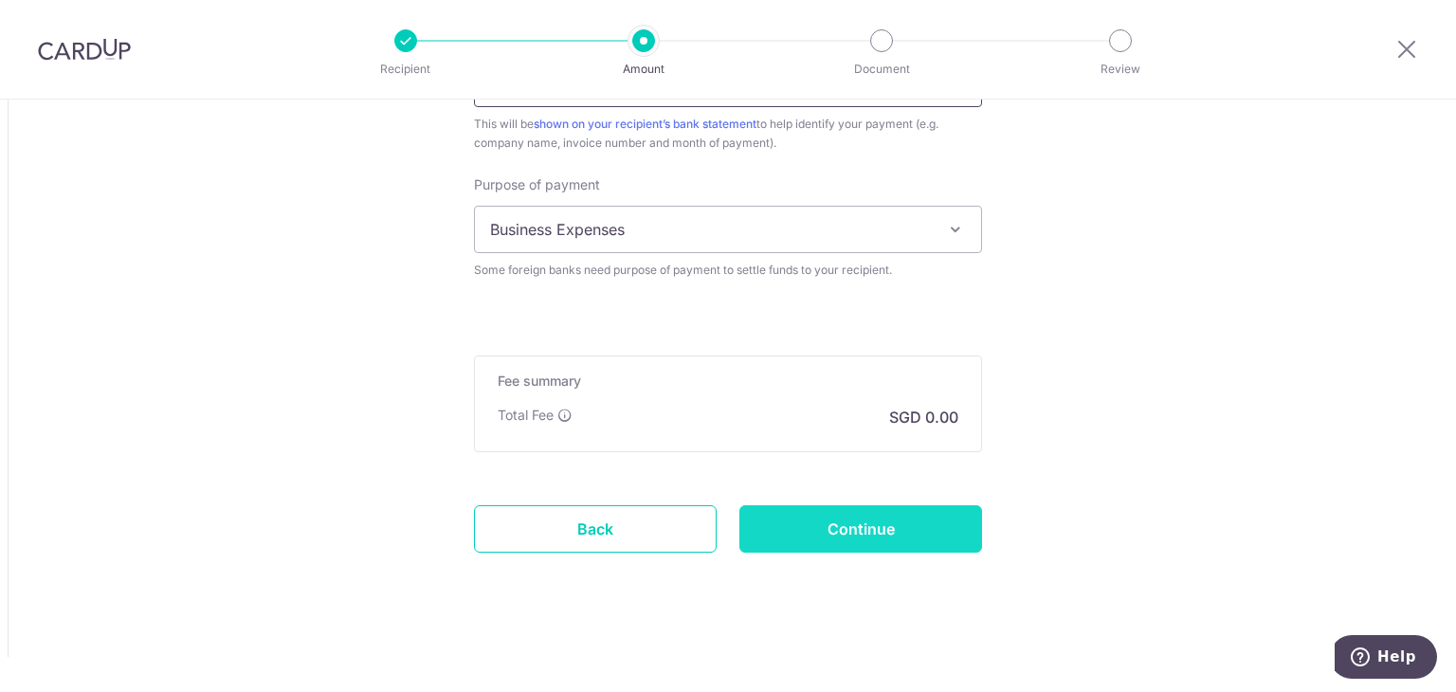
type input "25EL1029 1031 1032"
click at [961, 541] on input "Continue" at bounding box center [860, 528] width 243 height 47
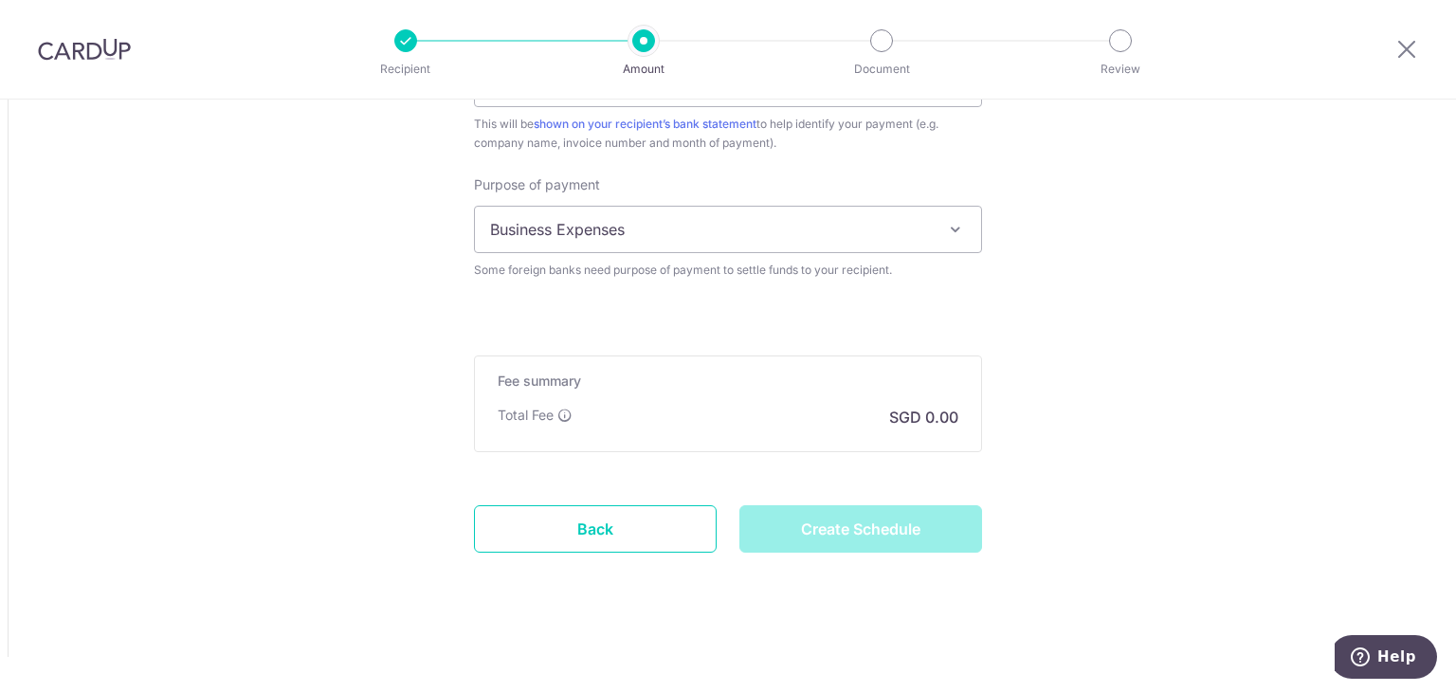
type input "Create Schedule"
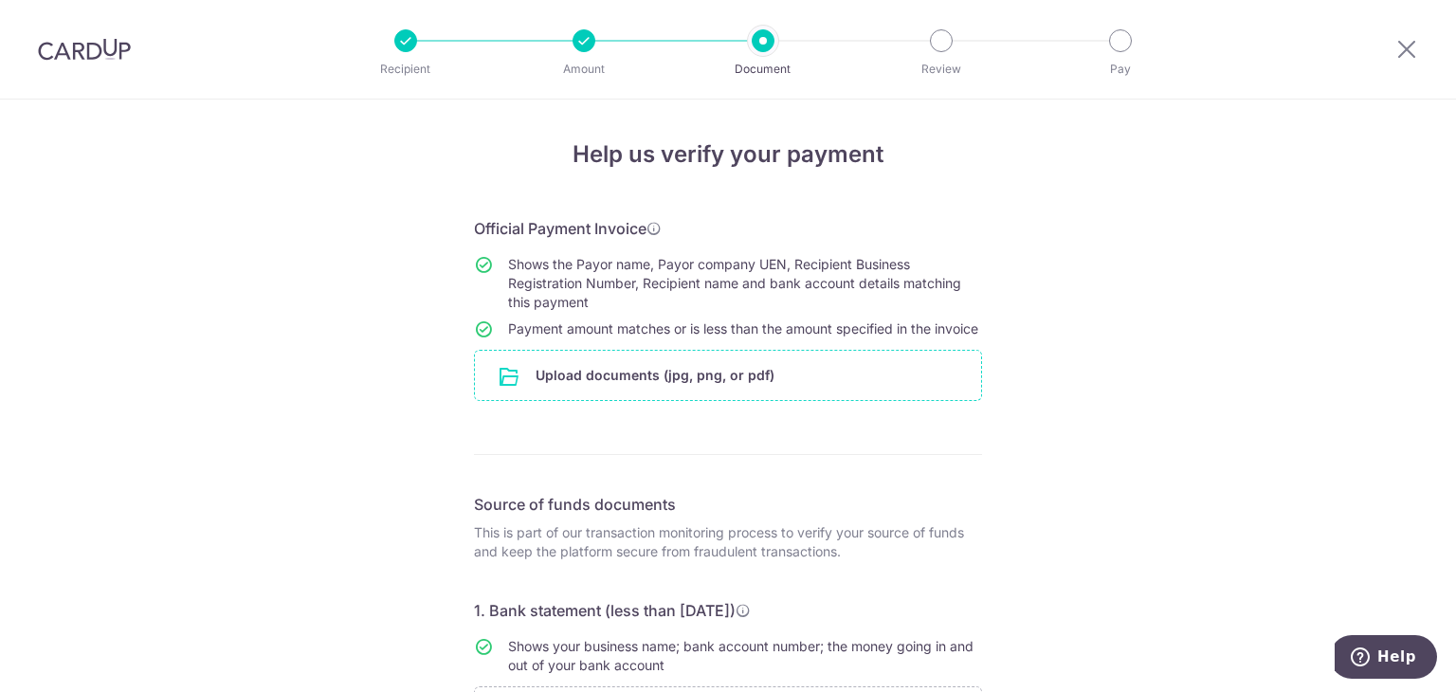
click at [715, 388] on input "file" at bounding box center [728, 375] width 506 height 49
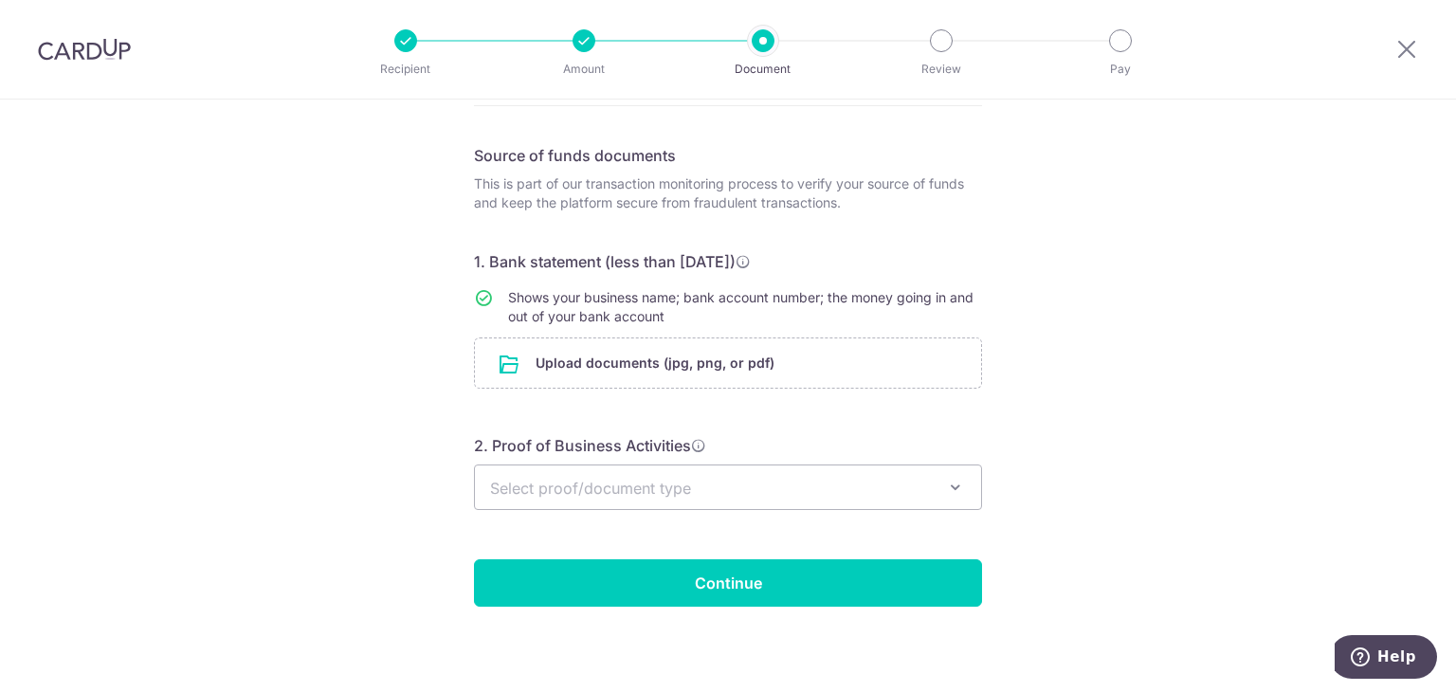
scroll to position [440, 0]
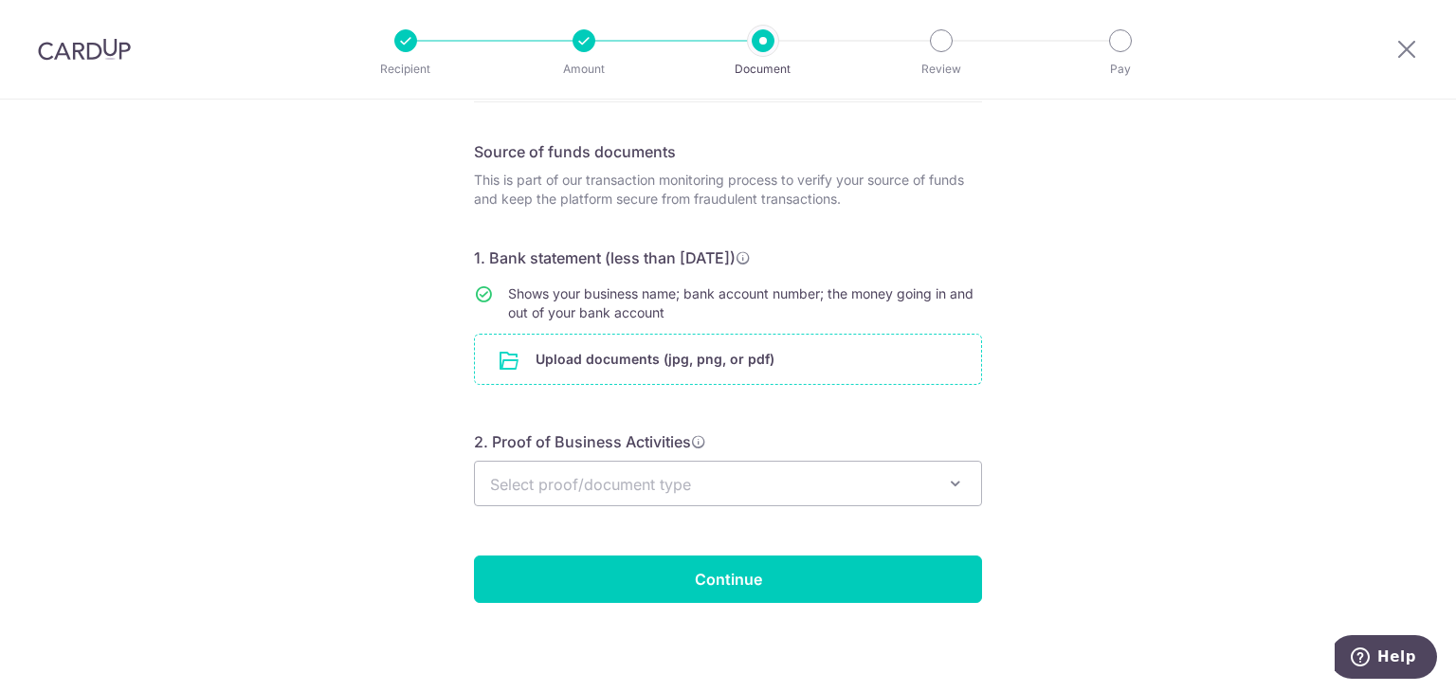
click at [569, 365] on input "file" at bounding box center [728, 359] width 506 height 49
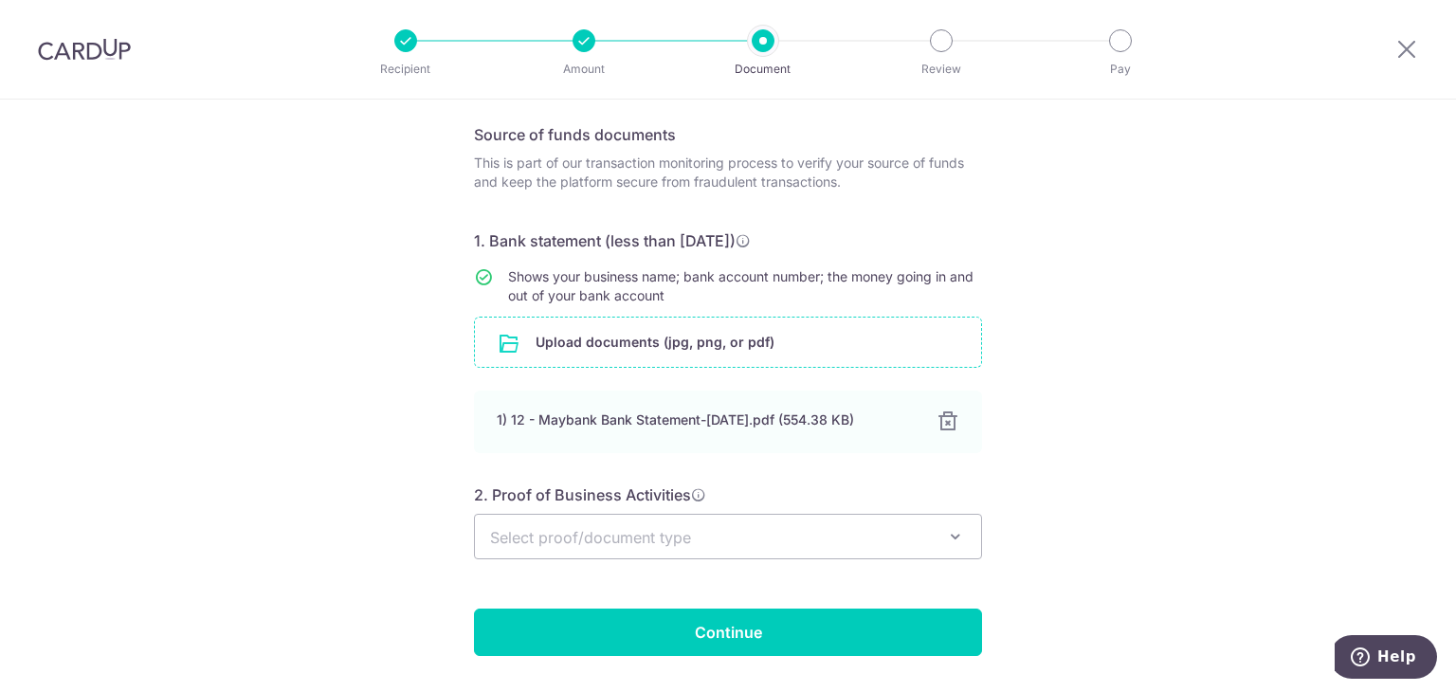
click at [944, 548] on span at bounding box center [955, 536] width 23 height 23
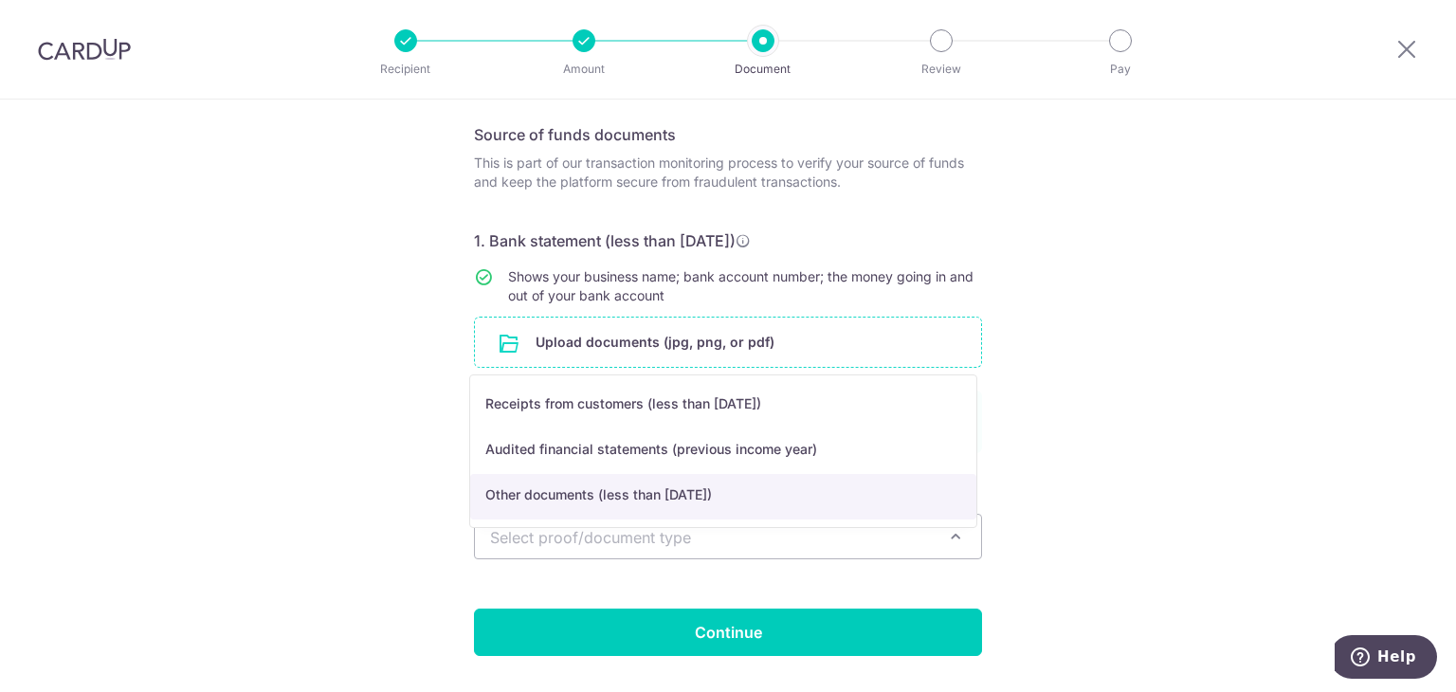
select select "sof_other"
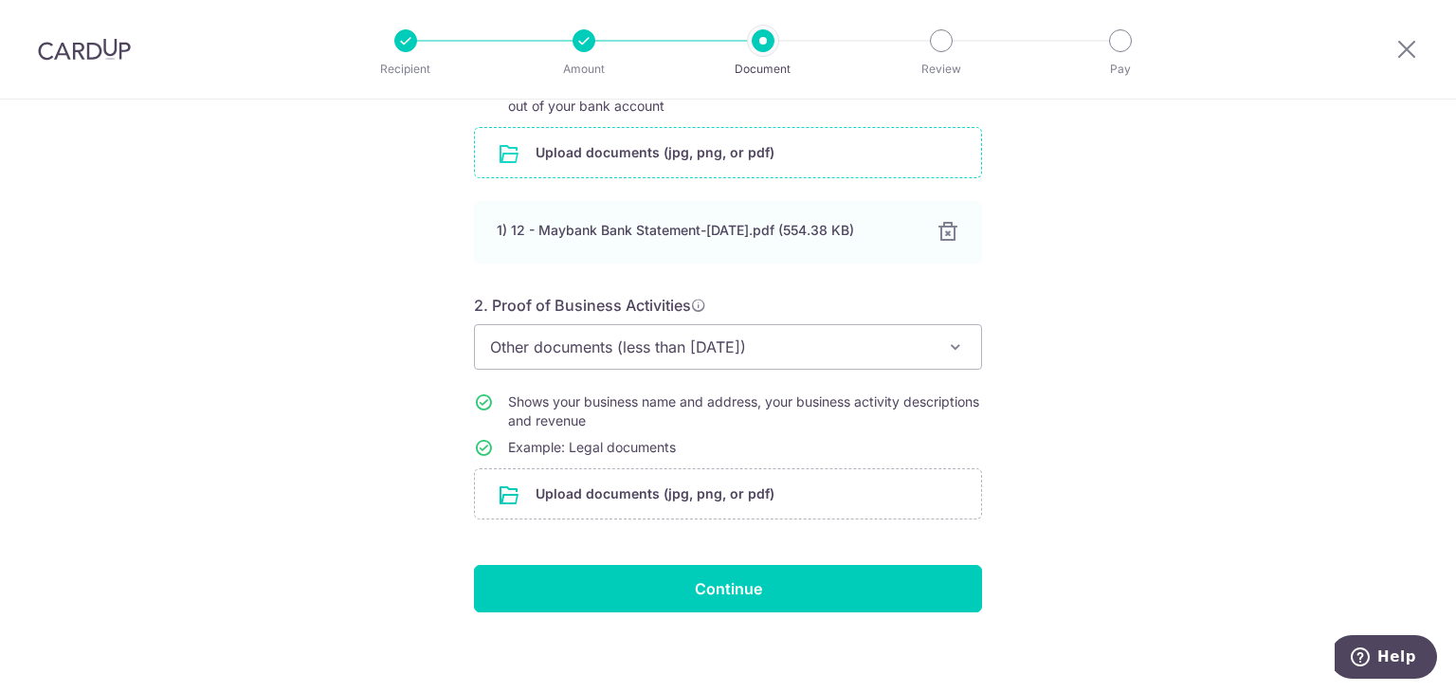
scroll to position [656, 0]
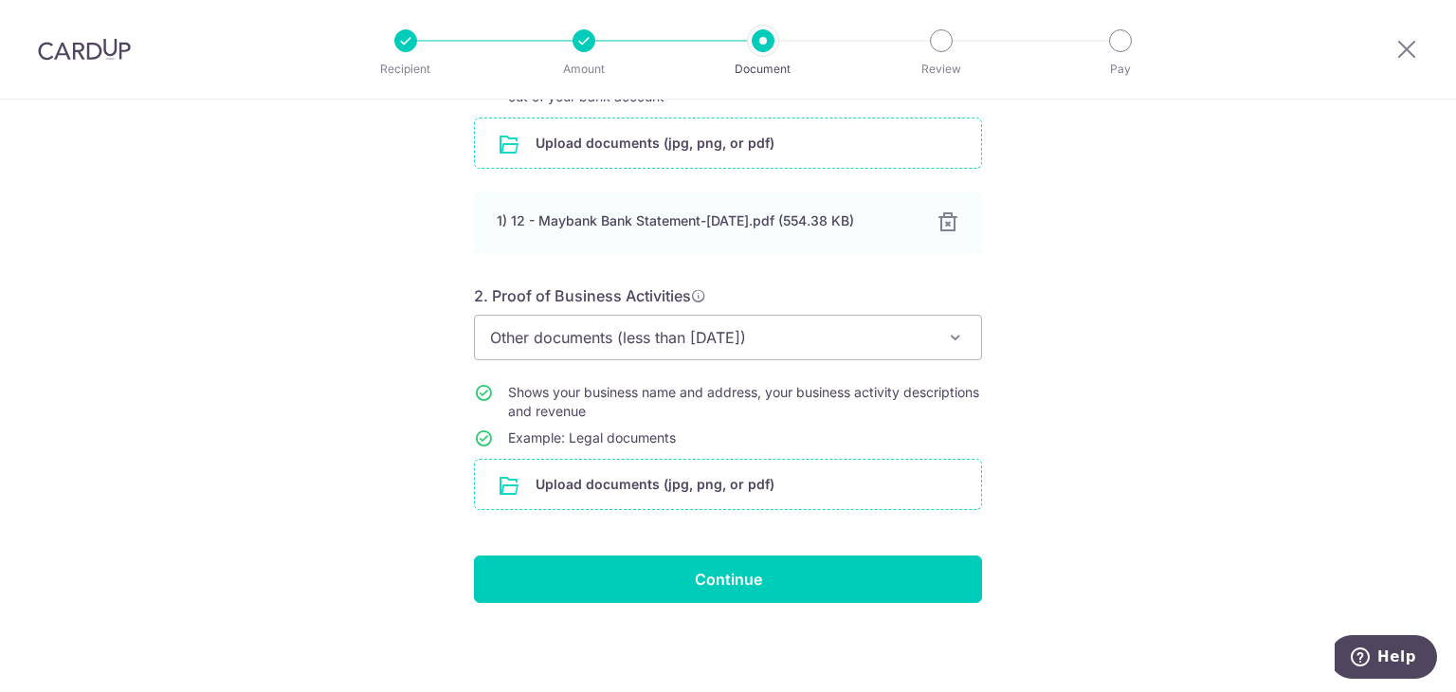
click at [760, 487] on input "file" at bounding box center [728, 484] width 506 height 49
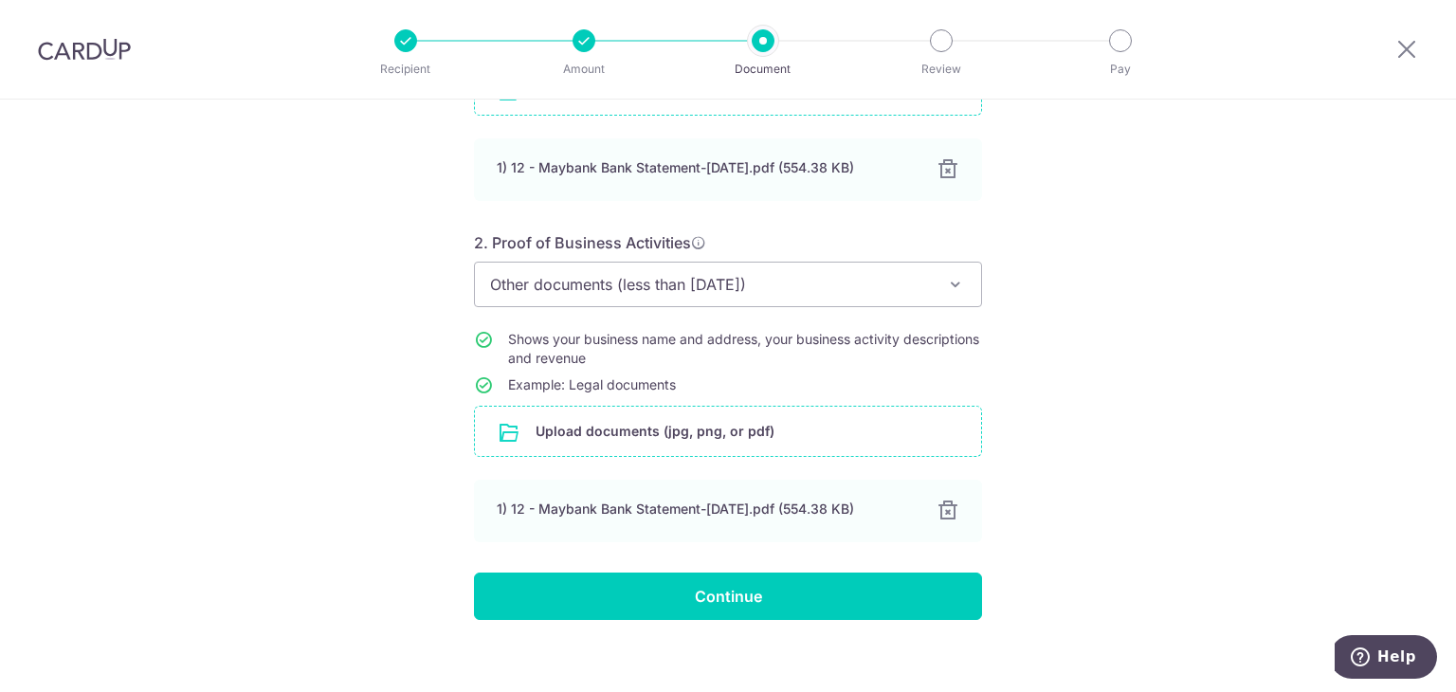
scroll to position [726, 0]
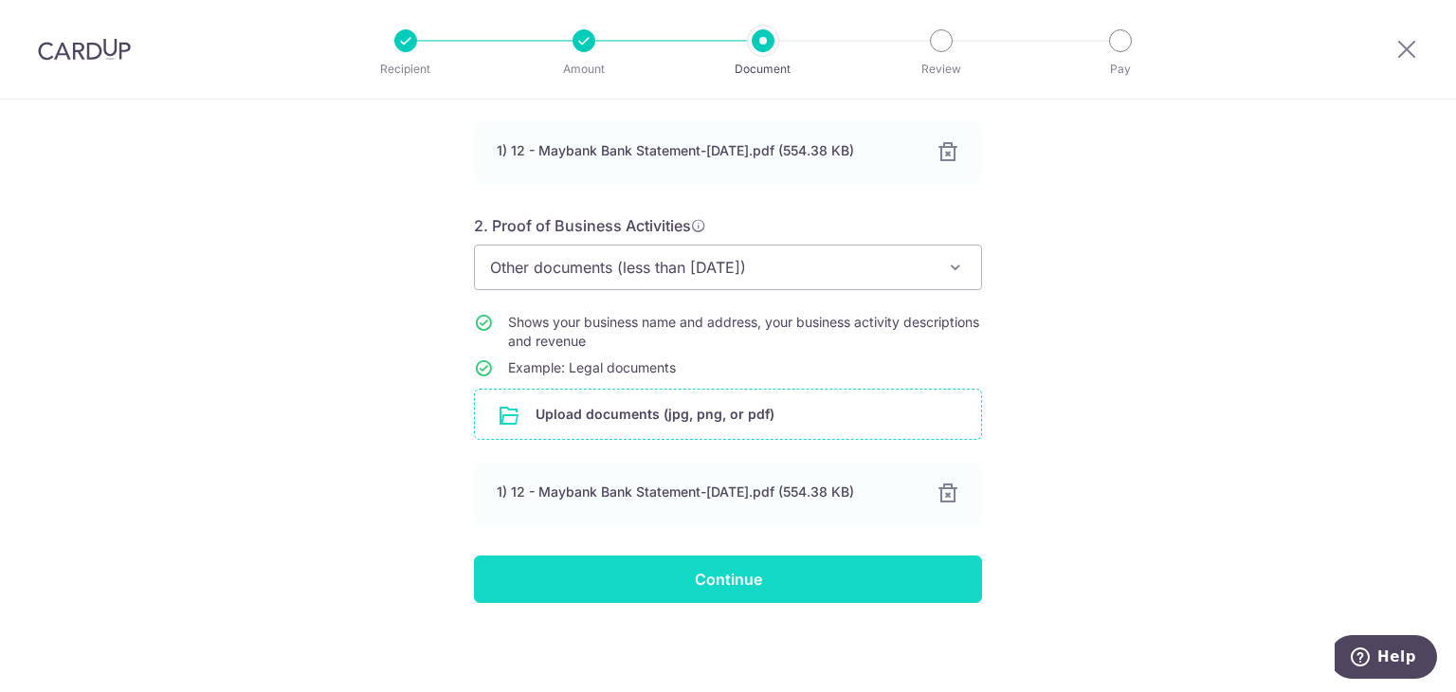
click at [825, 581] on input "Continue" at bounding box center [728, 578] width 508 height 47
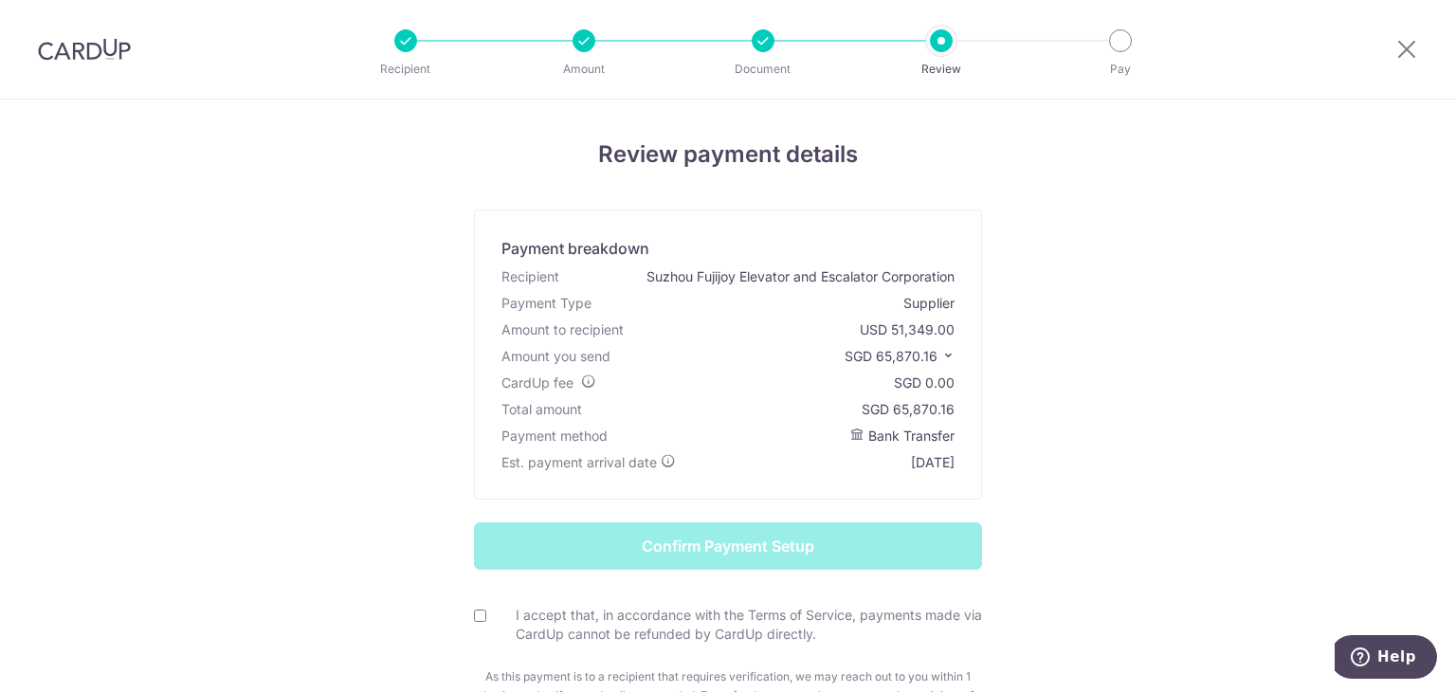
drag, startPoint x: 893, startPoint y: 414, endPoint x: 948, endPoint y: 414, distance: 55.0
click at [948, 414] on div "SGD 65,870.16" at bounding box center [908, 409] width 93 height 19
copy div "65,870.16"
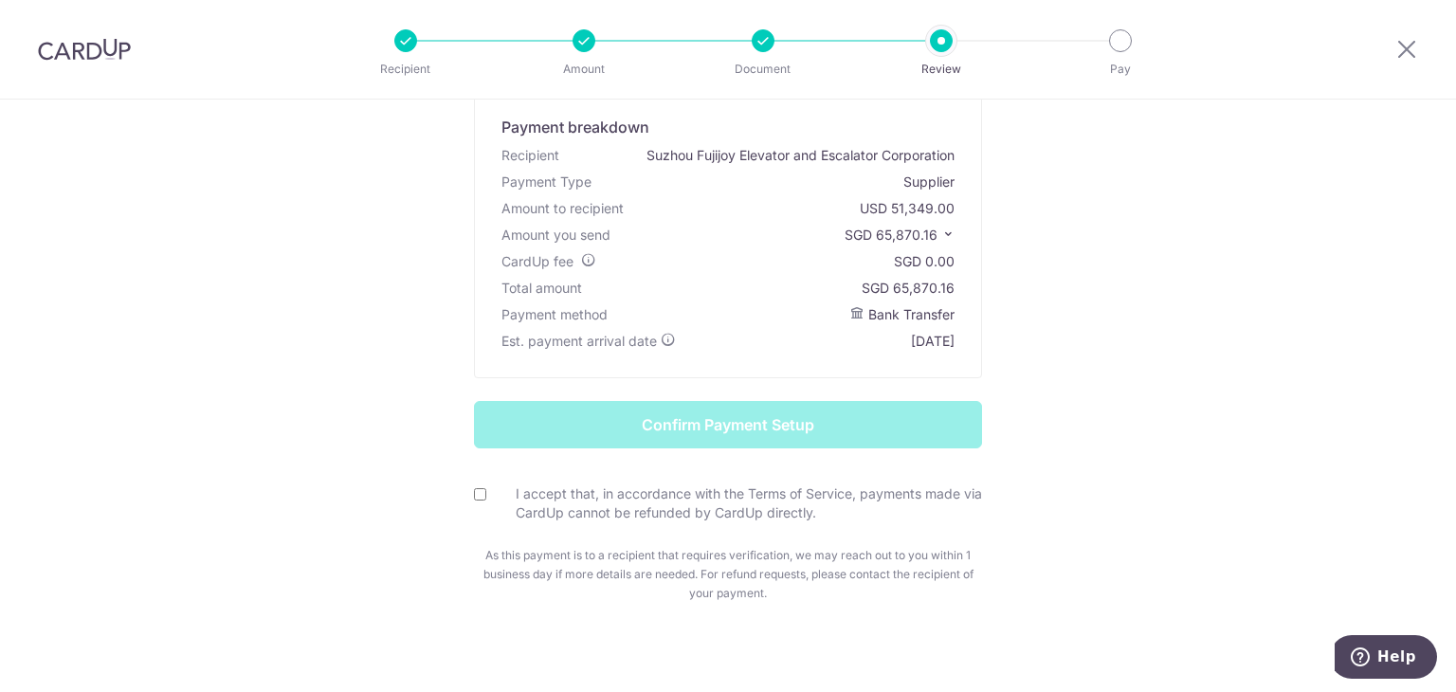
scroll to position [143, 0]
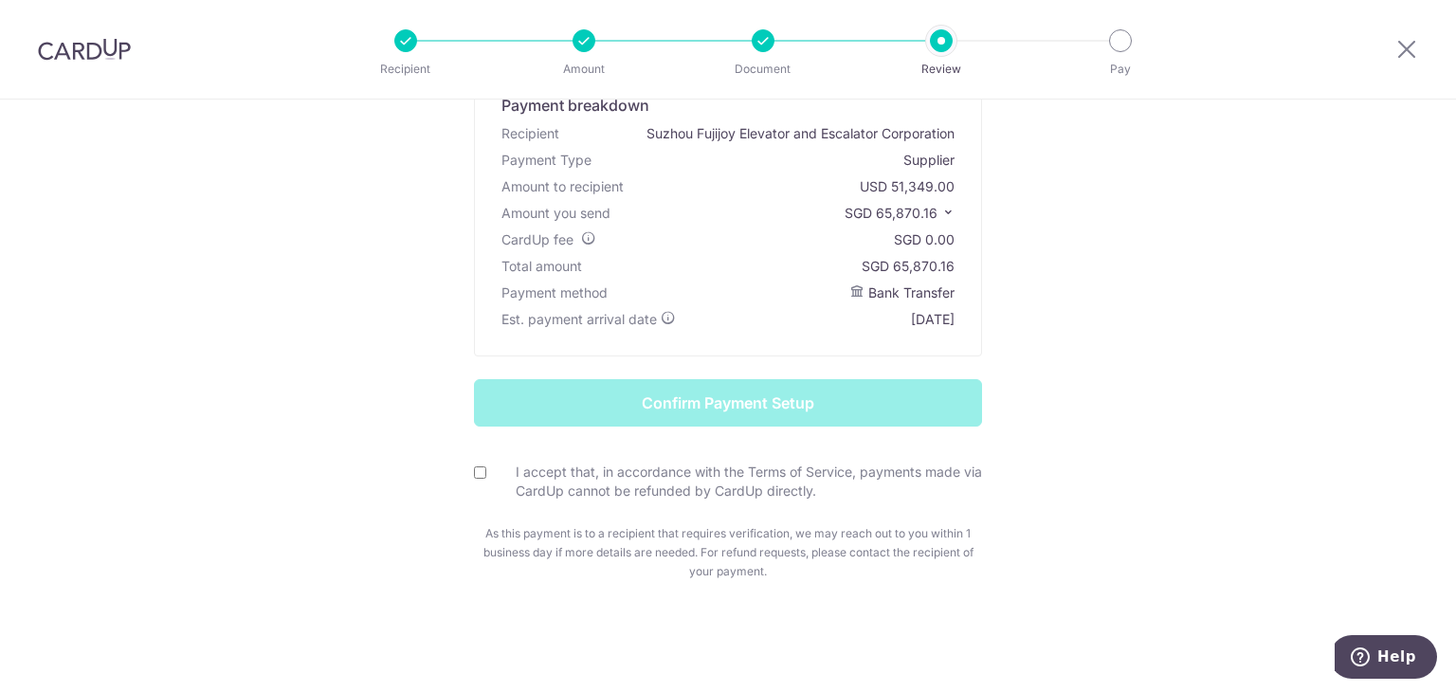
click at [476, 472] on input "I accept that, in accordance with the Terms of Service, payments made via CardU…" at bounding box center [480, 472] width 12 height 12
checkbox input "true"
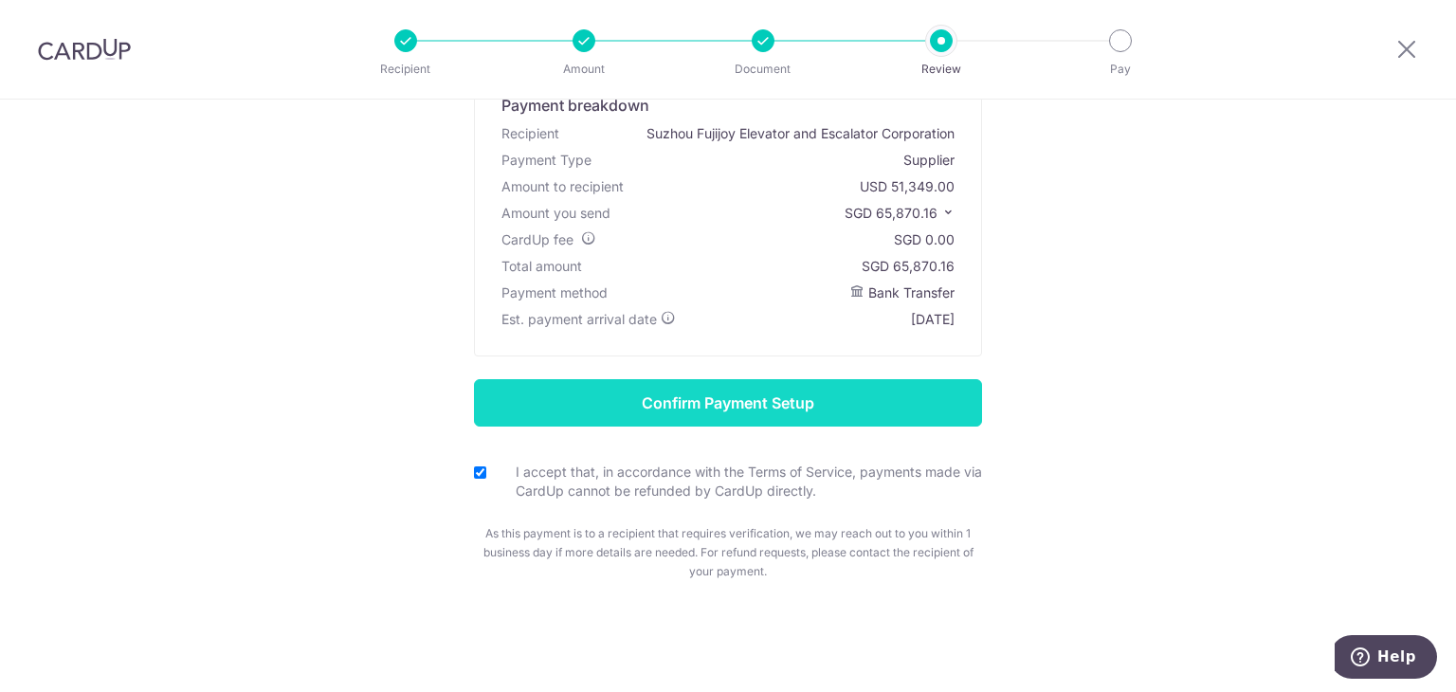
click at [948, 412] on input "Confirm Payment Setup" at bounding box center [728, 402] width 508 height 47
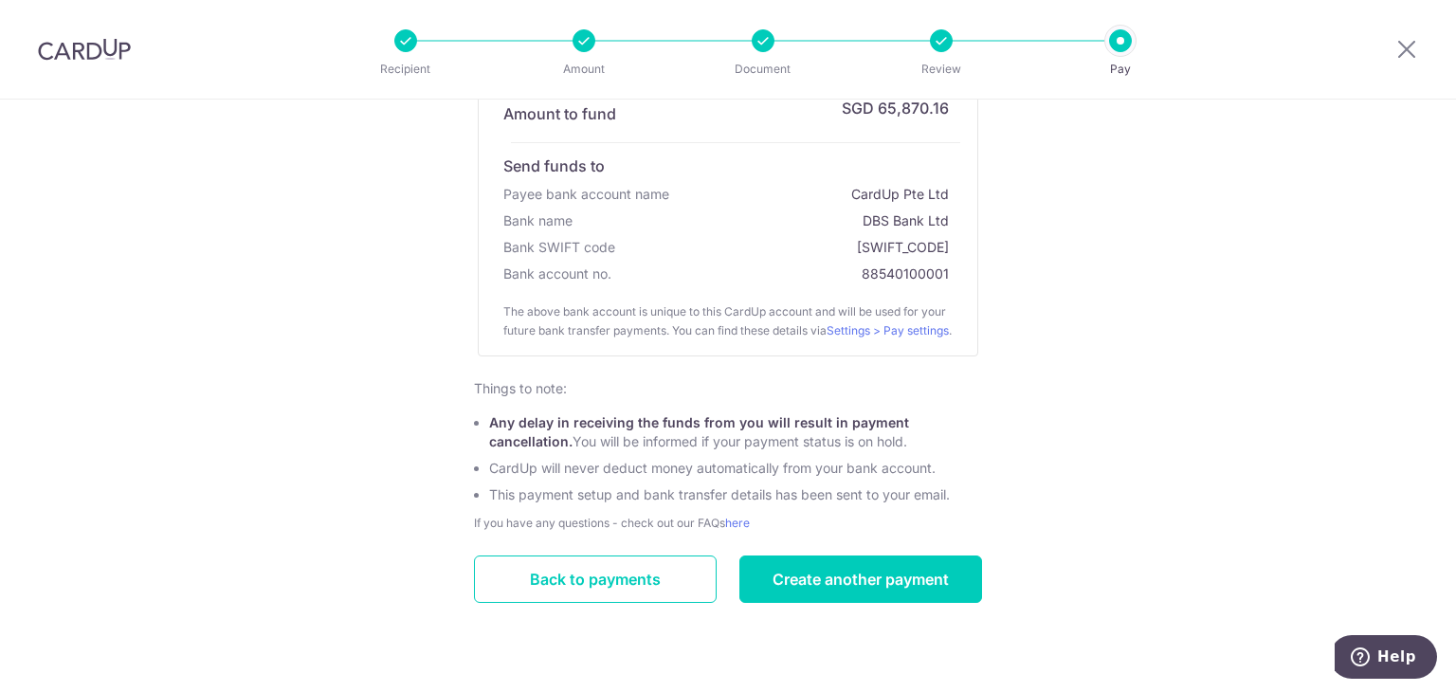
scroll to position [369, 0]
click at [608, 593] on link "Back to payments" at bounding box center [595, 578] width 243 height 47
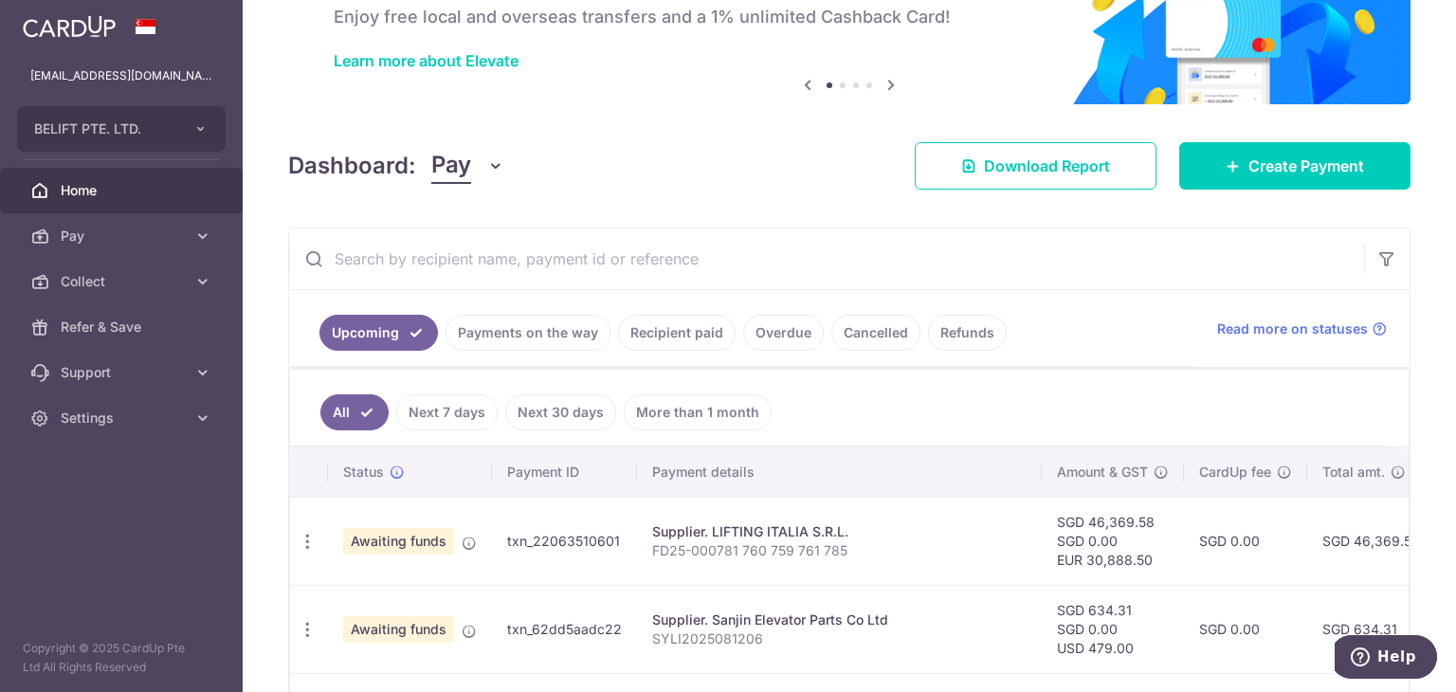
scroll to position [284, 0]
